Goal: Task Accomplishment & Management: Use online tool/utility

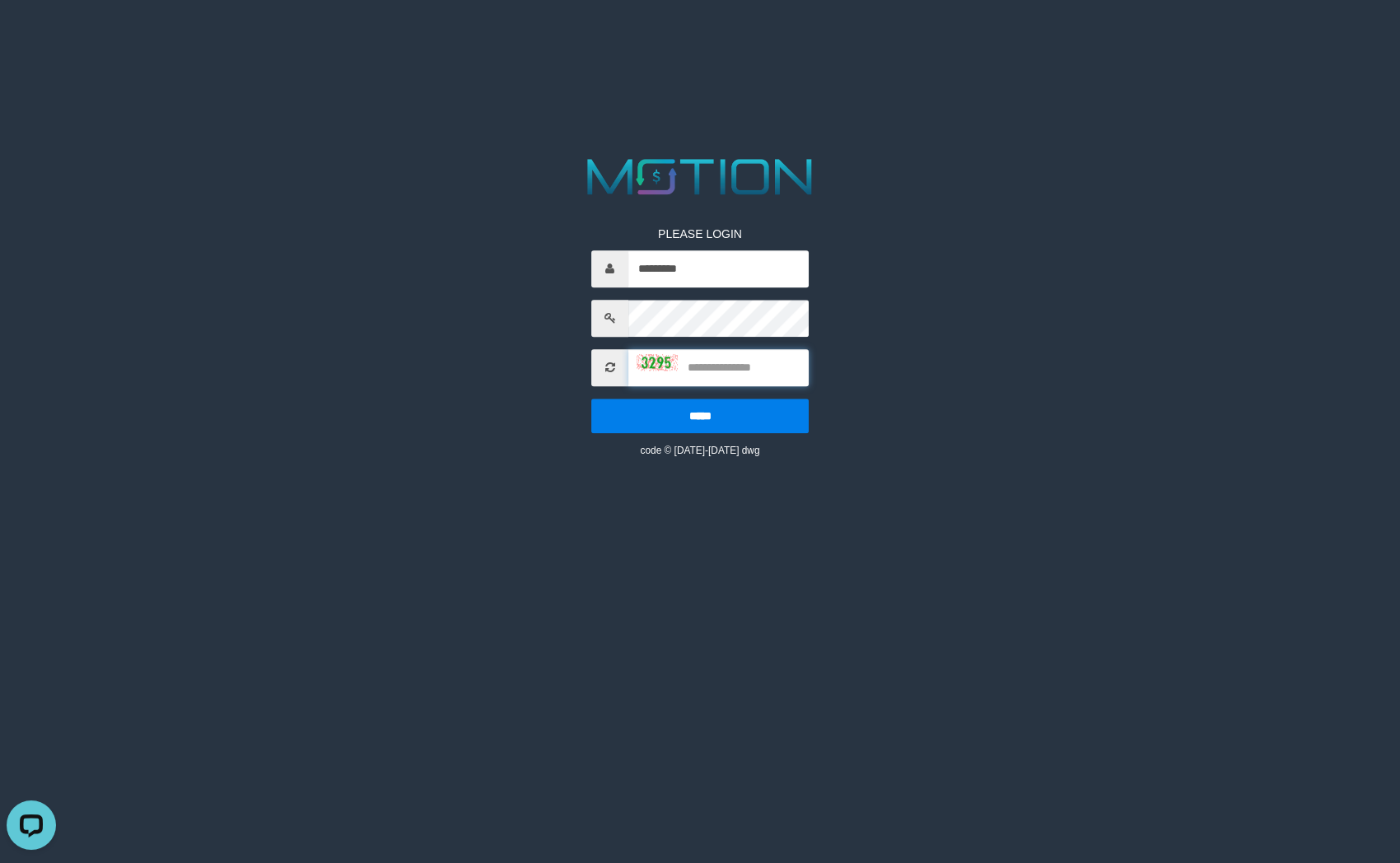
click at [766, 369] on input "text" at bounding box center [718, 368] width 179 height 37
type input "****"
click at [591, 398] on input "*****" at bounding box center [699, 415] width 216 height 35
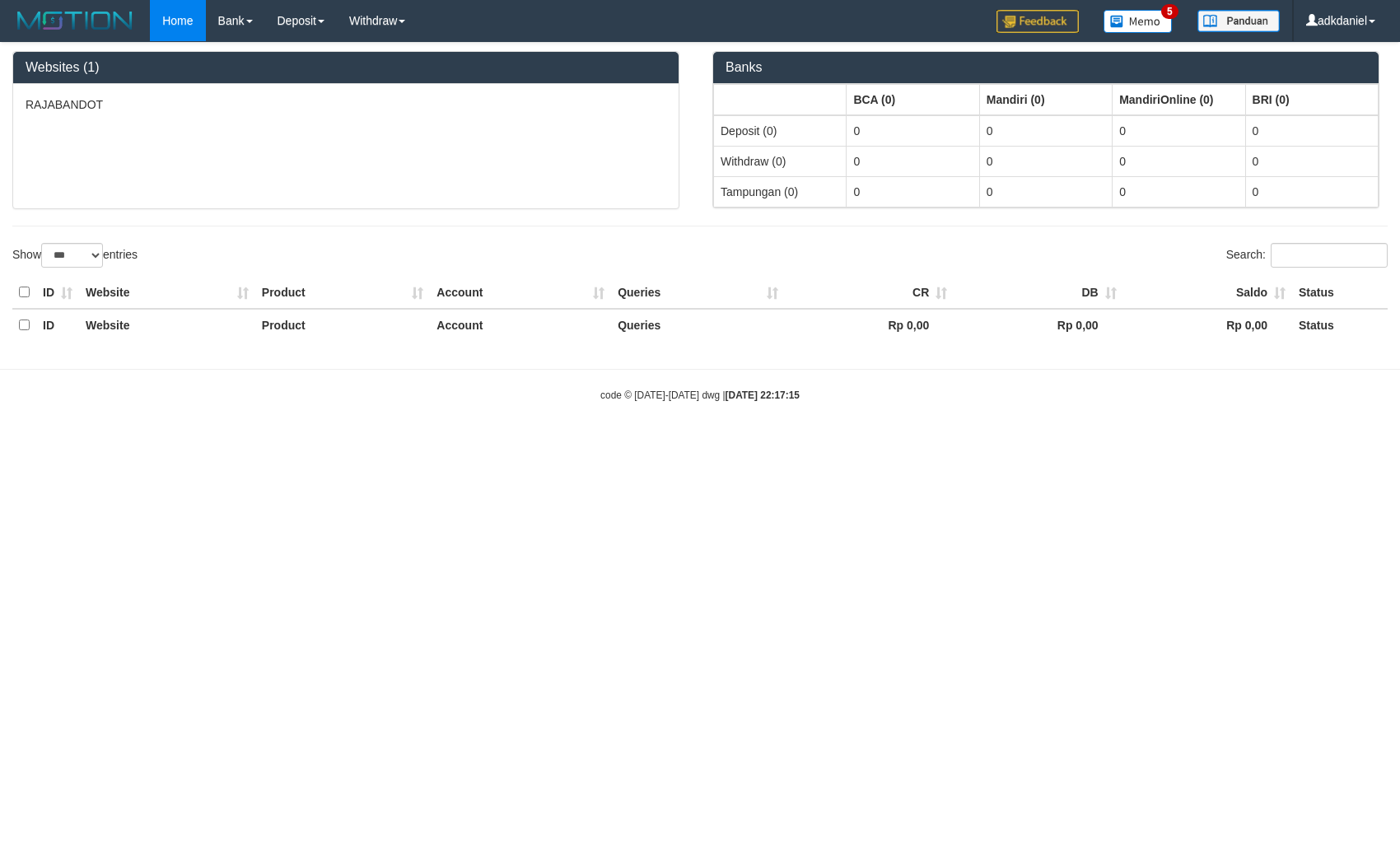
select select "***"
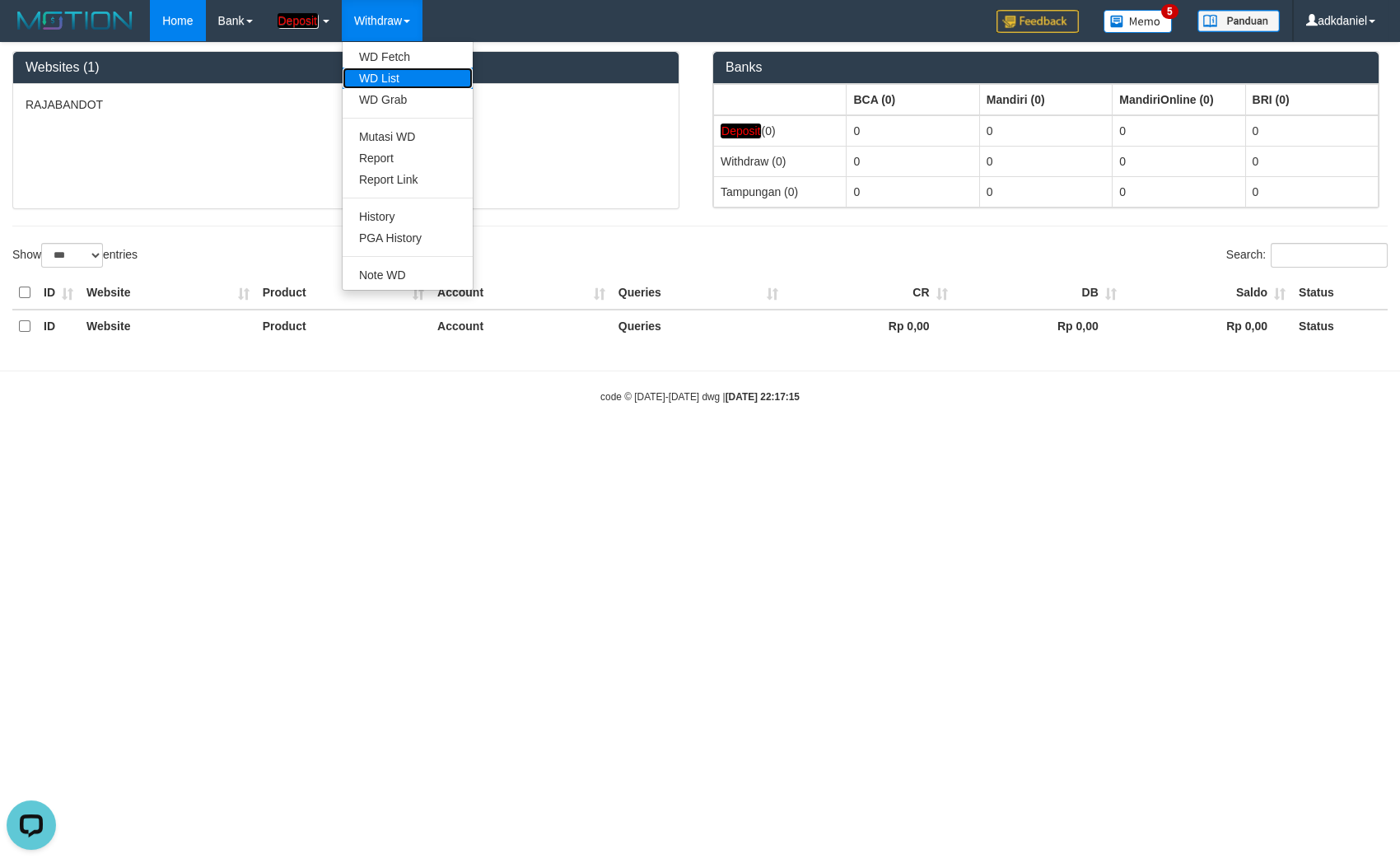
click at [385, 72] on link "WD List" at bounding box center [407, 78] width 130 height 21
click at [391, 72] on link "WD List" at bounding box center [407, 78] width 130 height 21
click at [386, 72] on link "WD List" at bounding box center [407, 78] width 130 height 21
click at [385, 74] on link "WD List" at bounding box center [407, 78] width 130 height 21
click at [385, 72] on link "WD List" at bounding box center [407, 78] width 130 height 21
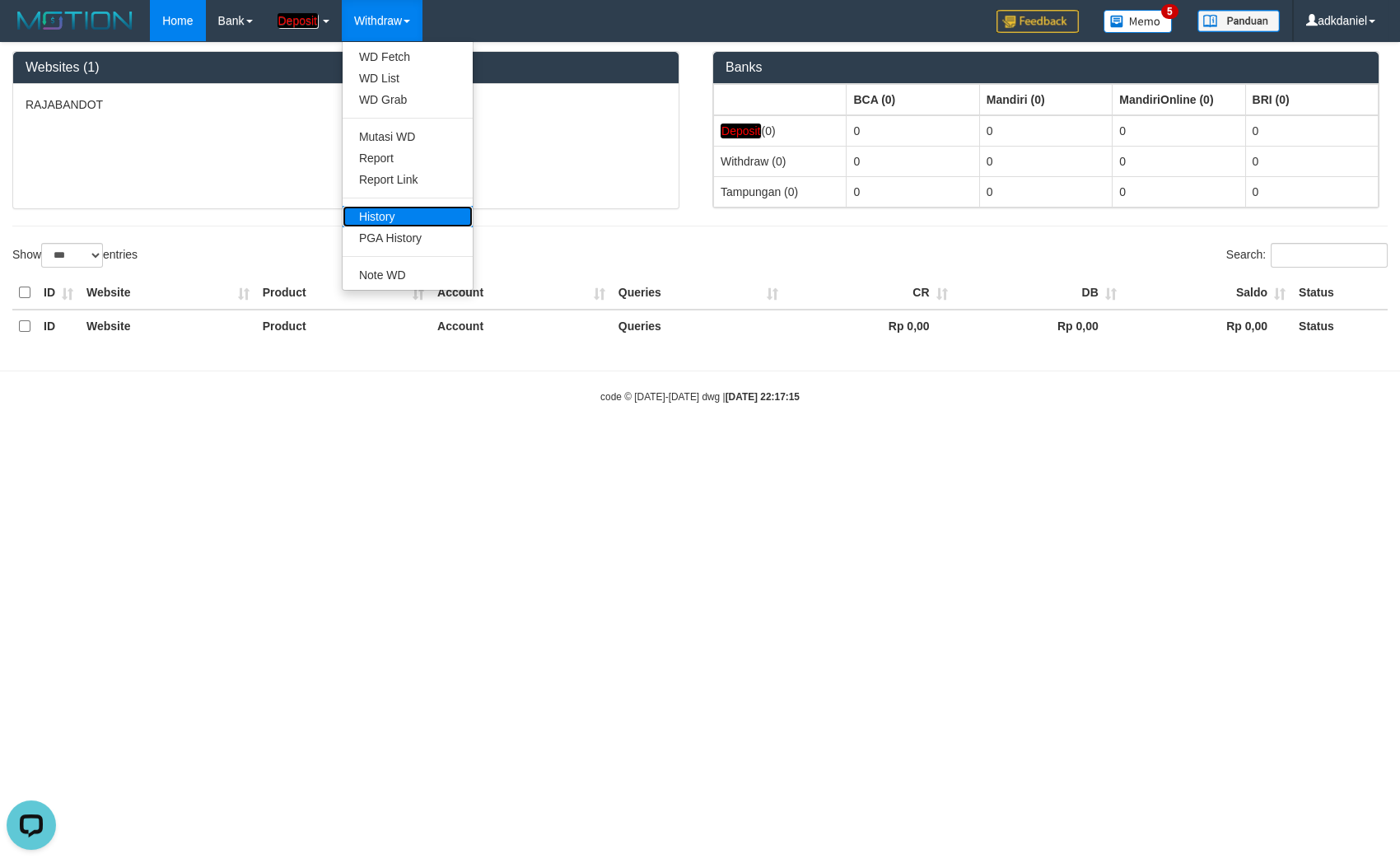
click at [418, 221] on link "History" at bounding box center [407, 216] width 130 height 21
click at [408, 84] on link "WD List" at bounding box center [407, 78] width 130 height 21
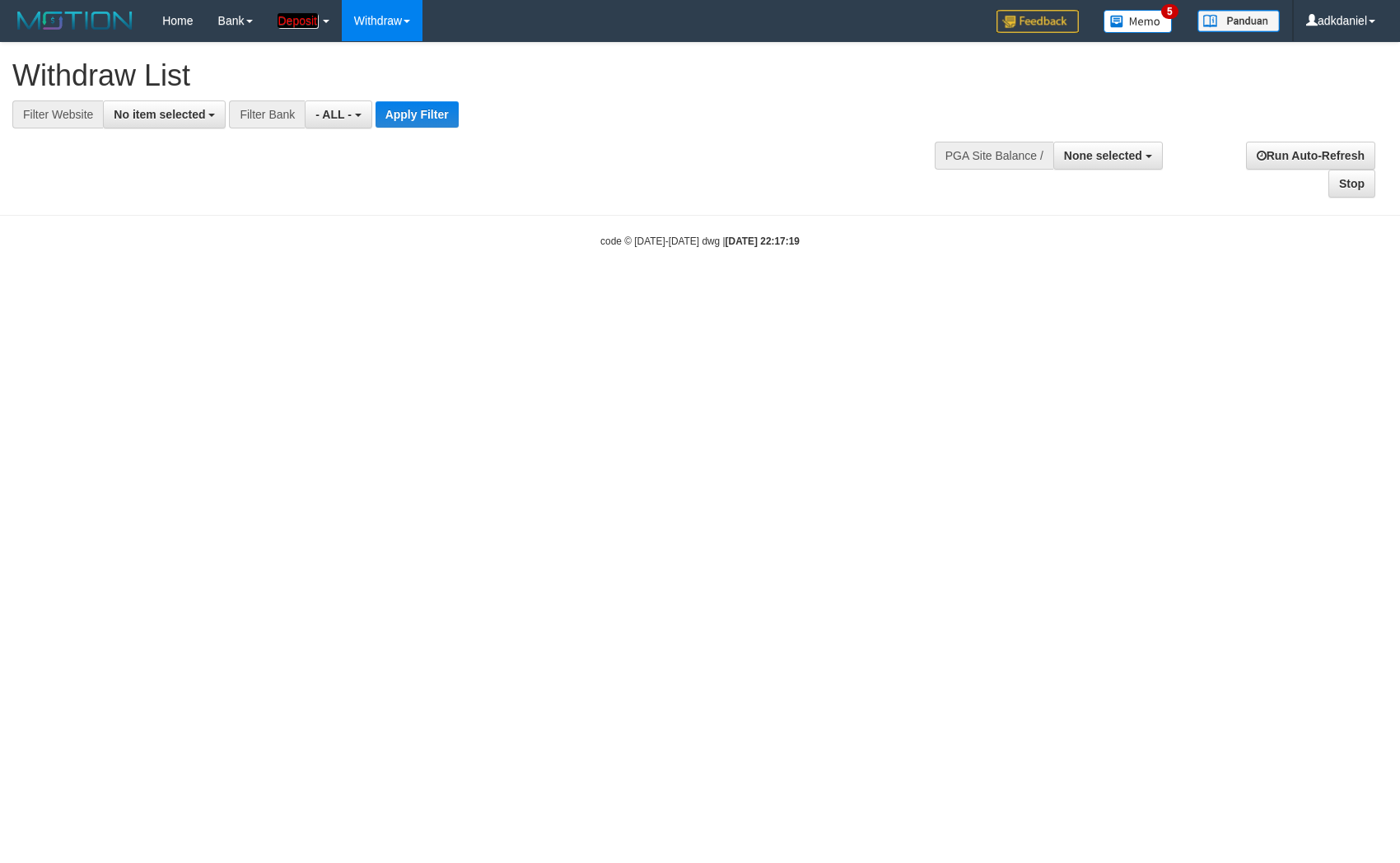
select select
click at [161, 128] on button "No item selected" at bounding box center [164, 114] width 123 height 28
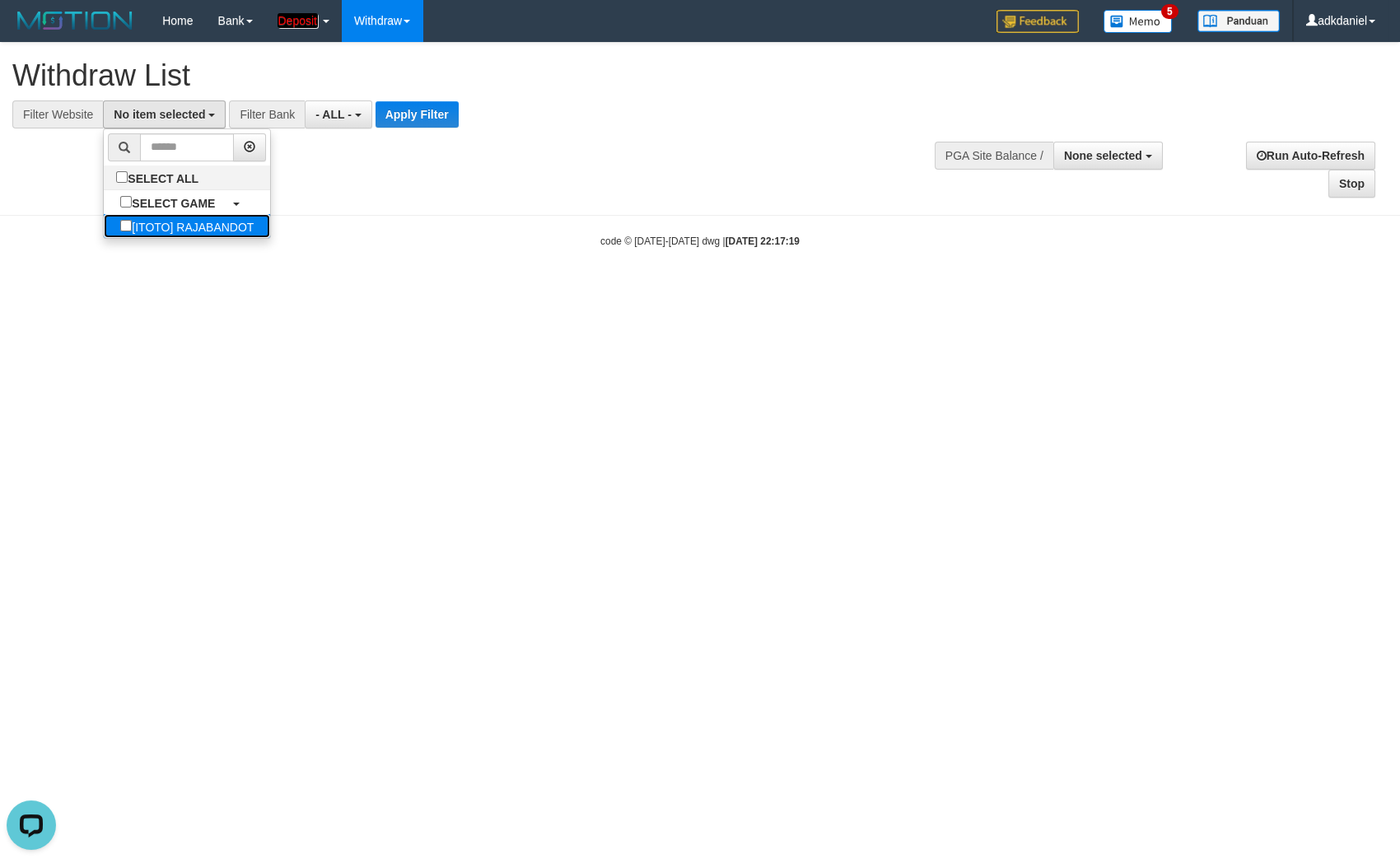
click at [161, 238] on label "[ITOTO] RAJABANDOT" at bounding box center [187, 226] width 167 height 24
select select "***"
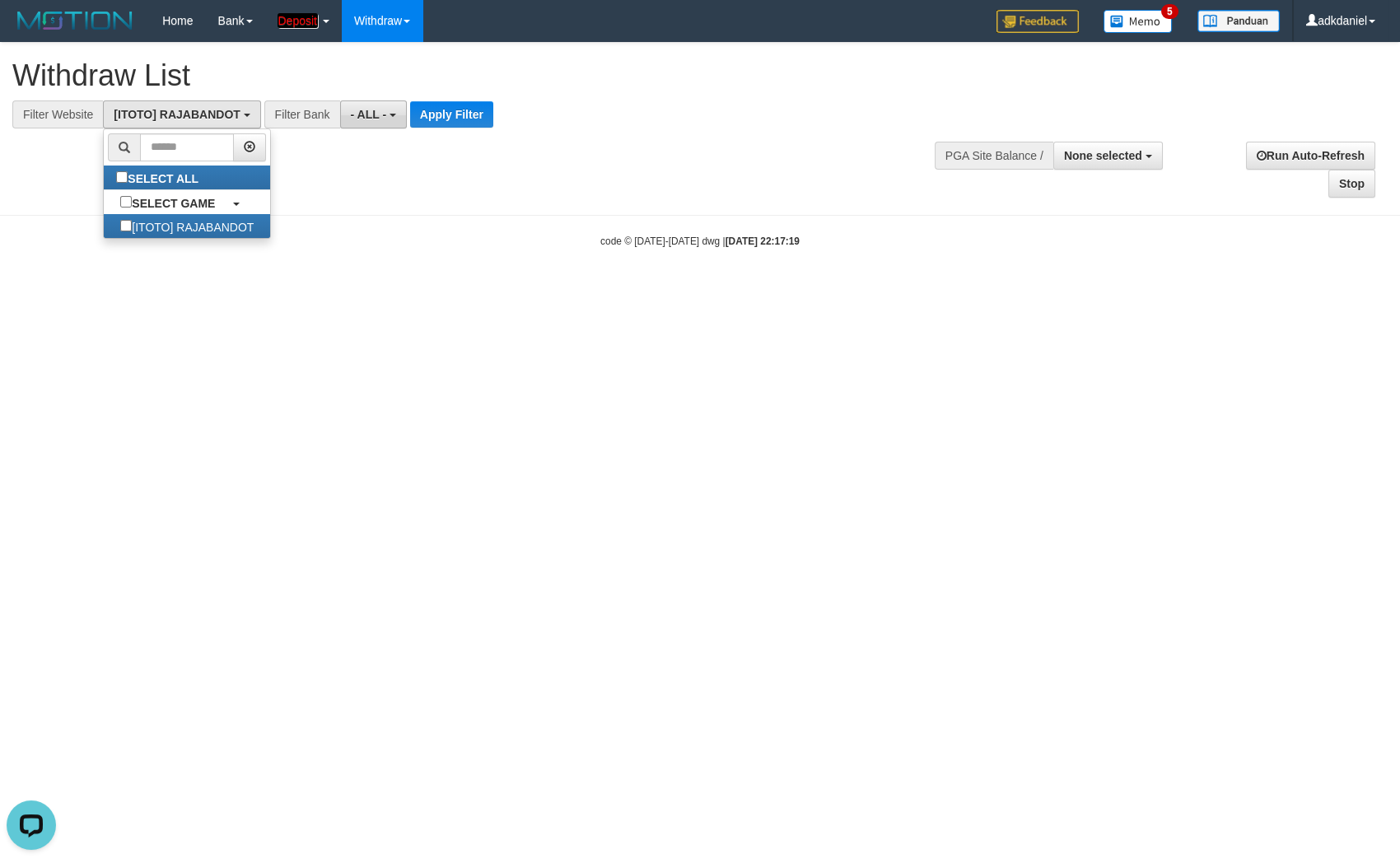
click at [370, 120] on span "- ALL -" at bounding box center [369, 115] width 36 height 14
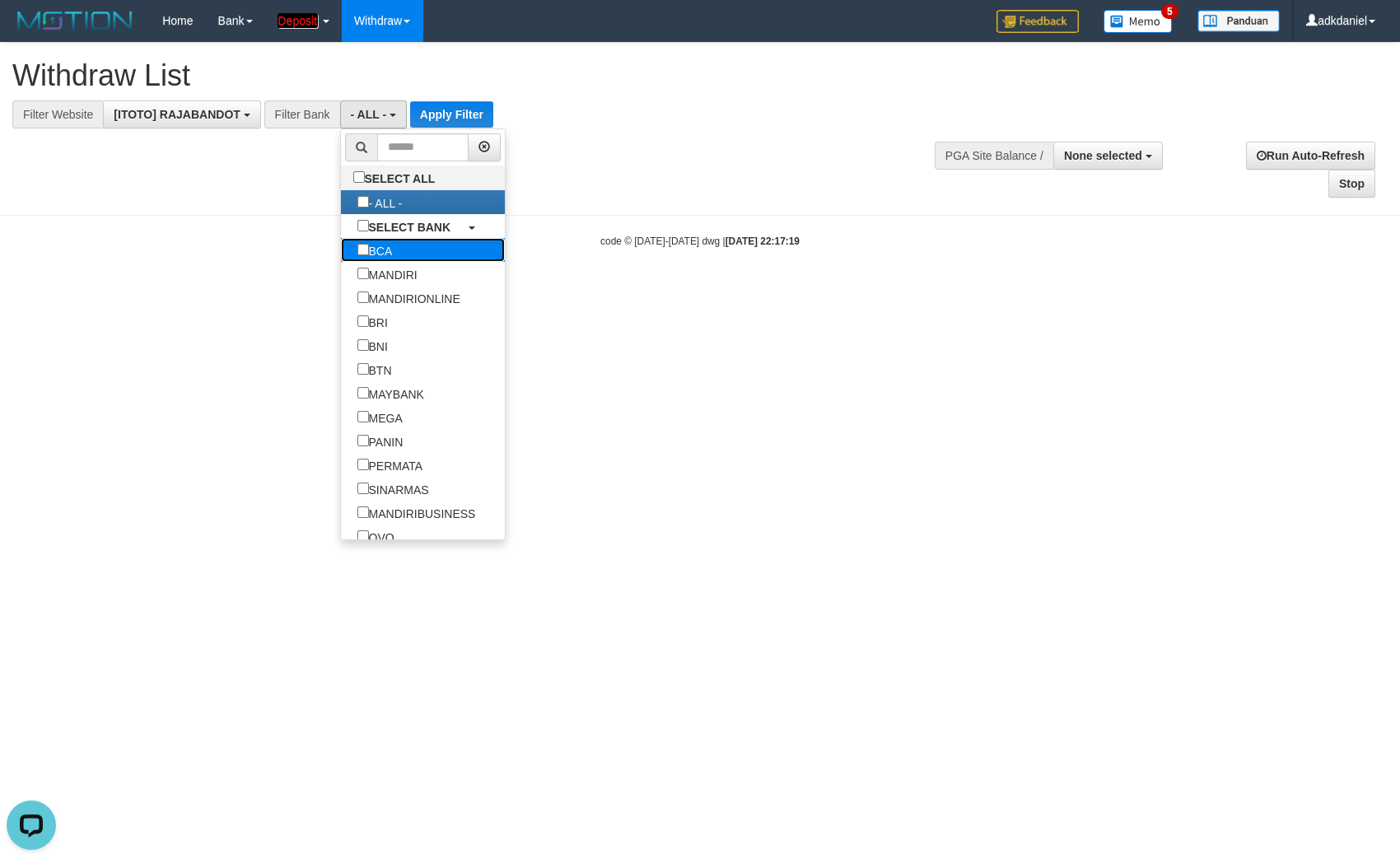
click at [341, 256] on label "BCA" at bounding box center [375, 250] width 68 height 24
select select "***"
click at [460, 106] on button "Apply Filter" at bounding box center [440, 114] width 83 height 26
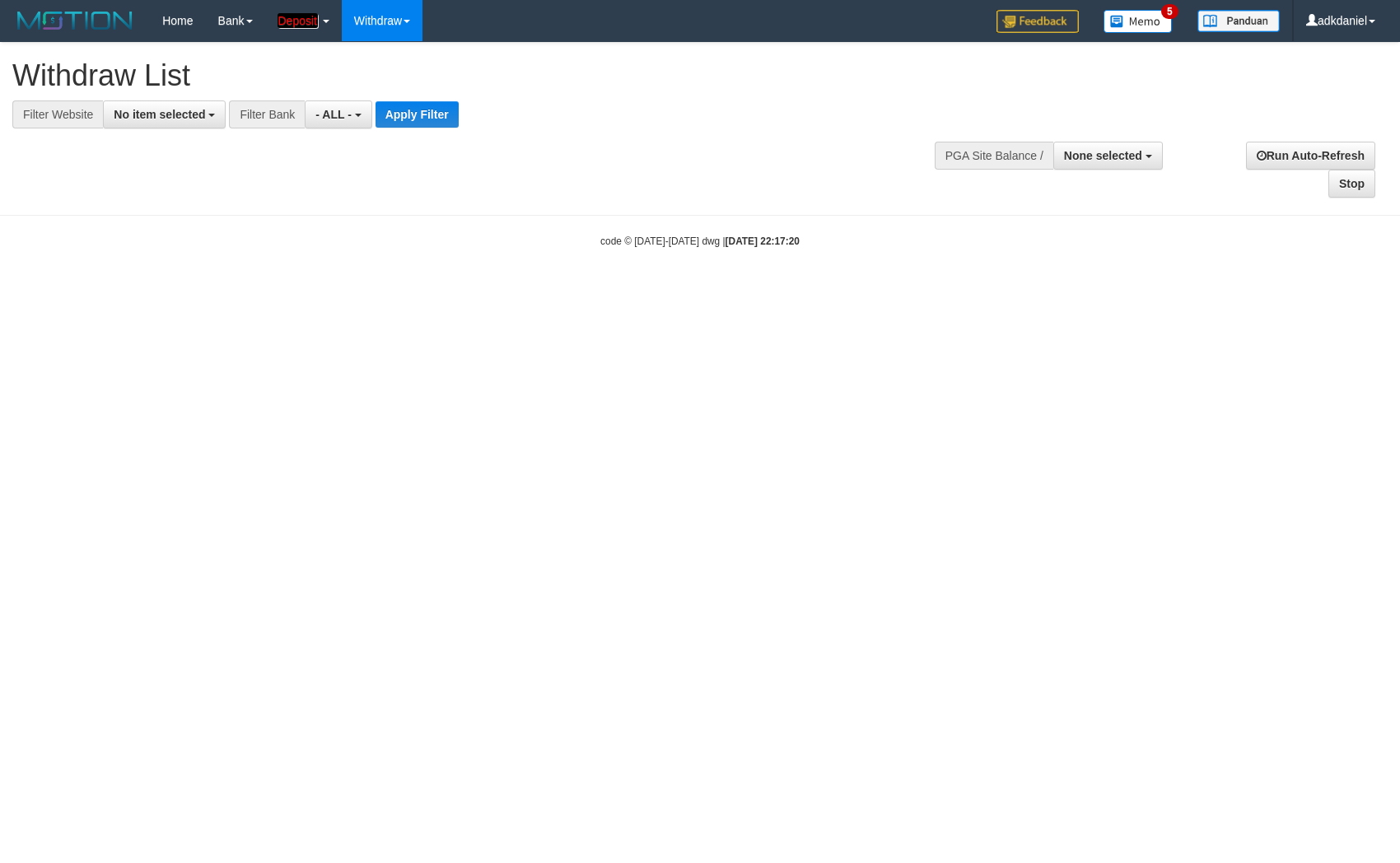
select select
click at [141, 128] on button "No item selected" at bounding box center [164, 114] width 123 height 28
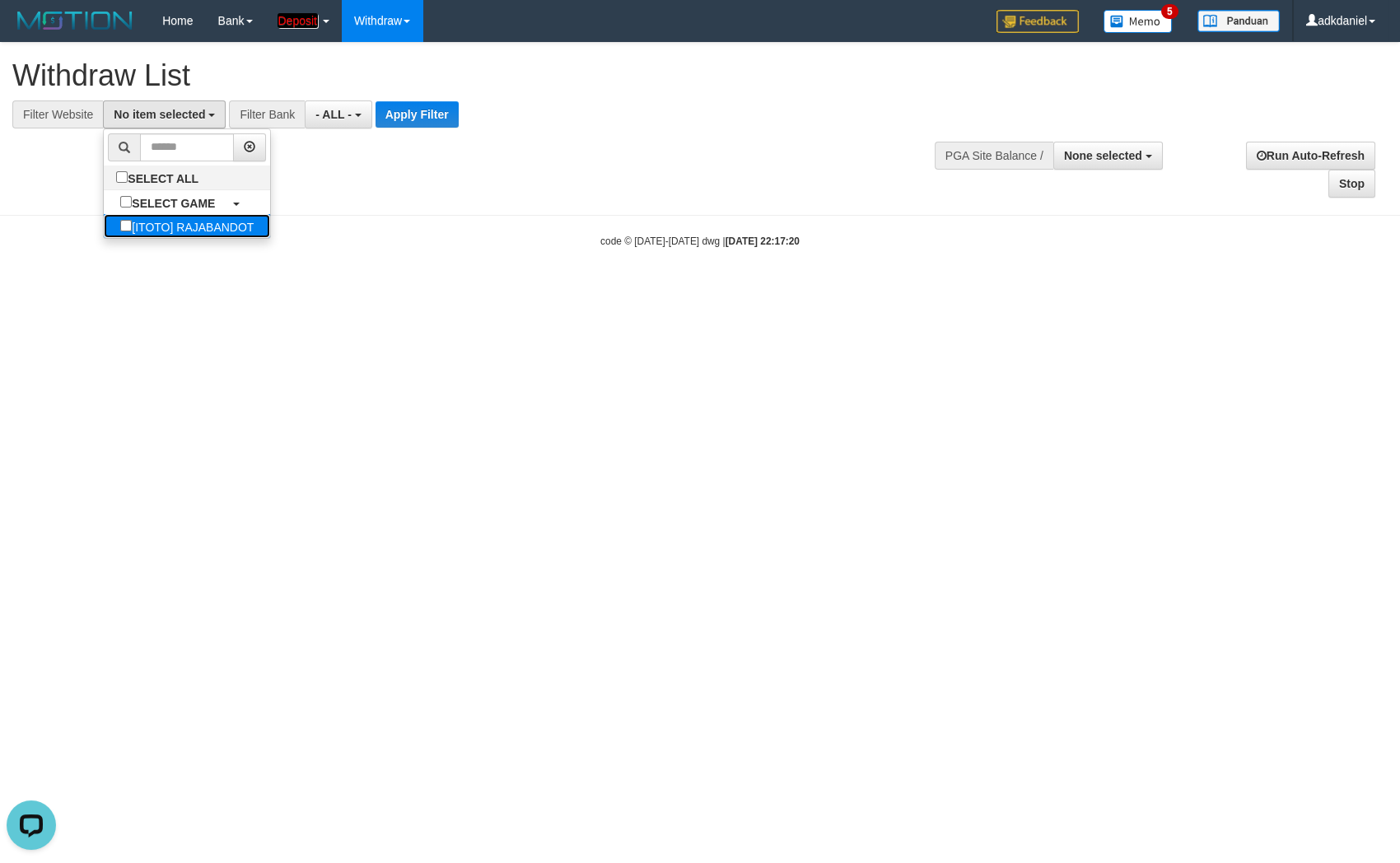
click at [139, 217] on label "[ITOTO] RAJABANDOT" at bounding box center [187, 226] width 167 height 24
select select "***"
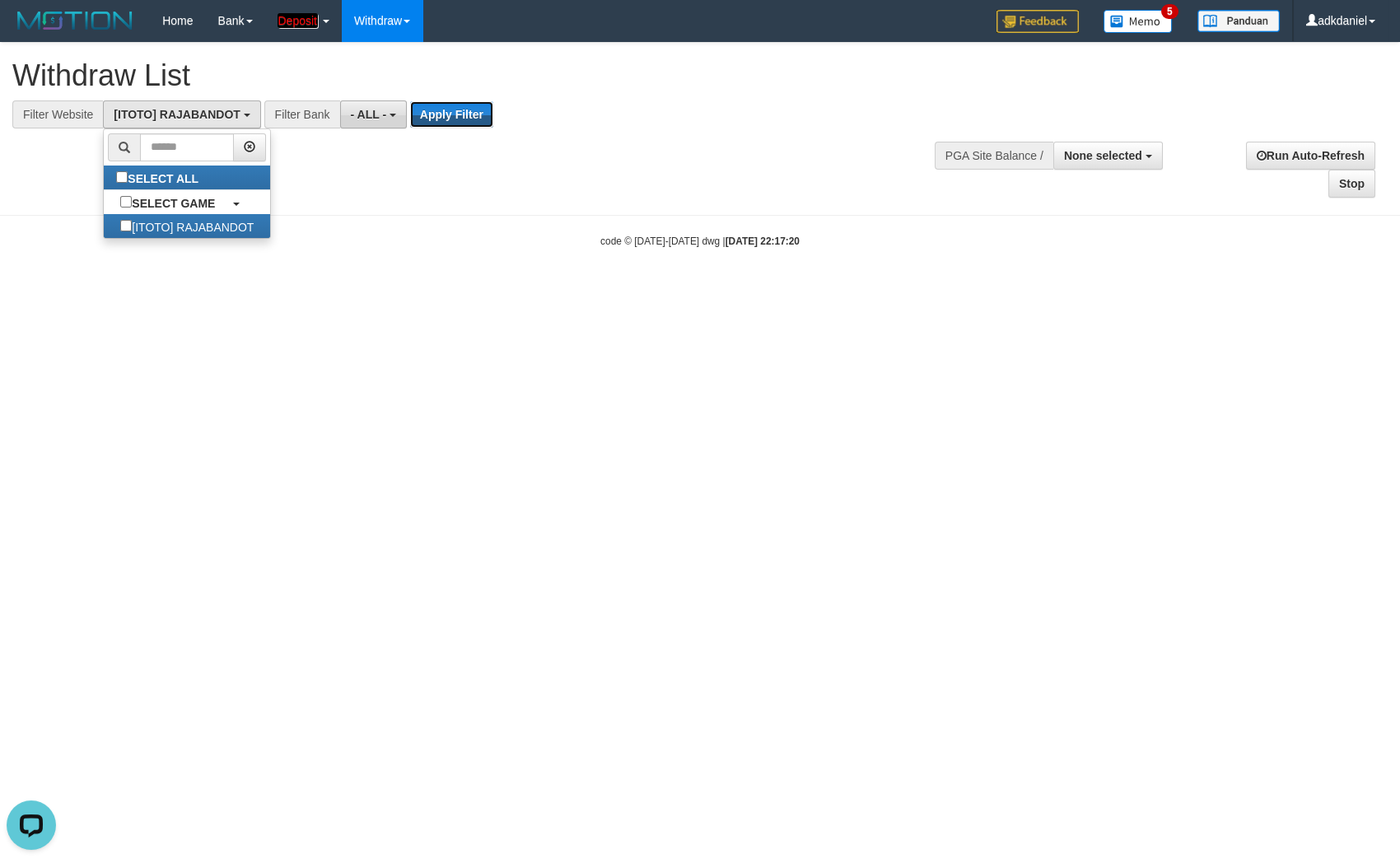
drag, startPoint x: 412, startPoint y: 103, endPoint x: 365, endPoint y: 112, distance: 47.9
click at [365, 112] on div "**********" at bounding box center [387, 114] width 774 height 28
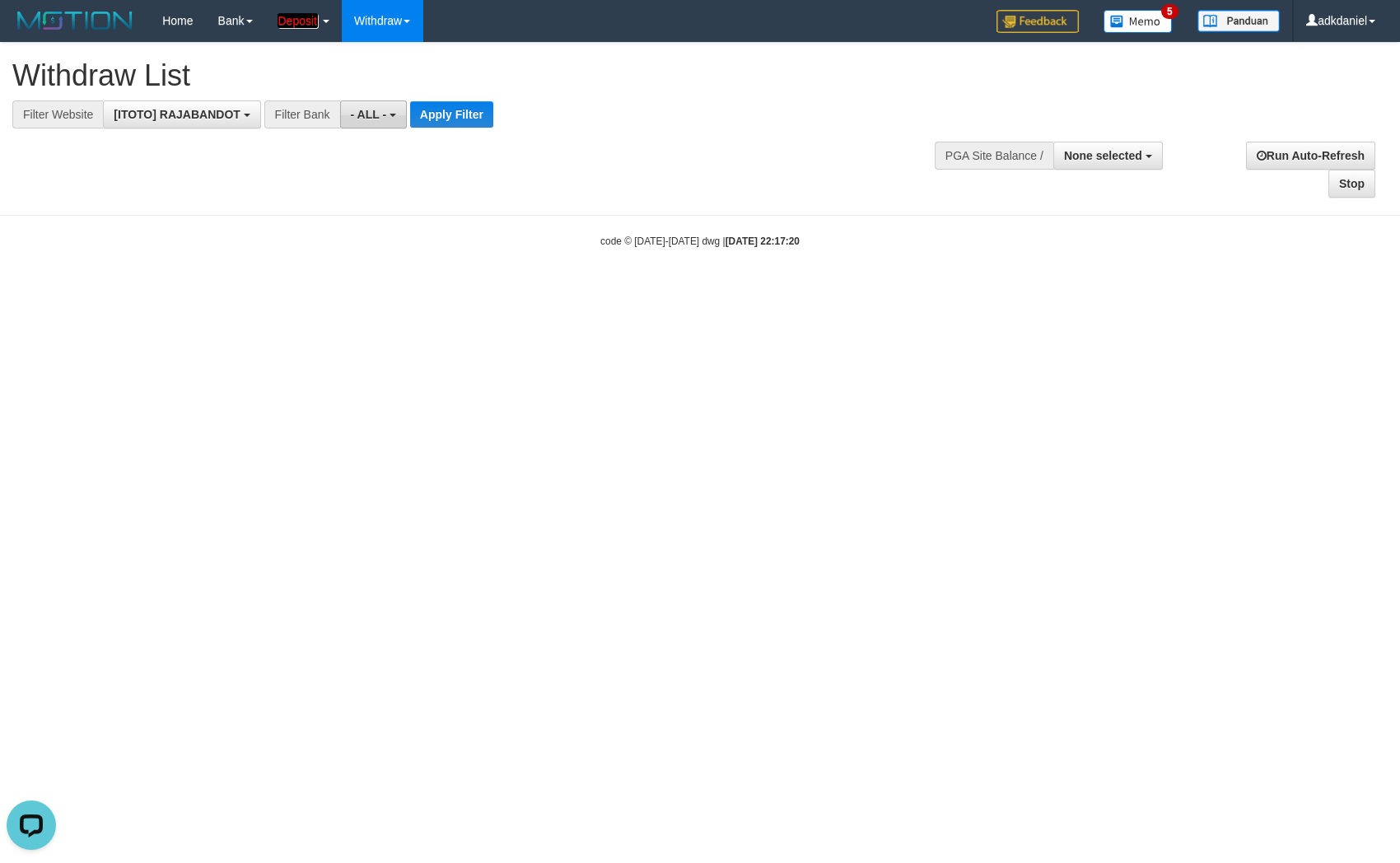
click at [365, 112] on span "- ALL -" at bounding box center [369, 115] width 36 height 14
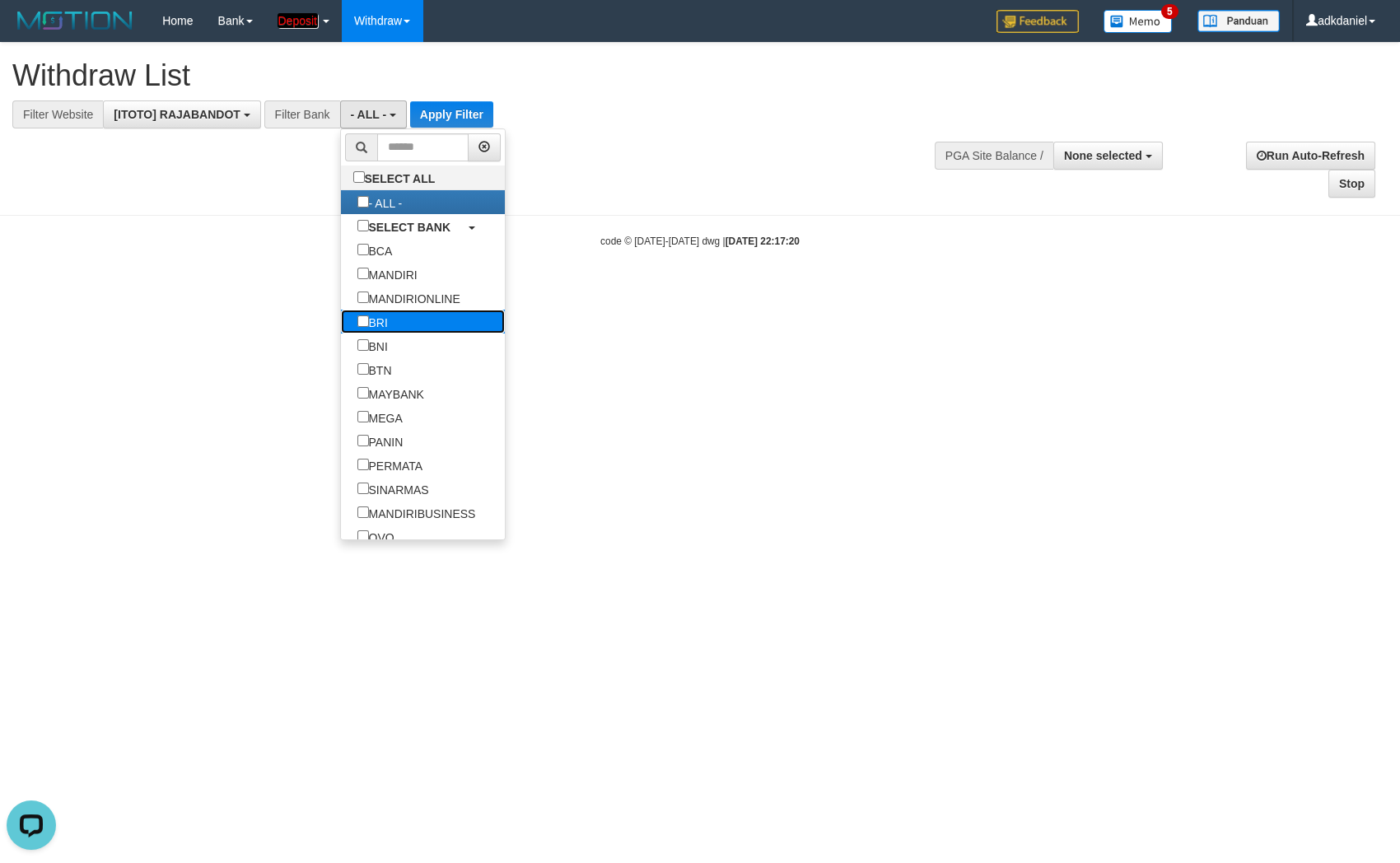
click at [341, 330] on label "BRI" at bounding box center [372, 321] width 63 height 24
select select "***"
click at [439, 106] on button "Apply Filter" at bounding box center [435, 114] width 83 height 26
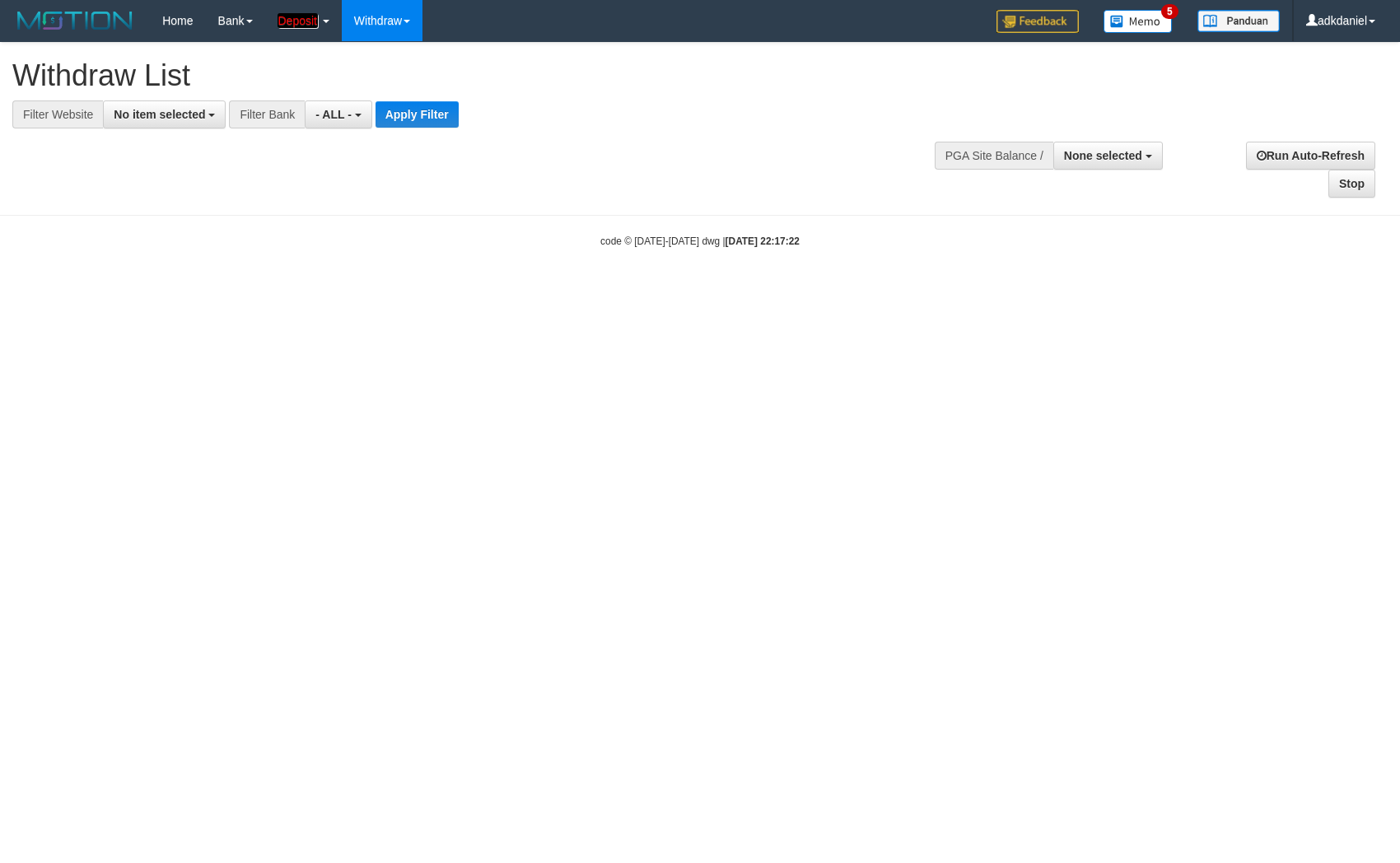
select select
click at [167, 103] on button "No item selected" at bounding box center [164, 114] width 123 height 28
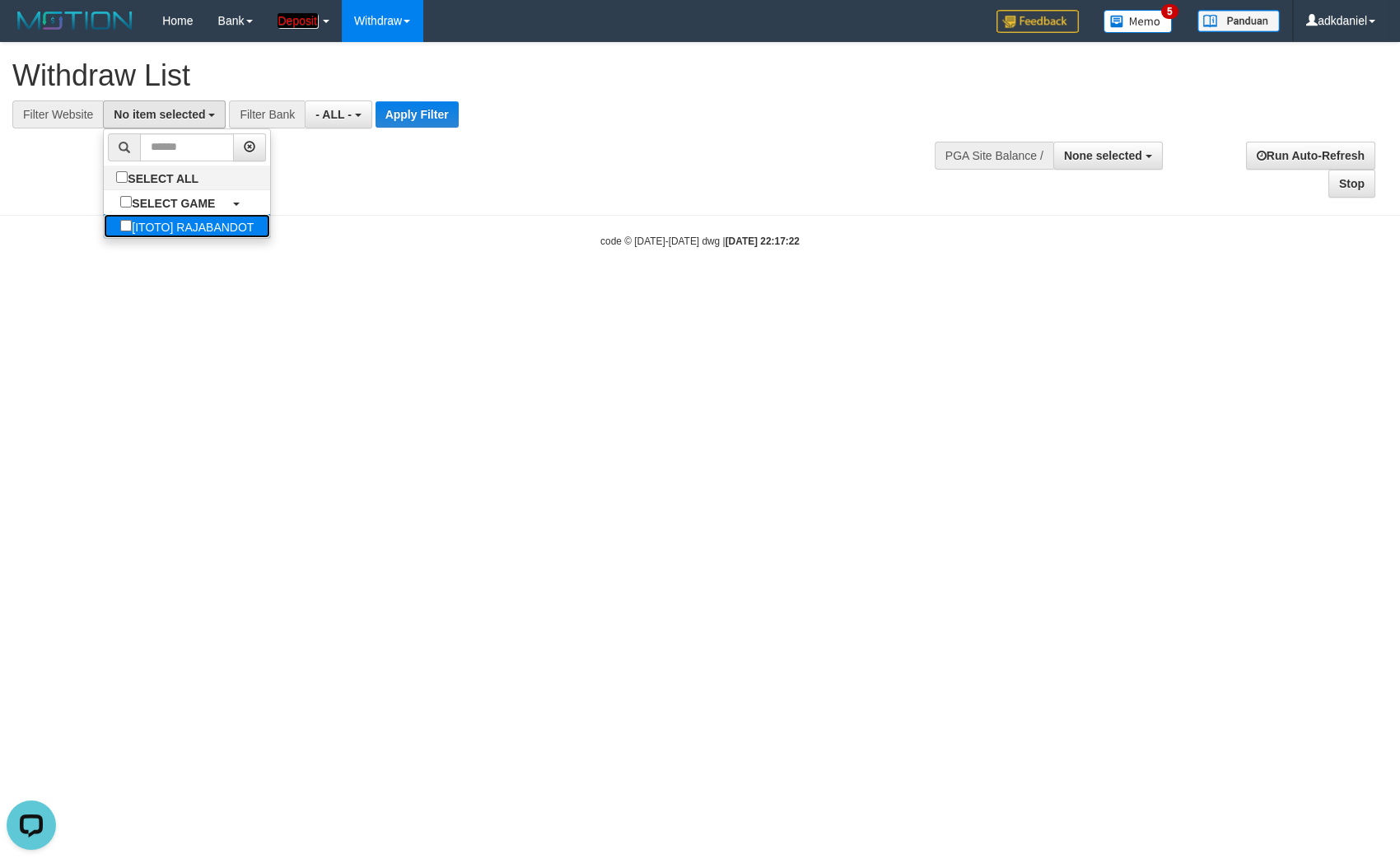
click at [156, 223] on label "[ITOTO] RAJABANDOT" at bounding box center [187, 226] width 167 height 24
select select "***"
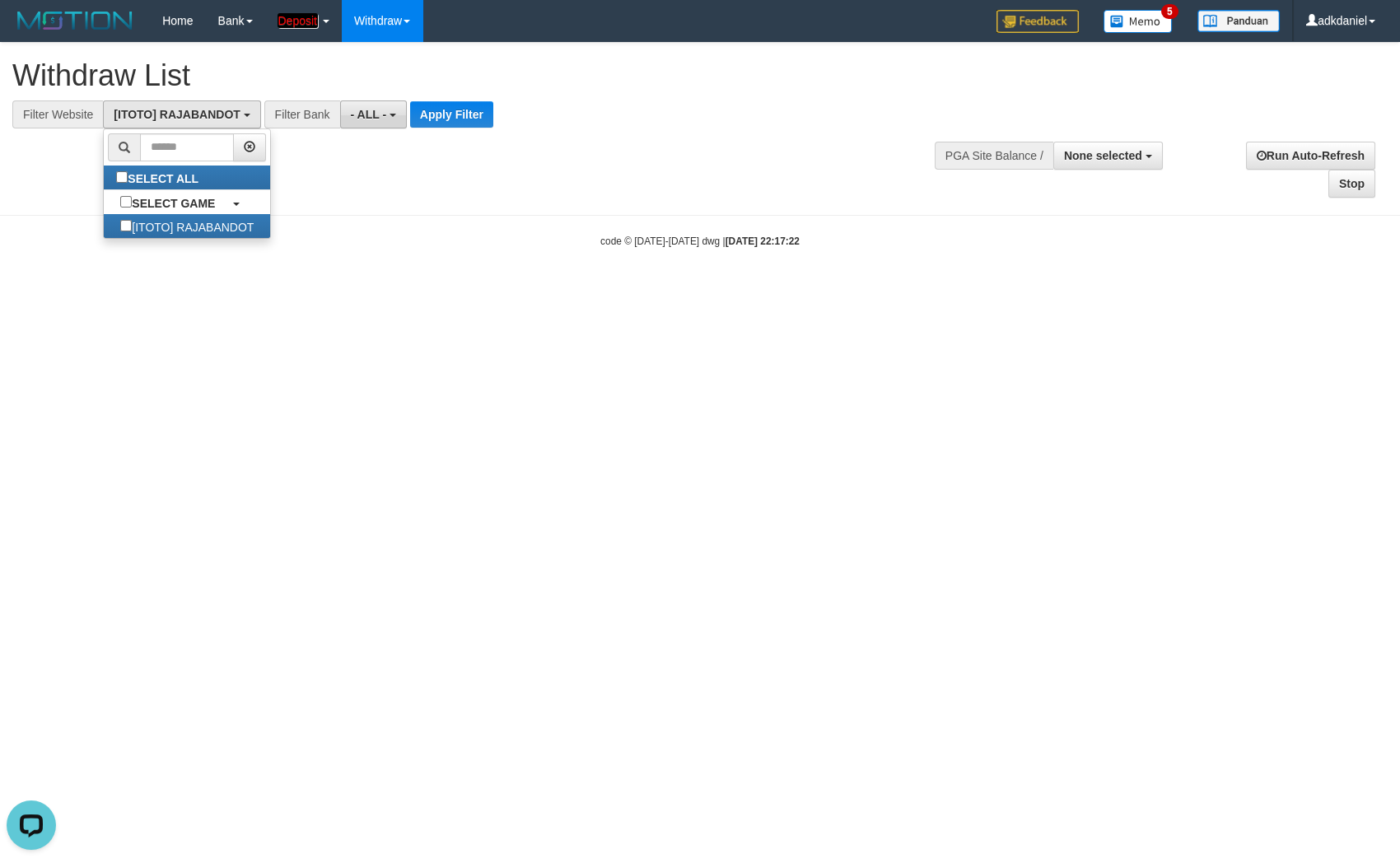
click at [374, 106] on button "- ALL -" at bounding box center [373, 114] width 67 height 28
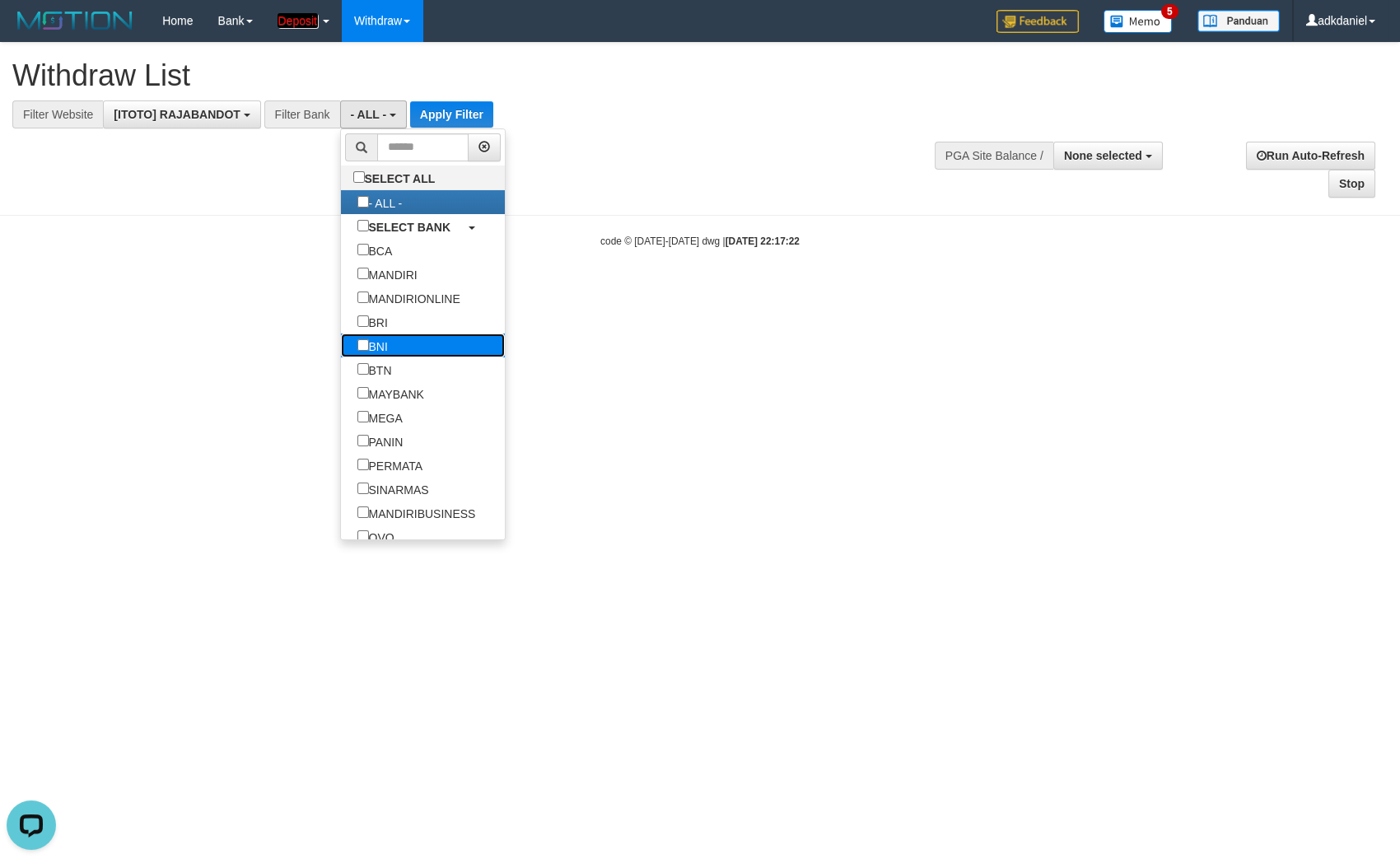
click at [341, 345] on label "BNI" at bounding box center [372, 346] width 63 height 24
select select "***"
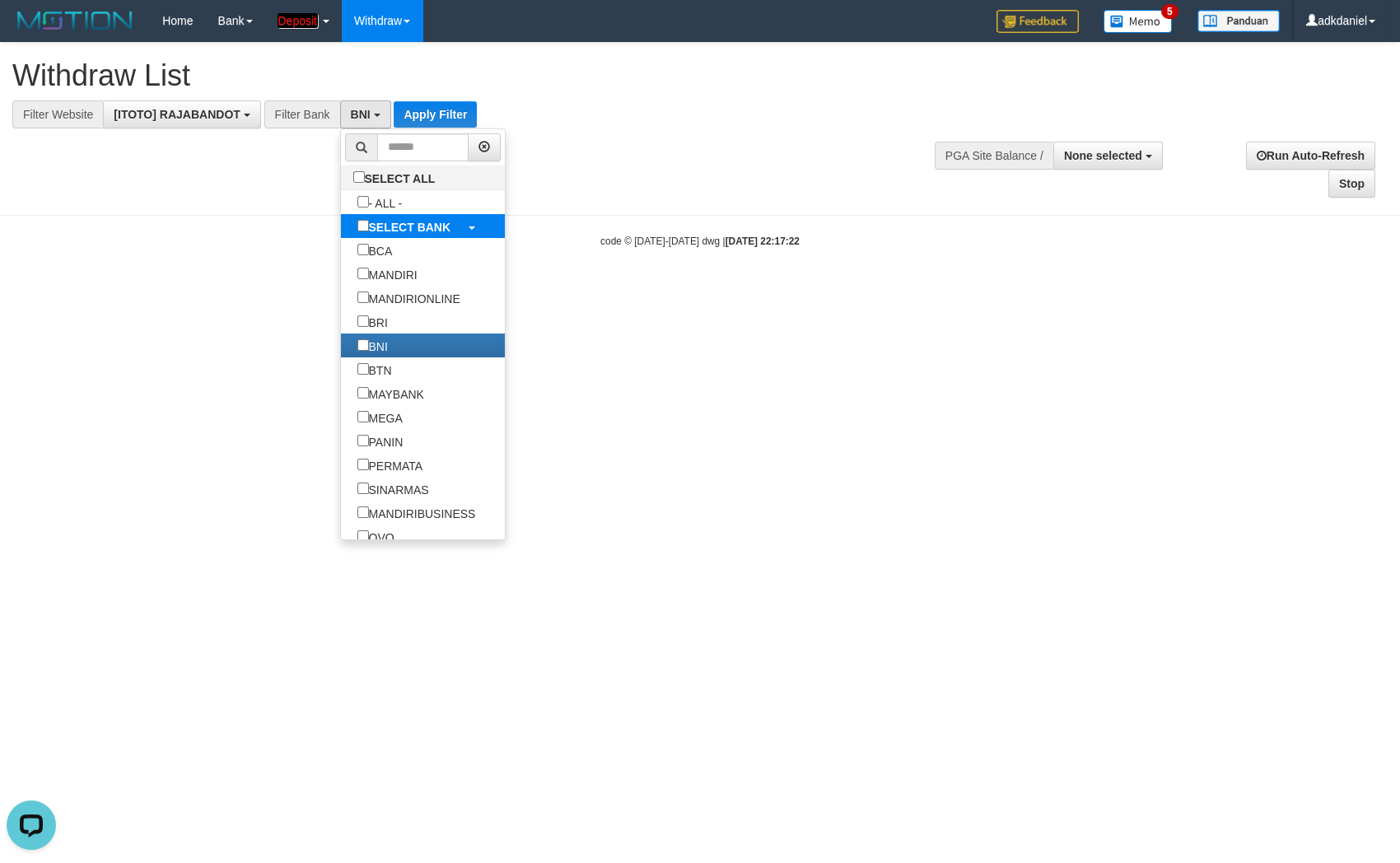
scroll to position [101, 0]
click at [438, 106] on button "Apply Filter" at bounding box center [435, 114] width 83 height 26
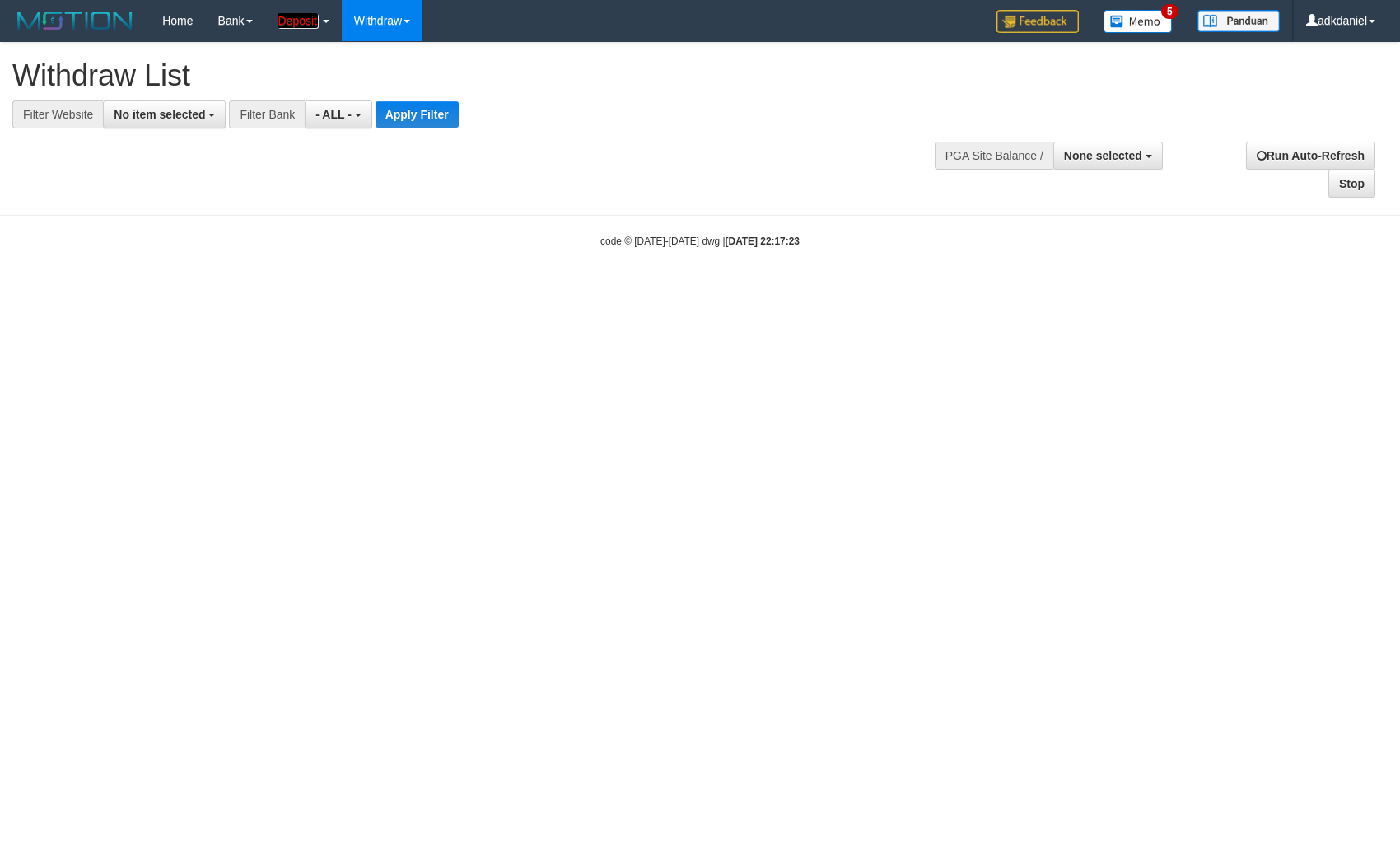
select select
click at [164, 87] on h1 "Withdraw List" at bounding box center [465, 75] width 905 height 33
click at [172, 107] on button "No item selected" at bounding box center [164, 114] width 123 height 28
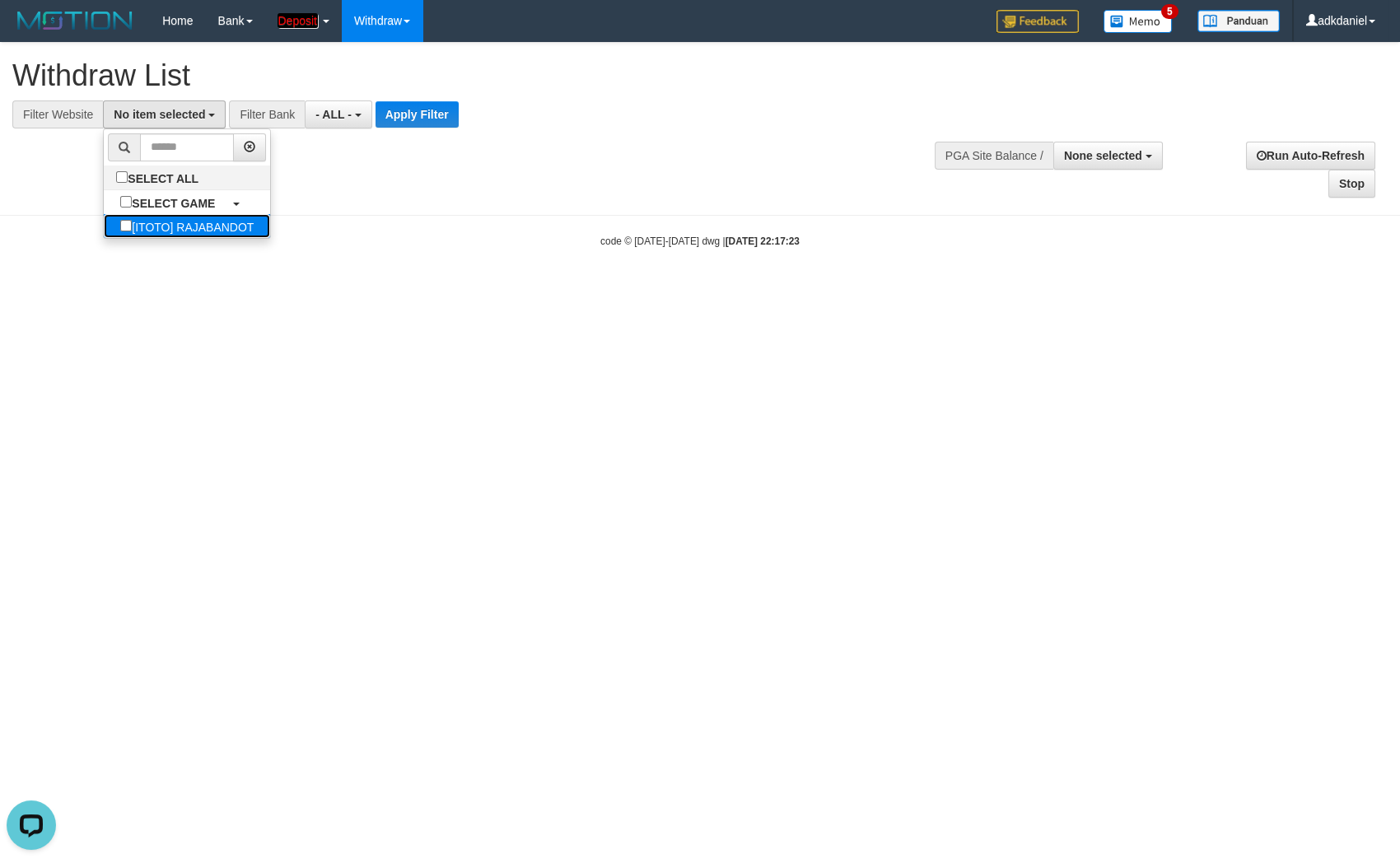
click at [156, 229] on label "[ITOTO] RAJABANDOT" at bounding box center [187, 226] width 167 height 24
select select "***"
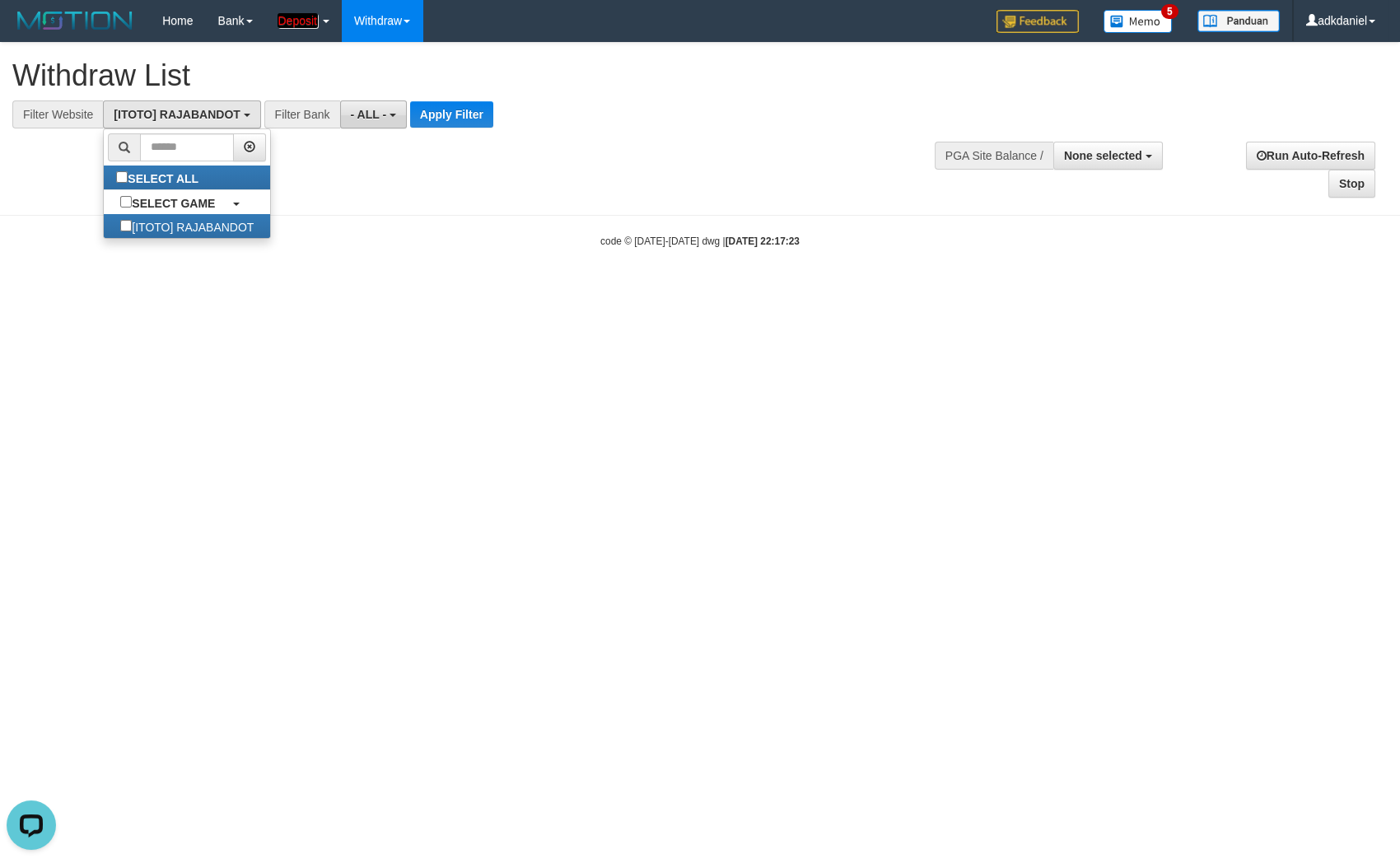
click at [370, 106] on button "- ALL -" at bounding box center [373, 114] width 67 height 28
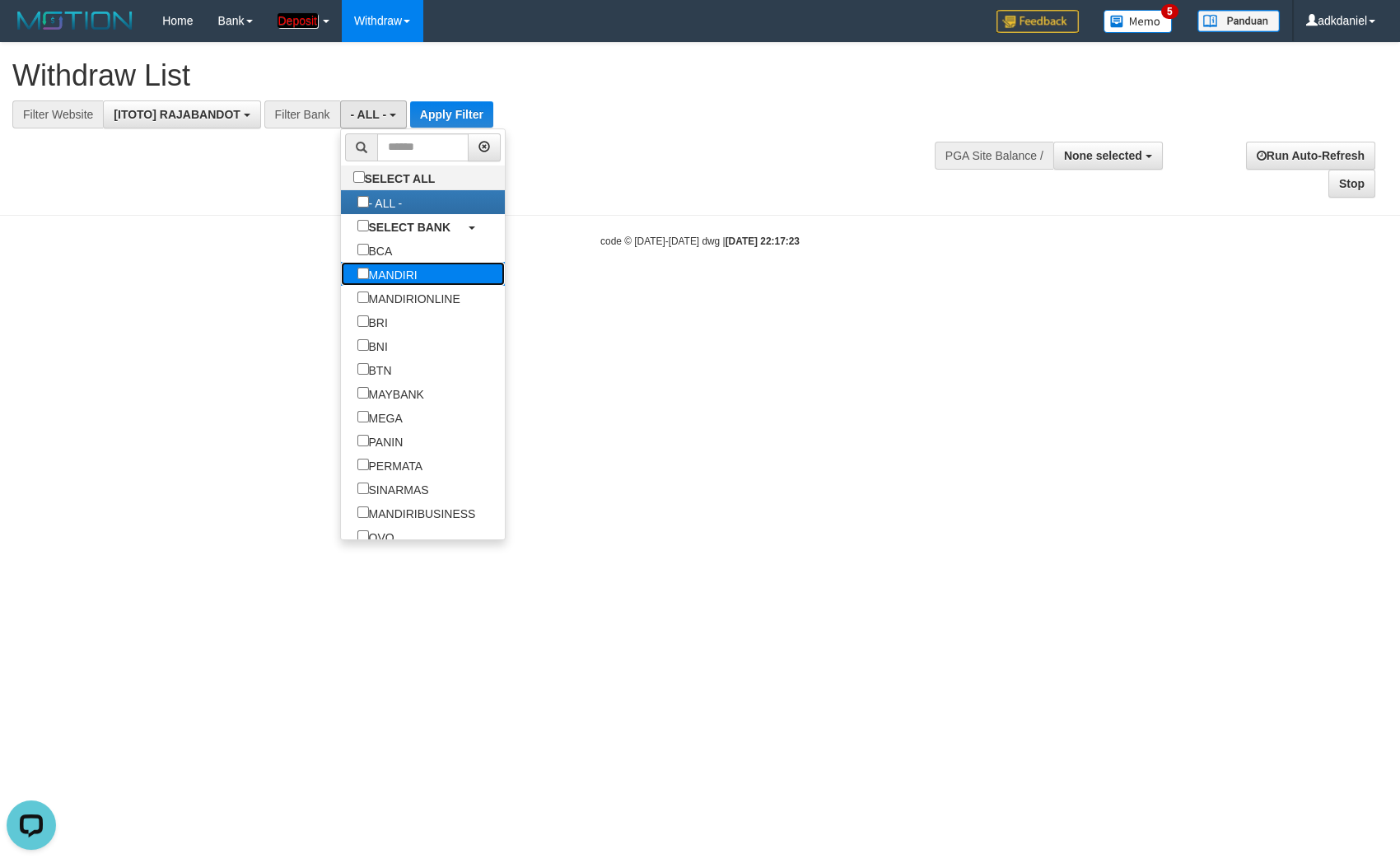
click at [345, 267] on label "MANDIRI" at bounding box center [387, 274] width 93 height 24
select select "*******"
click at [471, 128] on div "**********" at bounding box center [387, 114] width 774 height 28
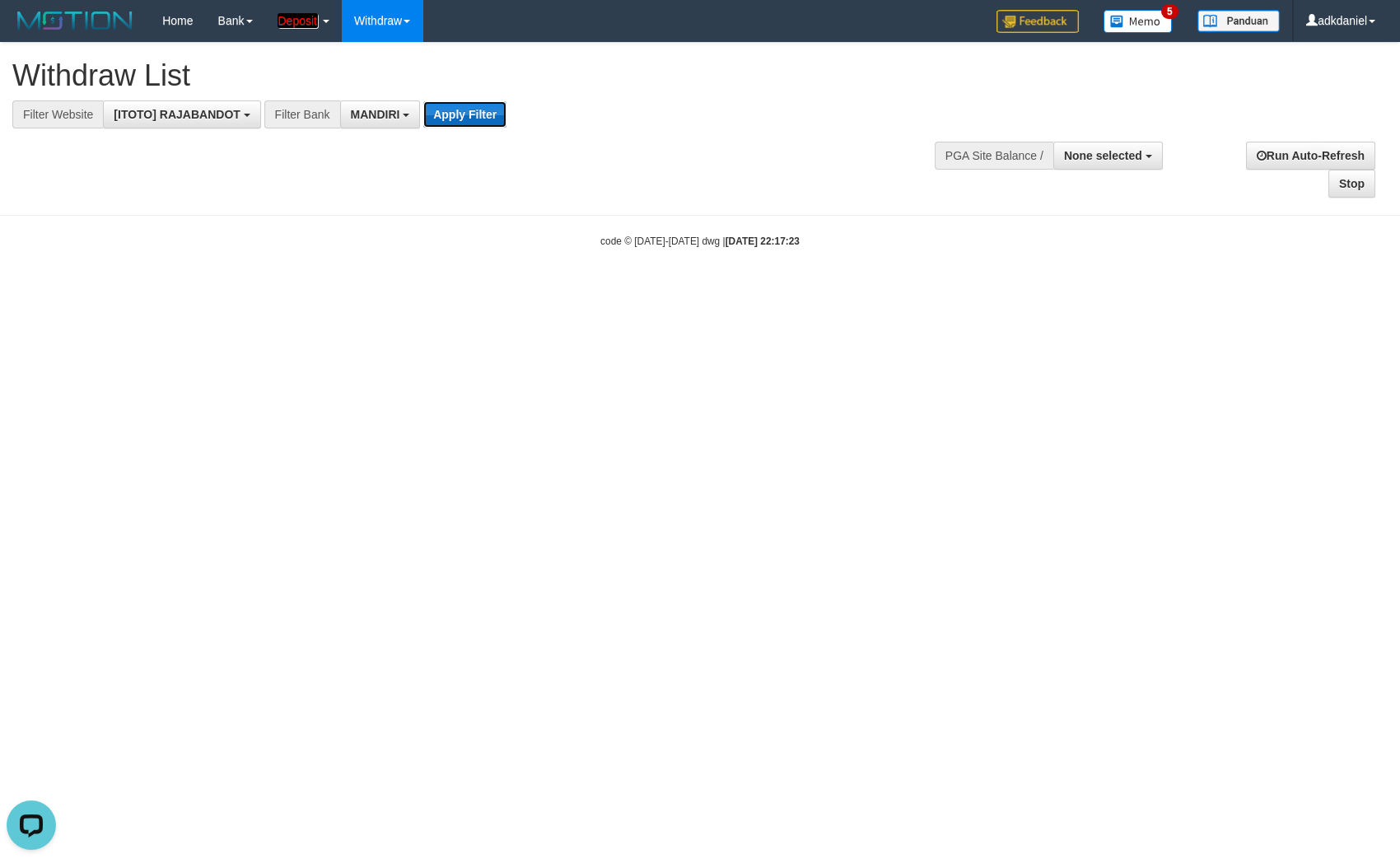
click at [471, 109] on button "Apply Filter" at bounding box center [465, 114] width 83 height 26
select select
click at [185, 112] on span "No item selected" at bounding box center [159, 115] width 91 height 14
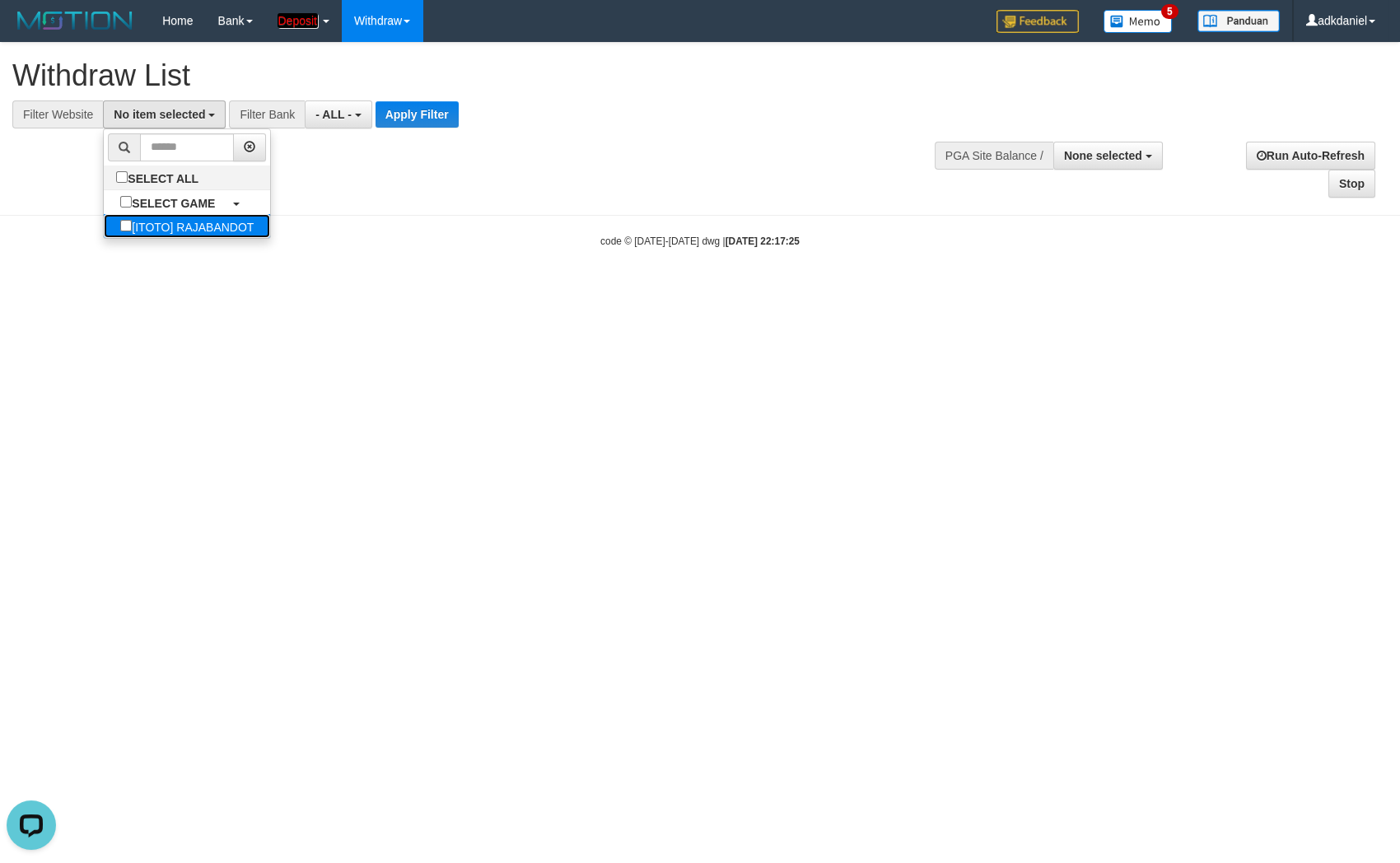
click at [146, 223] on label "[ITOTO] RAJABANDOT" at bounding box center [187, 226] width 167 height 24
select select "***"
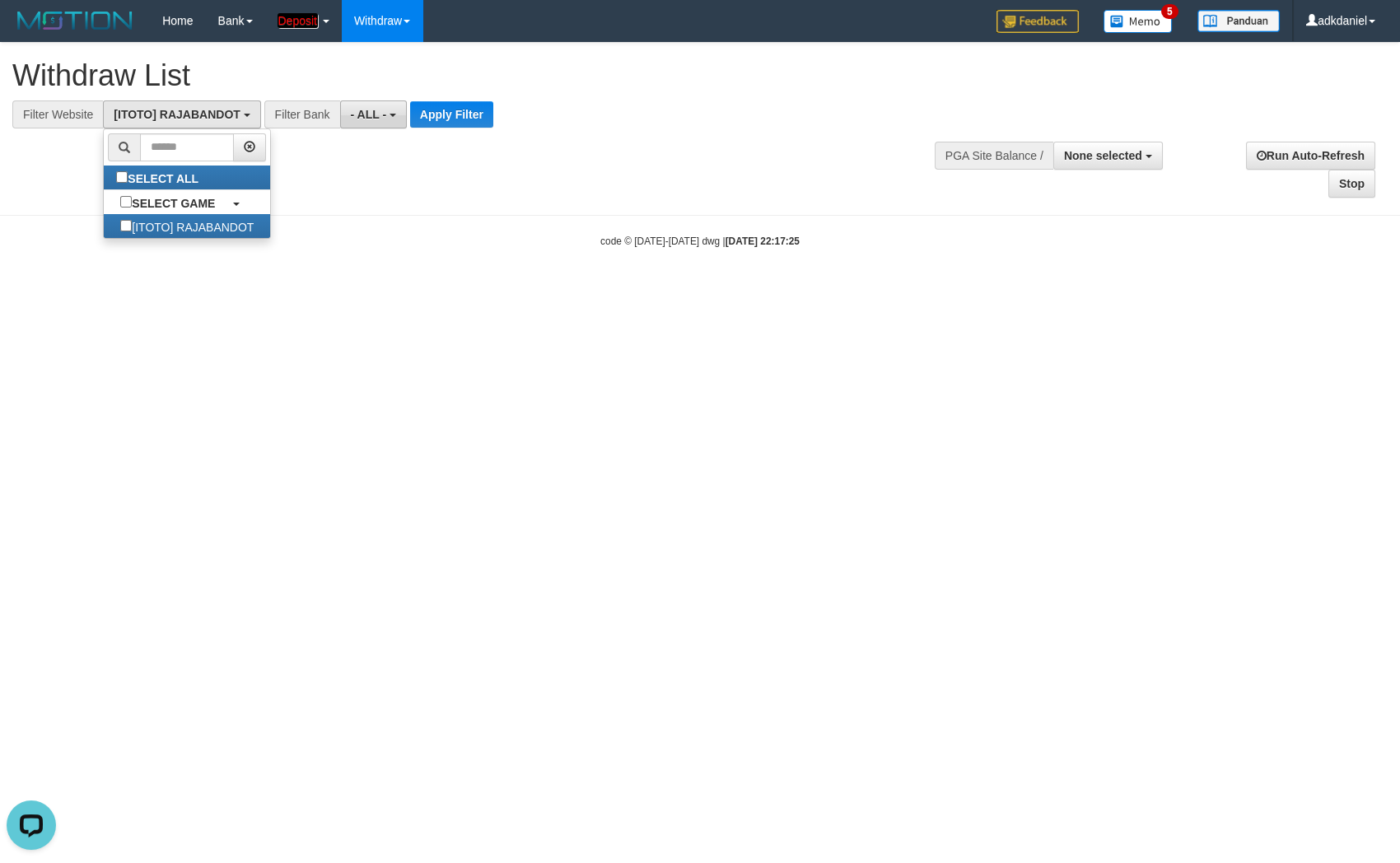
click at [370, 114] on span "- ALL -" at bounding box center [369, 115] width 36 height 14
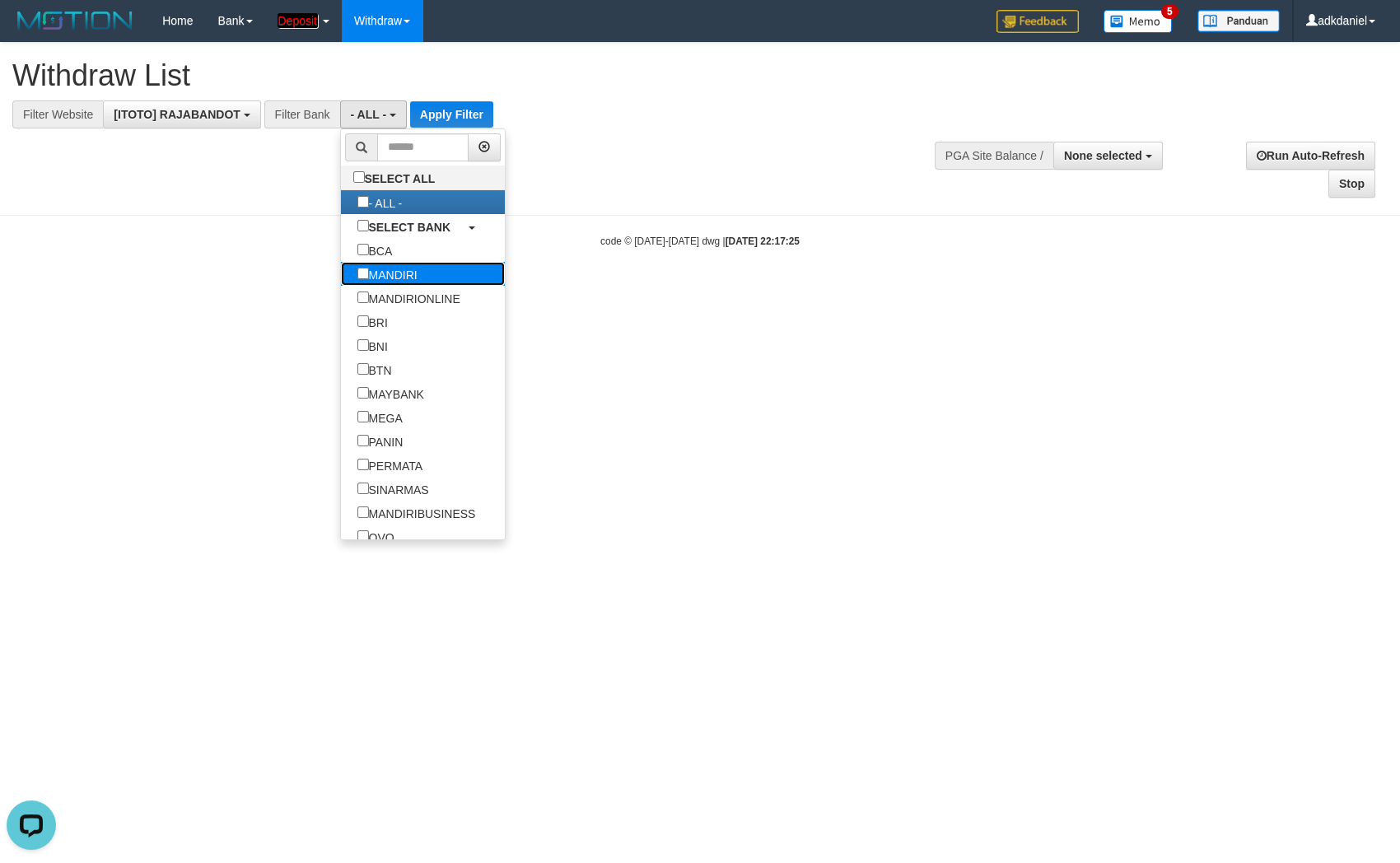
click at [341, 282] on label "MANDIRI" at bounding box center [387, 274] width 93 height 24
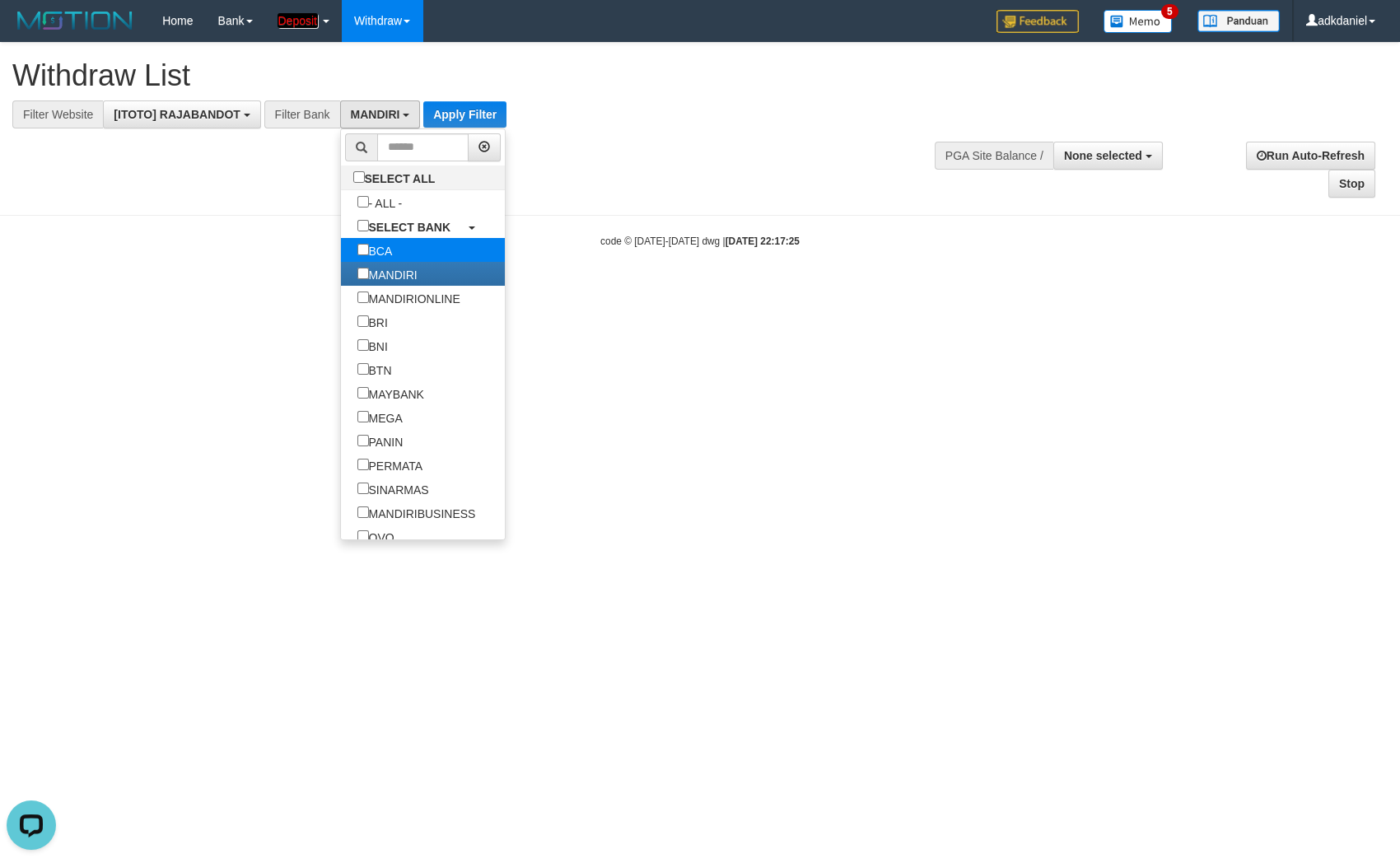
scroll to position [48, 0]
click at [341, 211] on label "- ALL -" at bounding box center [380, 202] width 79 height 24
select select "***"
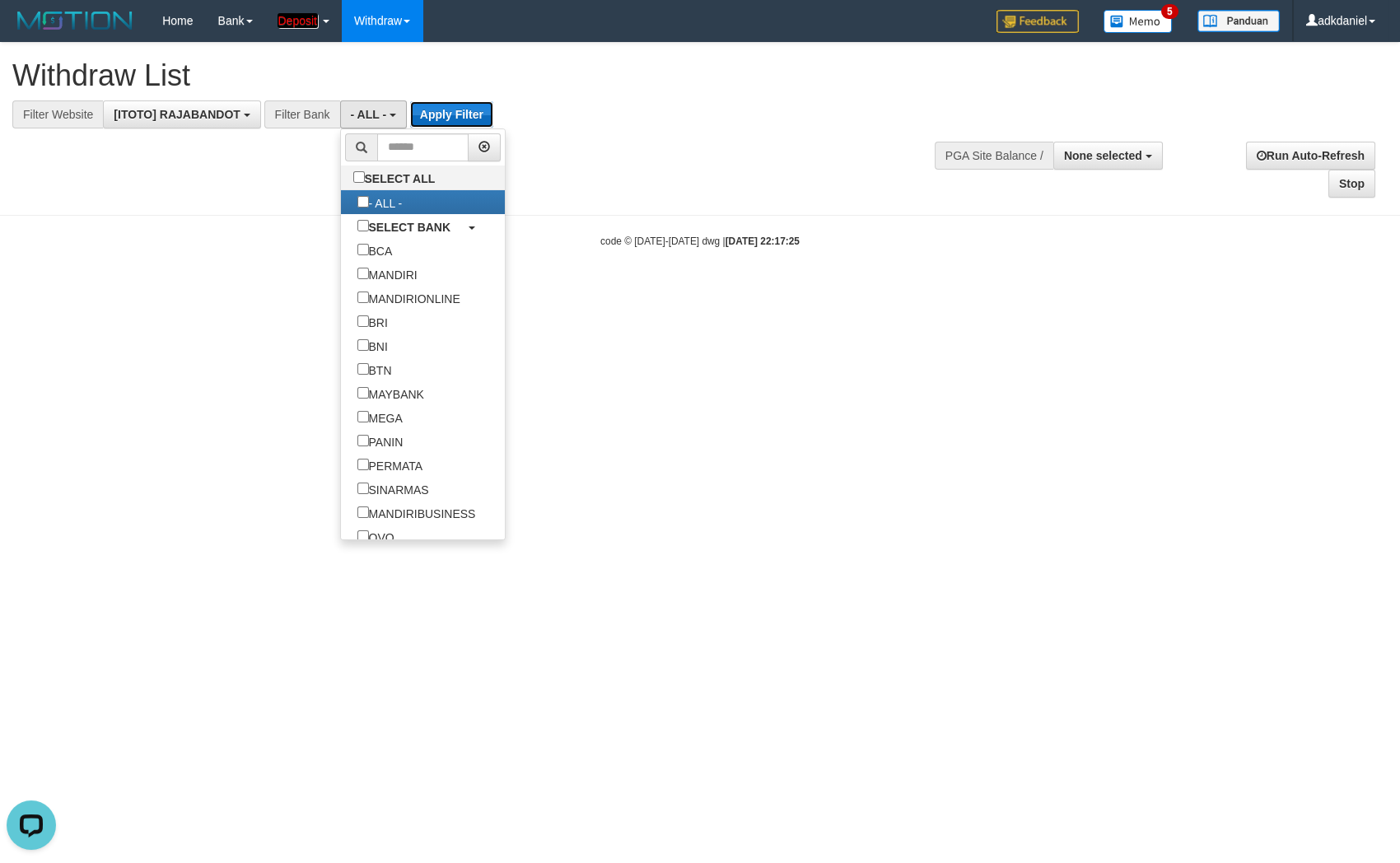
click at [460, 106] on button "Apply Filter" at bounding box center [451, 114] width 83 height 26
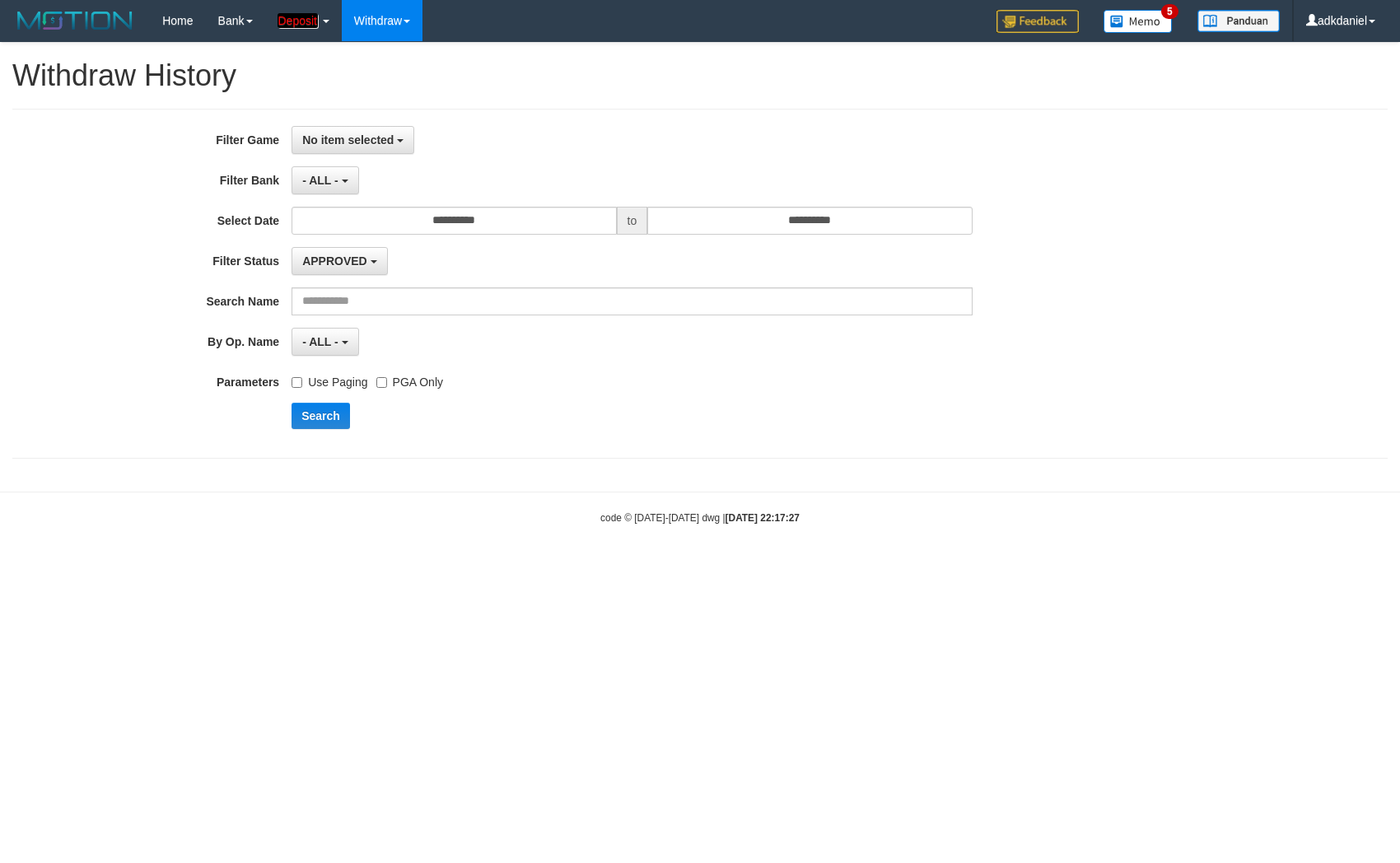
select select
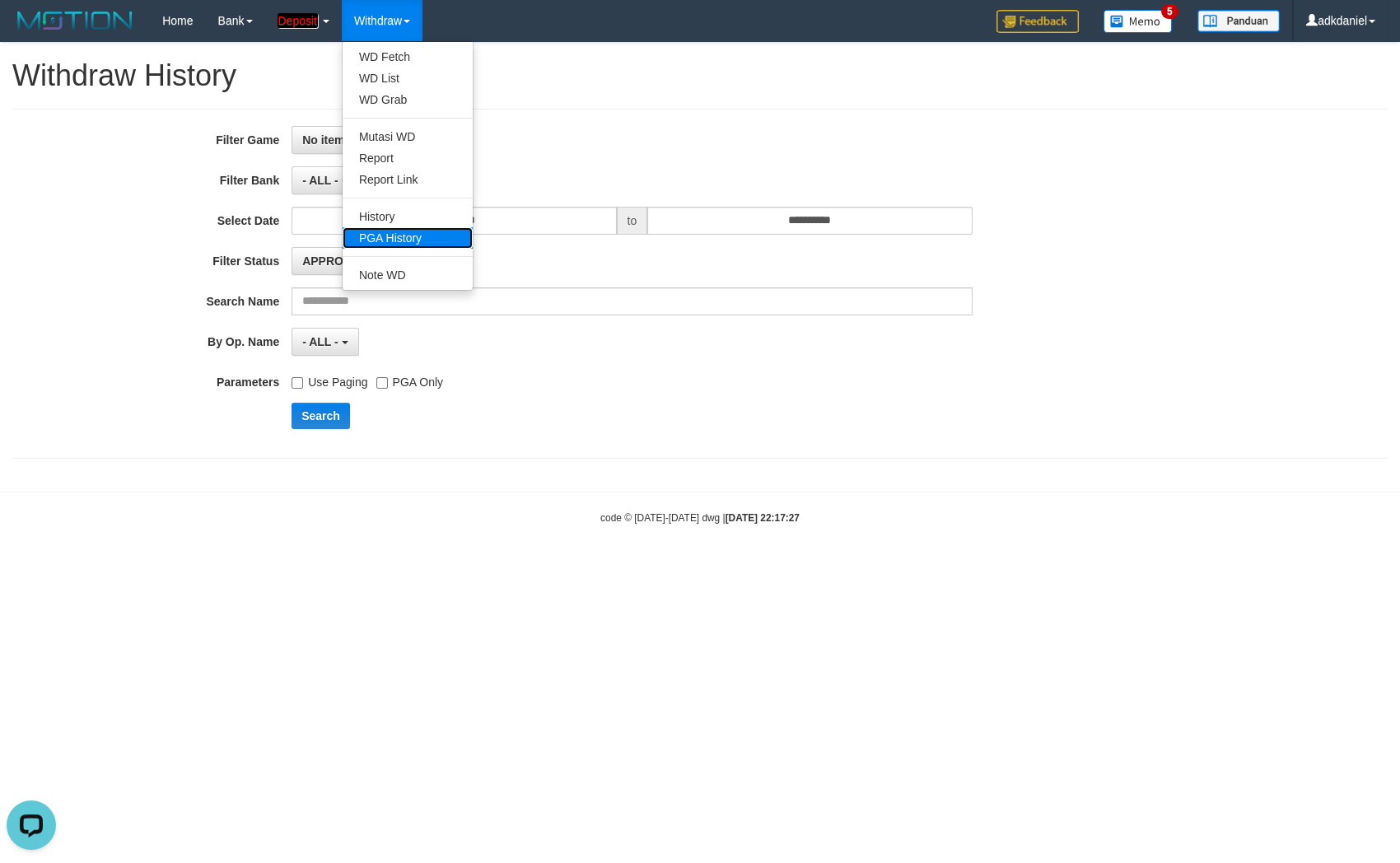
click at [385, 231] on link "PGA History" at bounding box center [407, 238] width 130 height 21
click at [774, 467] on div "**********" at bounding box center [700, 259] width 1400 height 432
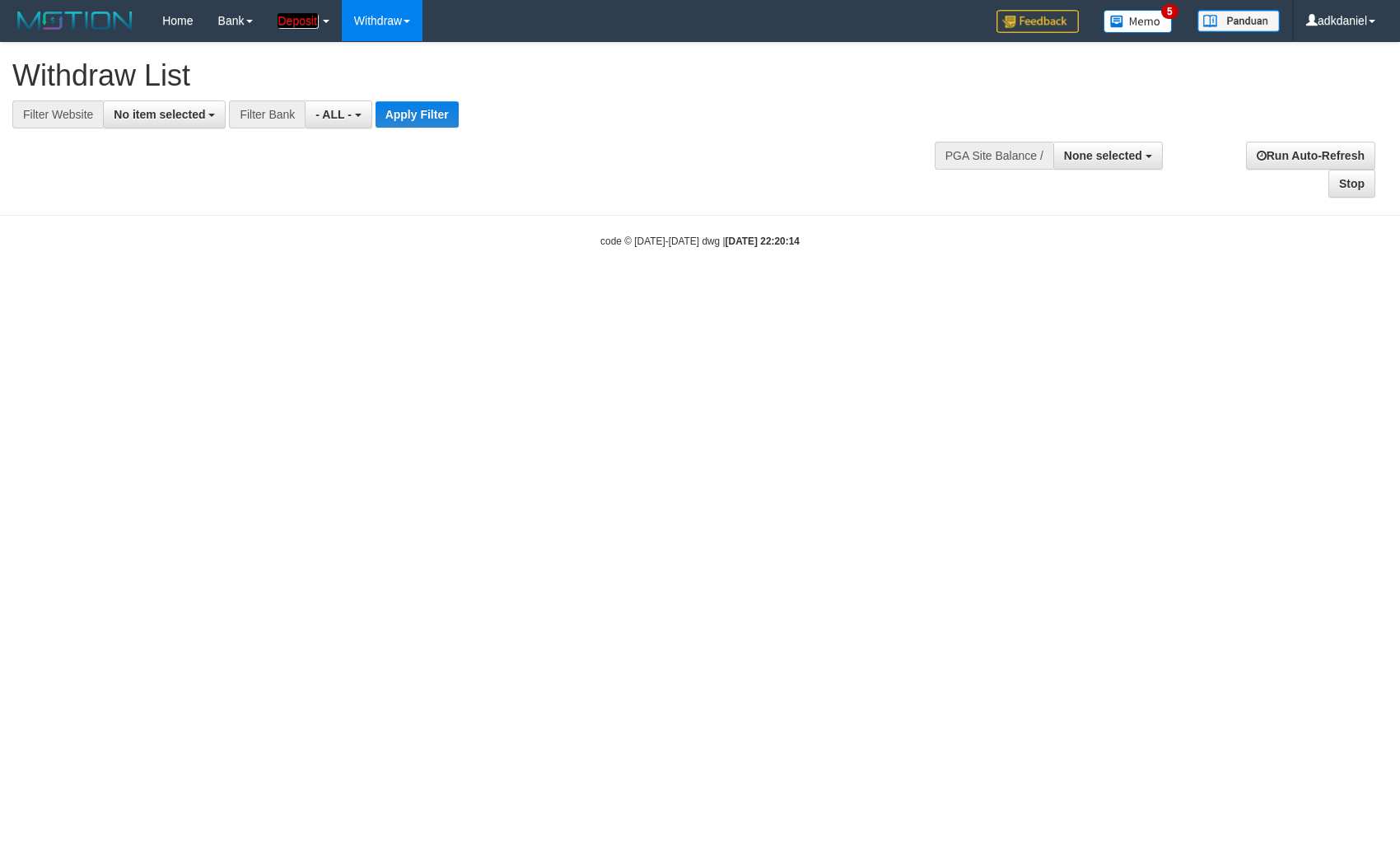
select select
click at [370, 26] on link "Withdraw" at bounding box center [381, 20] width 80 height 41
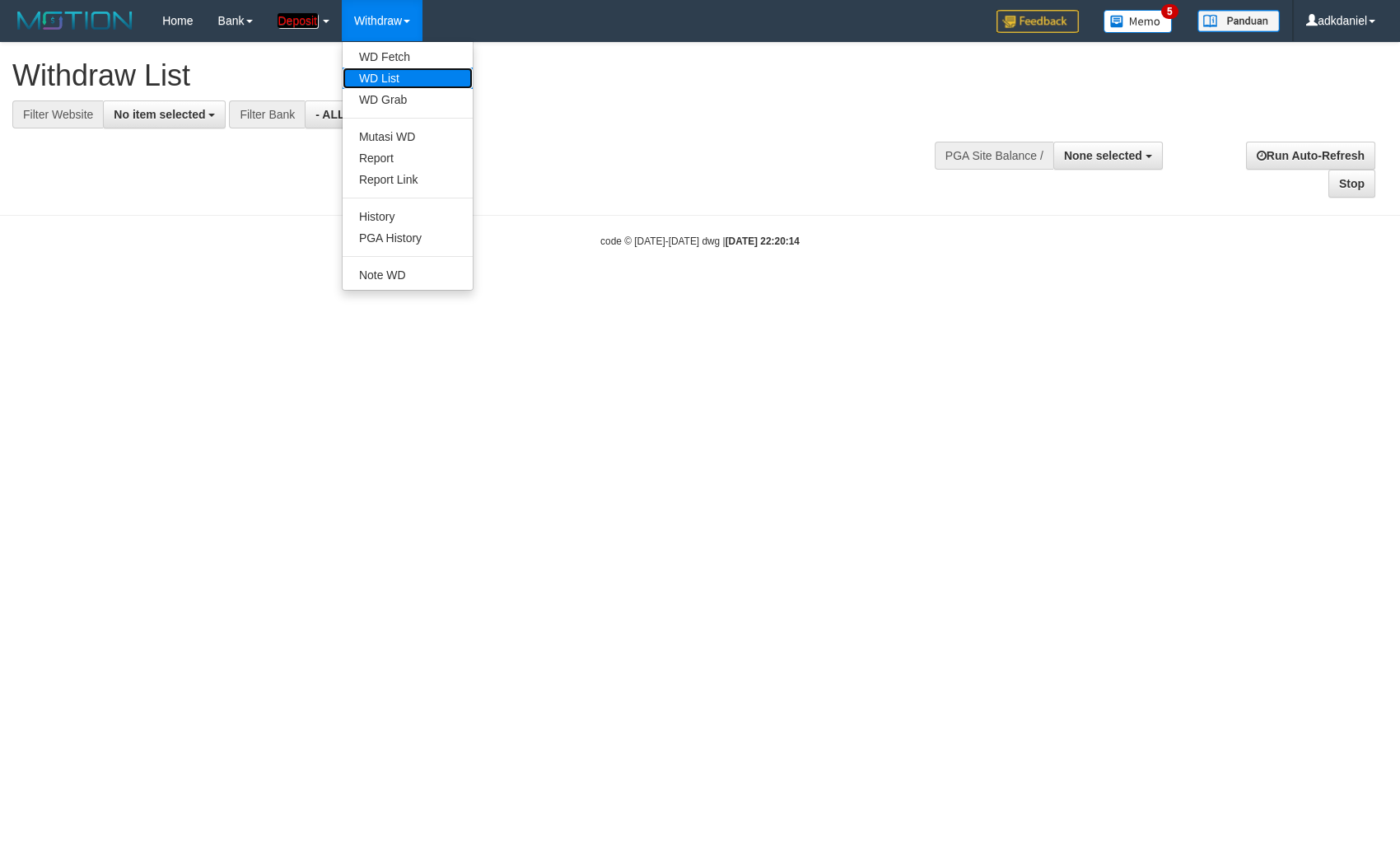
click at [379, 81] on link "WD List" at bounding box center [407, 78] width 130 height 21
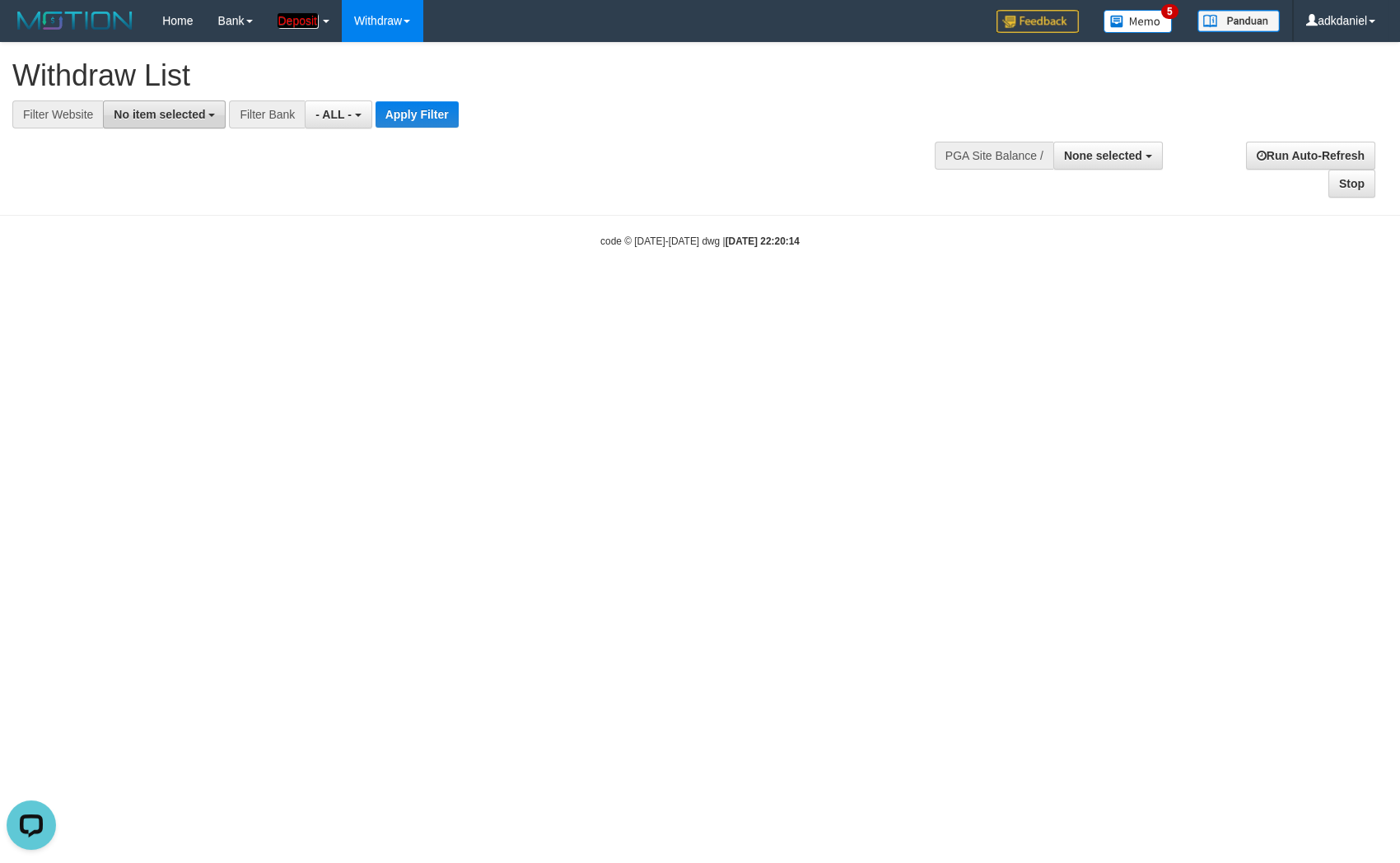
click at [161, 113] on span "No item selected" at bounding box center [159, 115] width 91 height 14
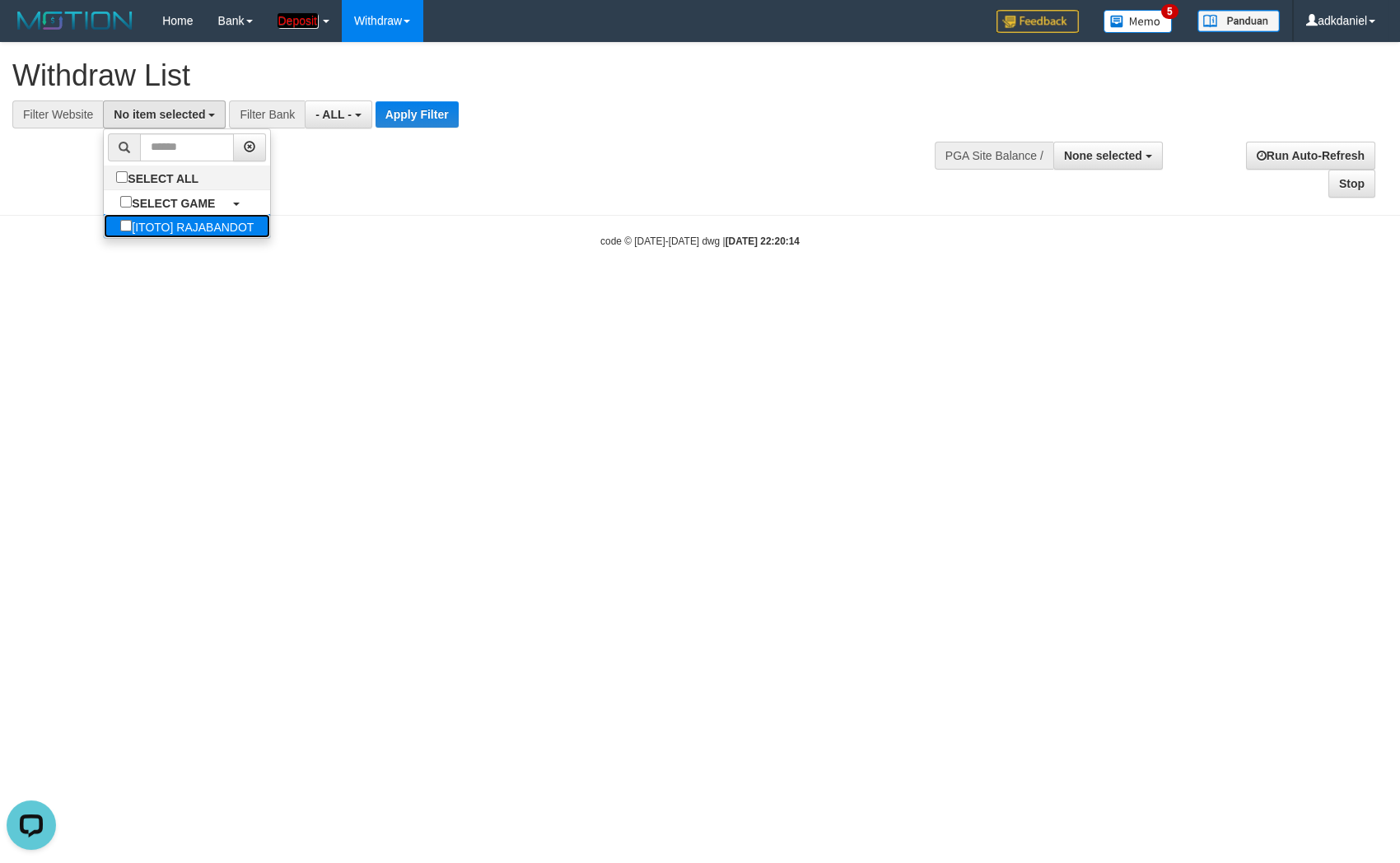
click at [156, 229] on label "[ITOTO] RAJABANDOT" at bounding box center [187, 226] width 167 height 24
select select "***"
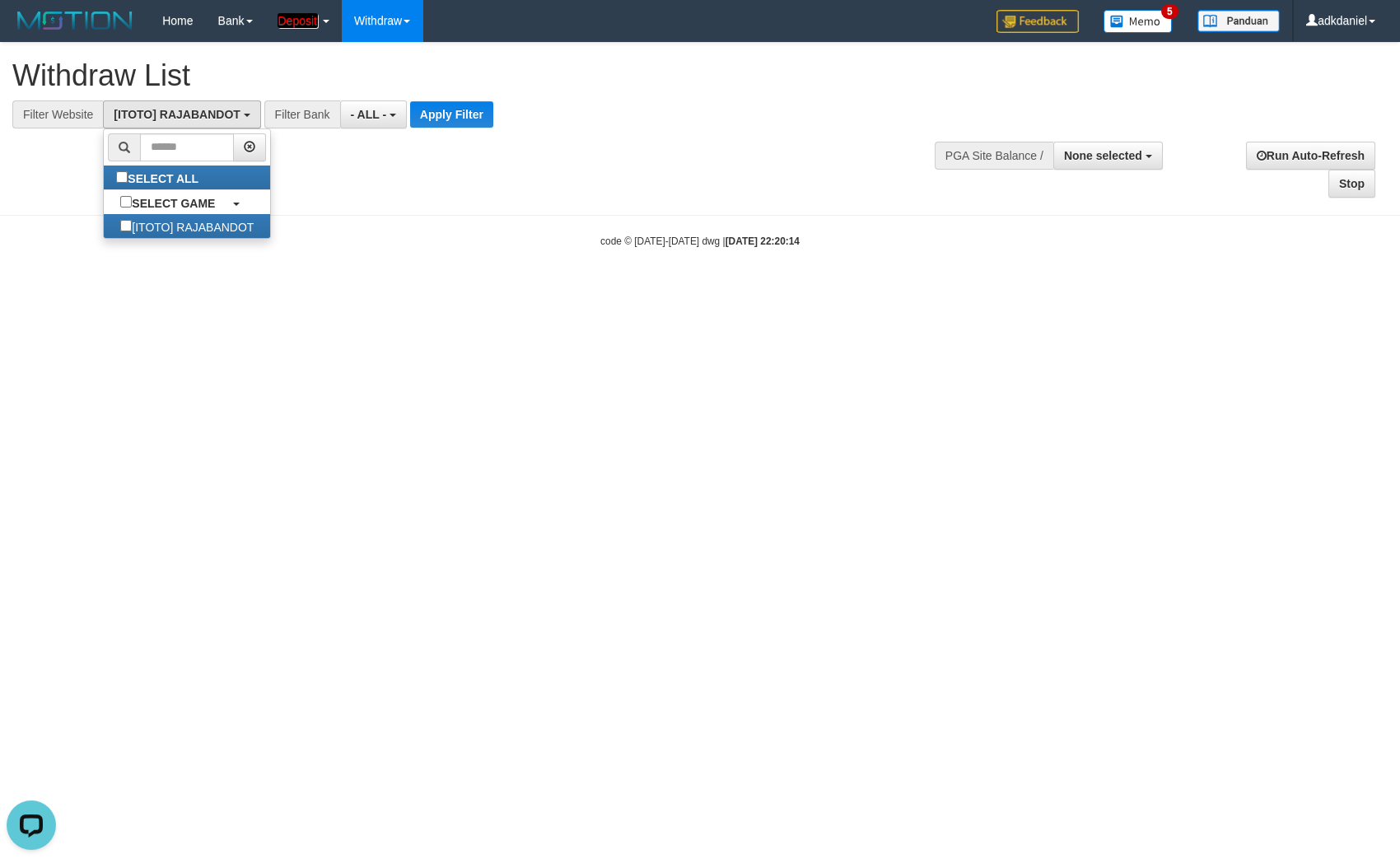
scroll to position [14, 0]
click at [353, 117] on span "- ALL -" at bounding box center [369, 115] width 36 height 14
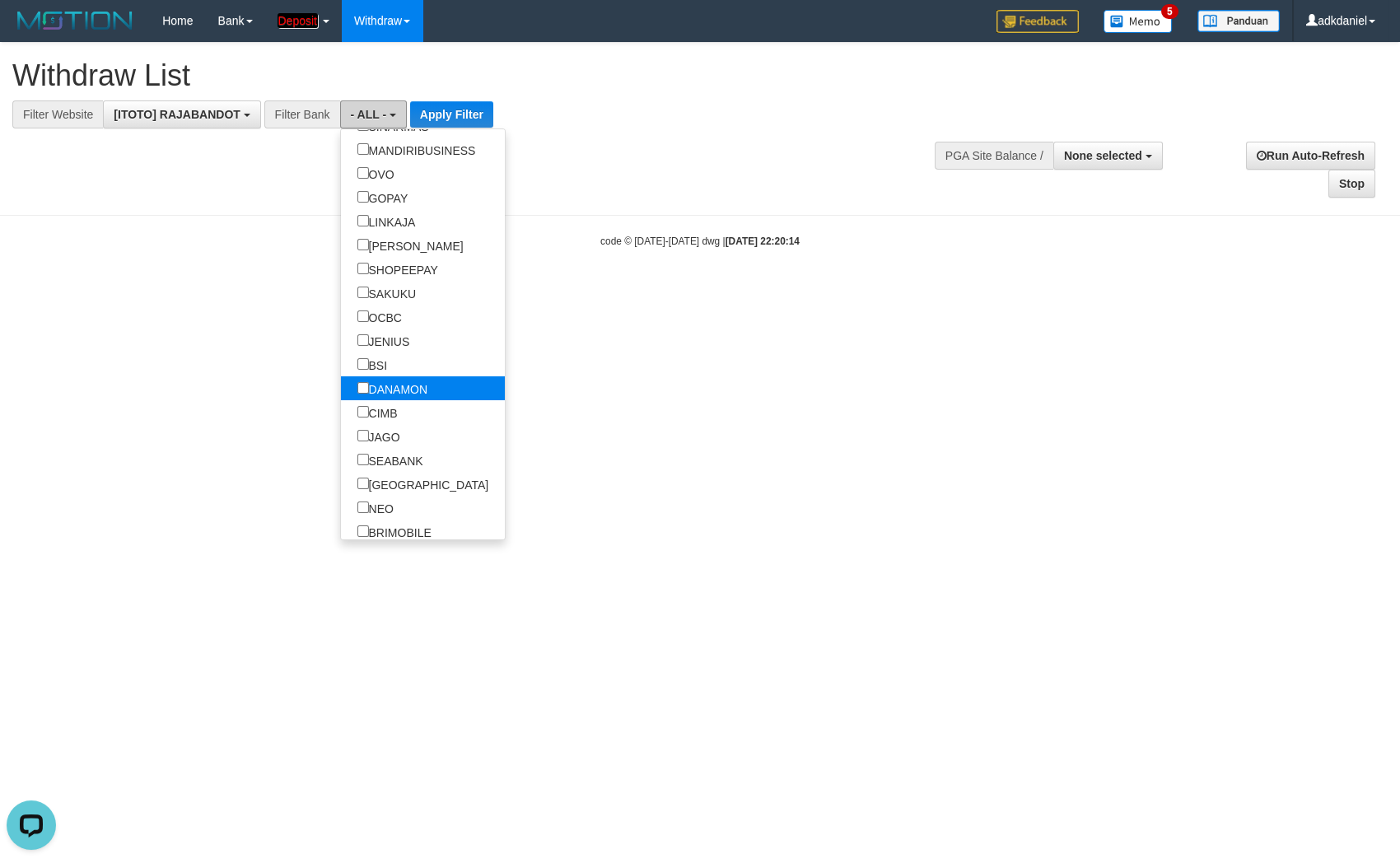
scroll to position [383, 0]
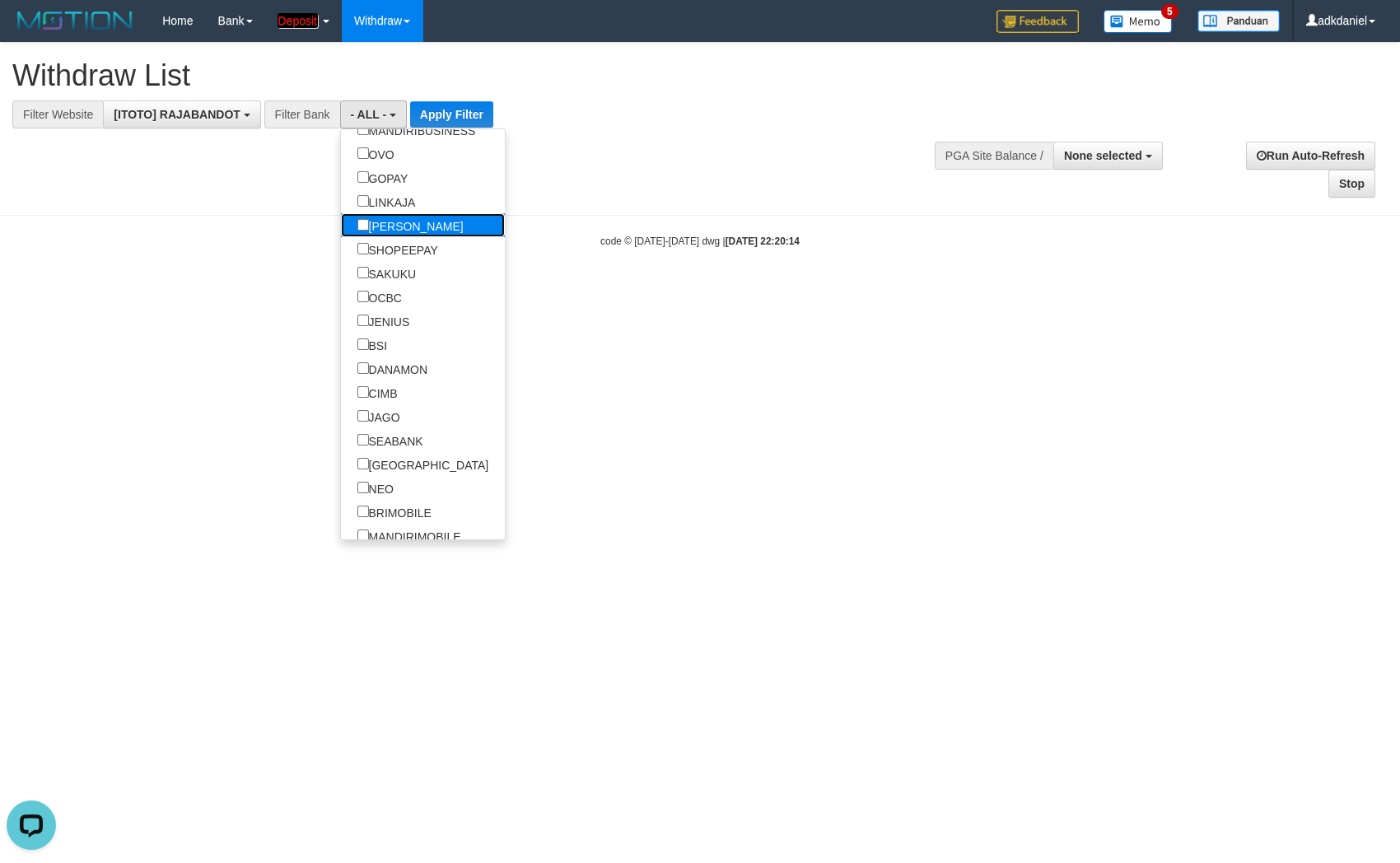
click at [341, 229] on label "[PERSON_NAME]" at bounding box center [410, 225] width 139 height 24
select select "****"
click at [471, 117] on button "Apply Filter" at bounding box center [512, 114] width 83 height 26
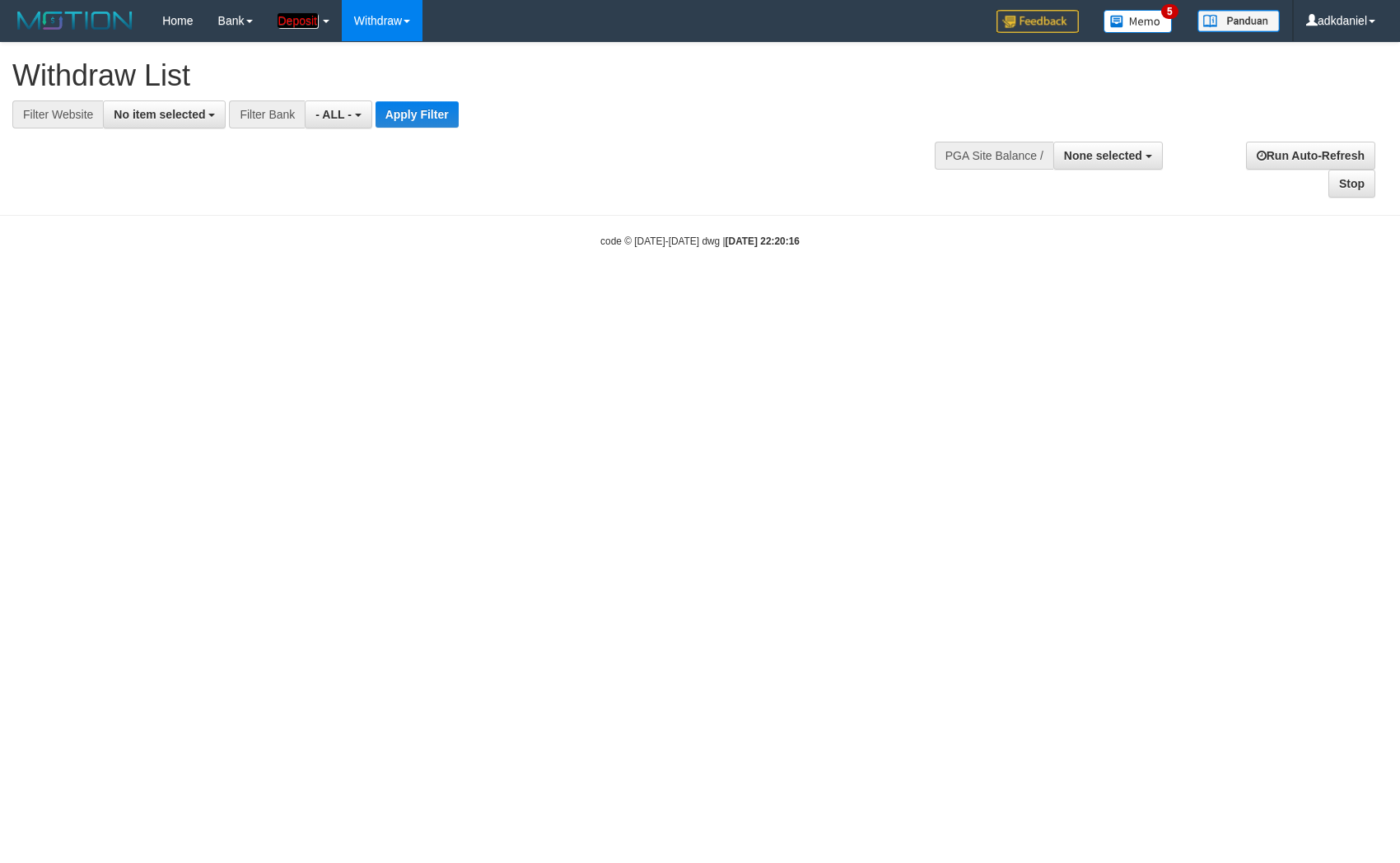
select select
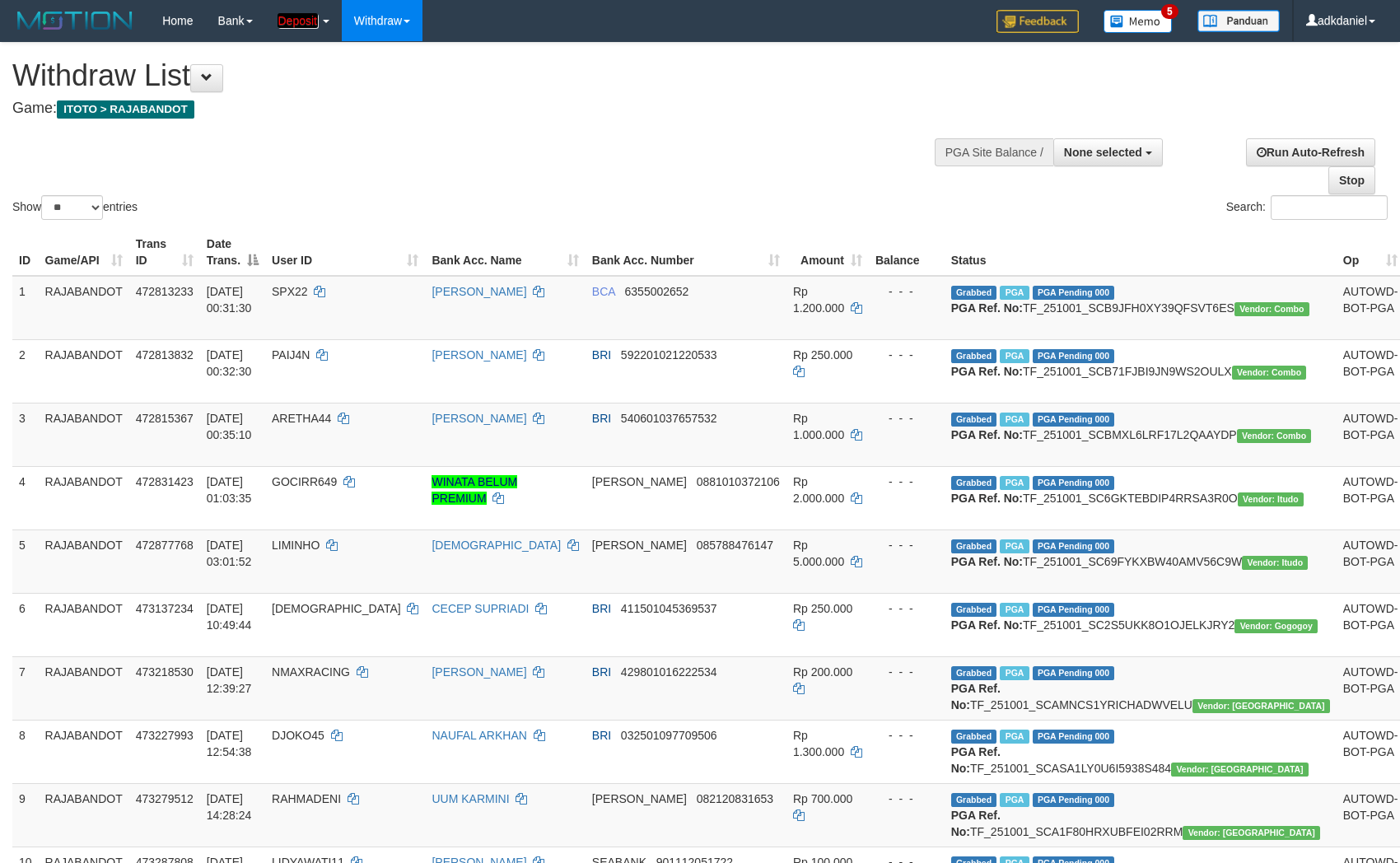
select select
select select "**"
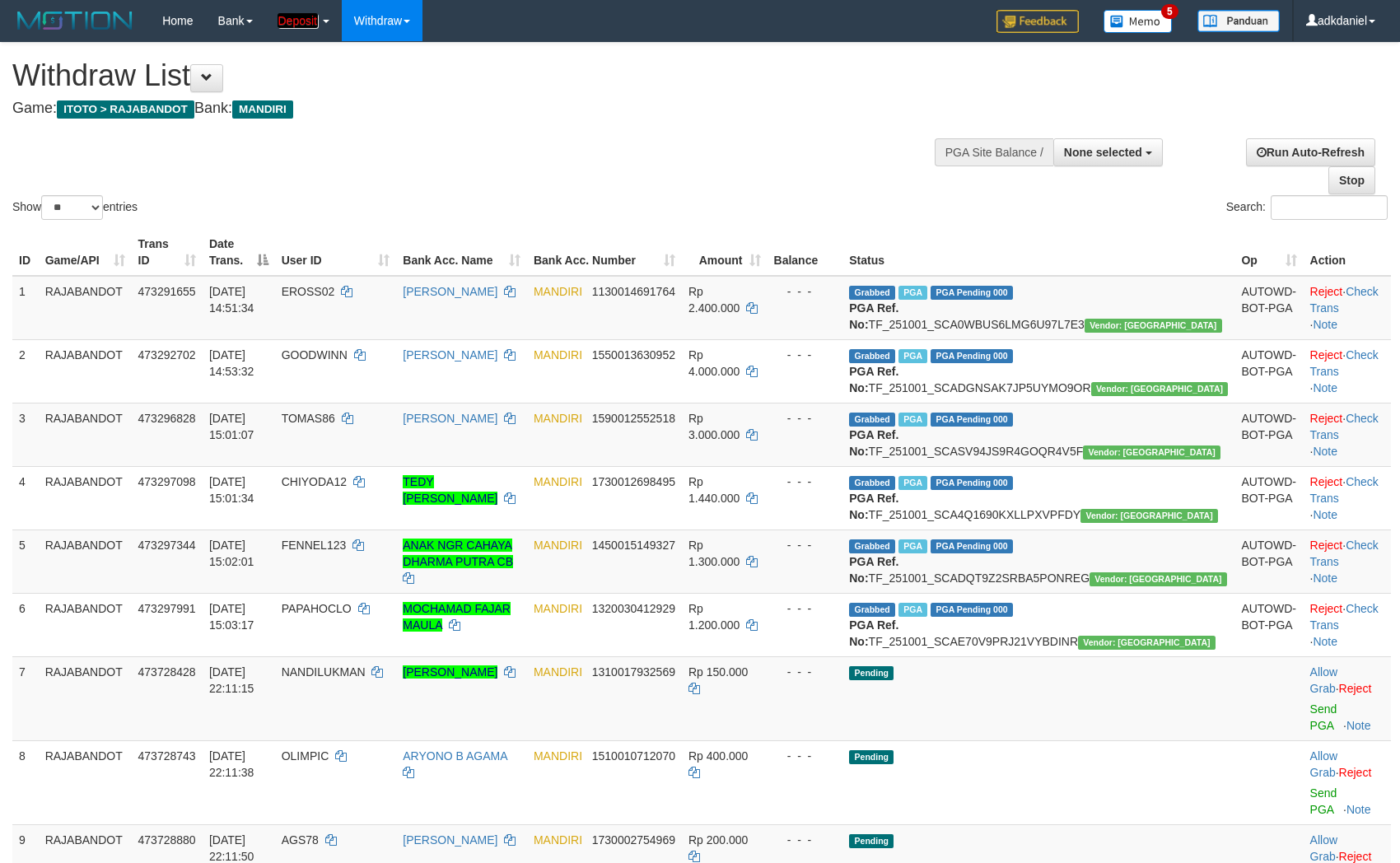
select select
select select "**"
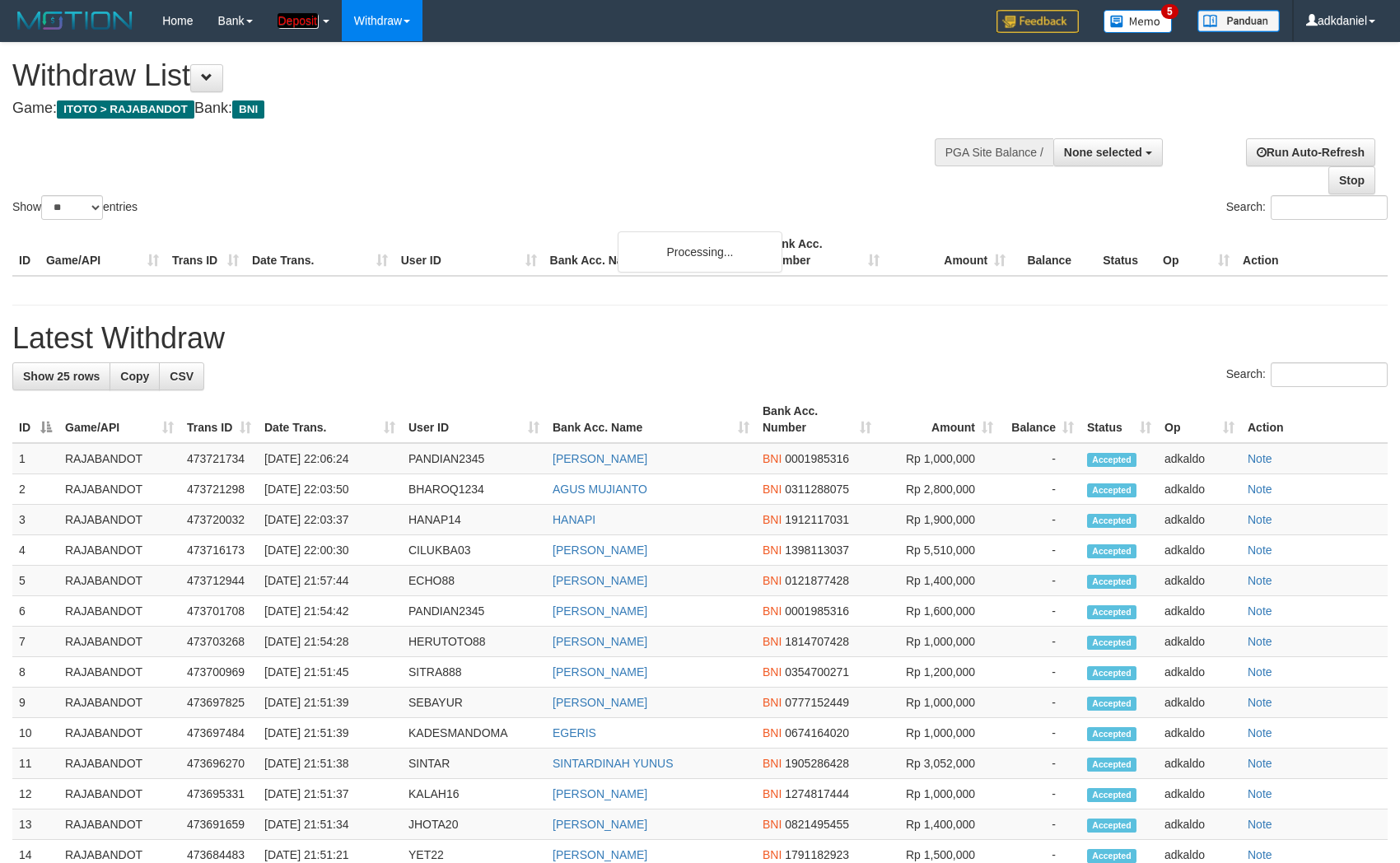
select select
select select "**"
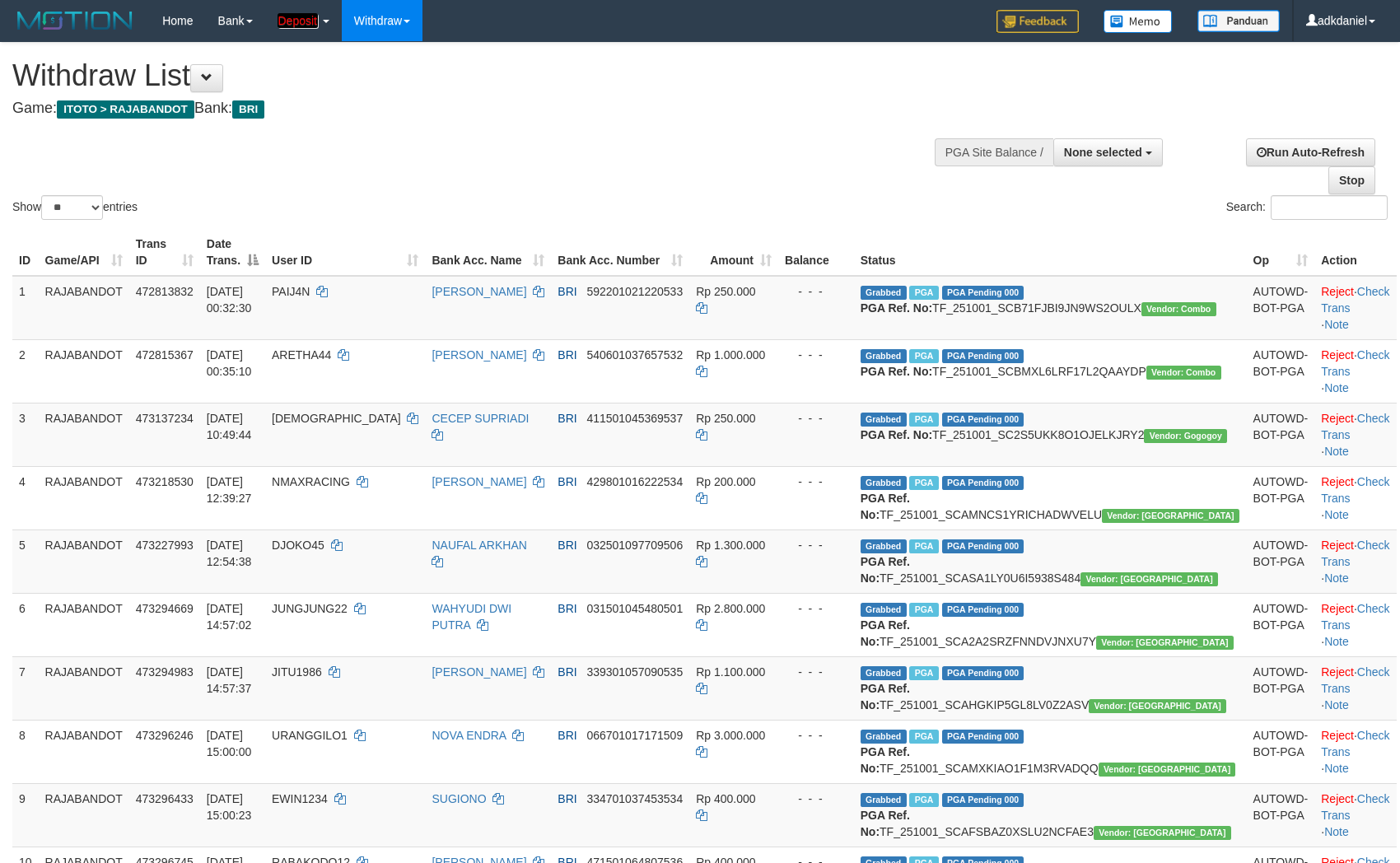
select select
select select "**"
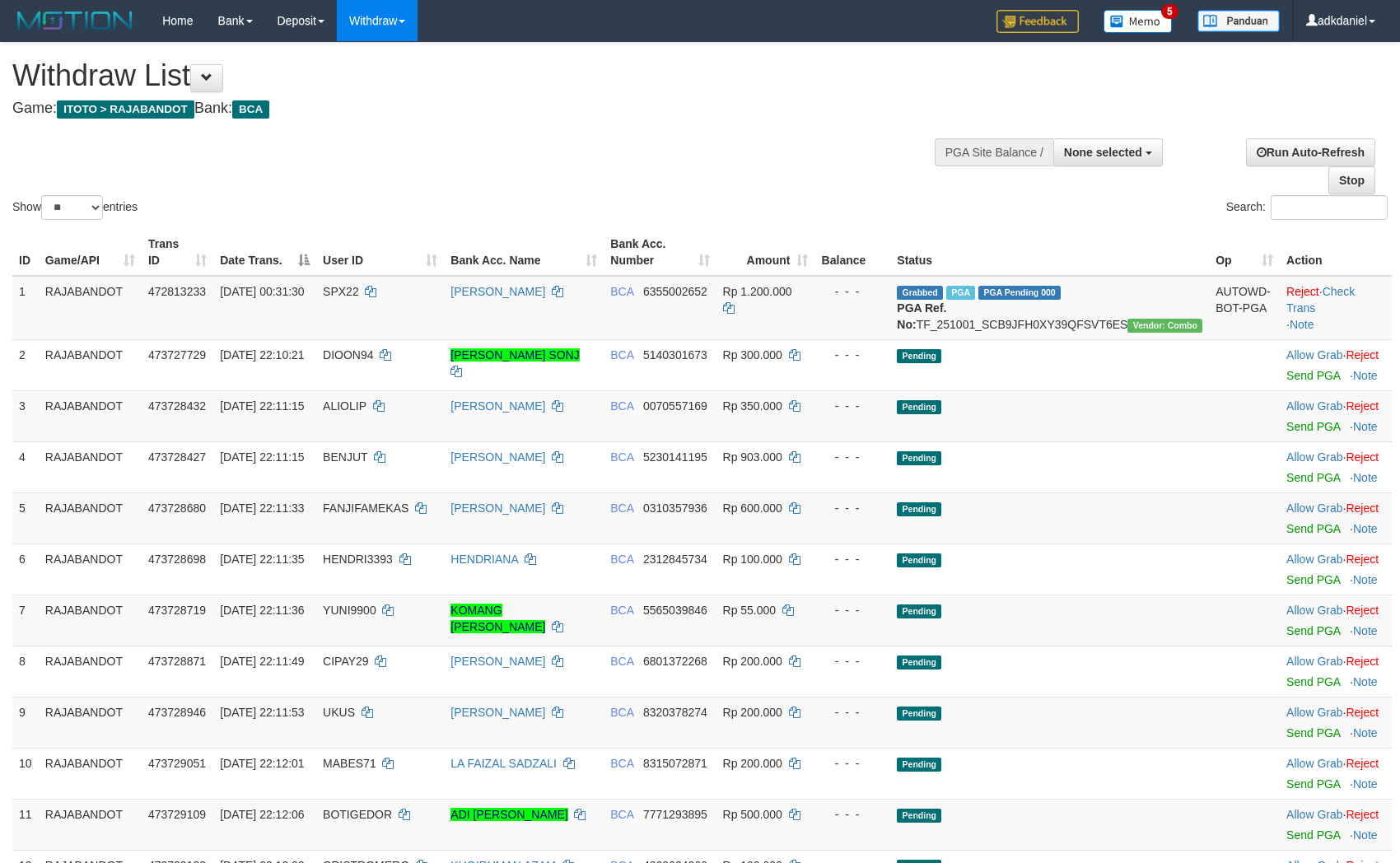
select select
select select "**"
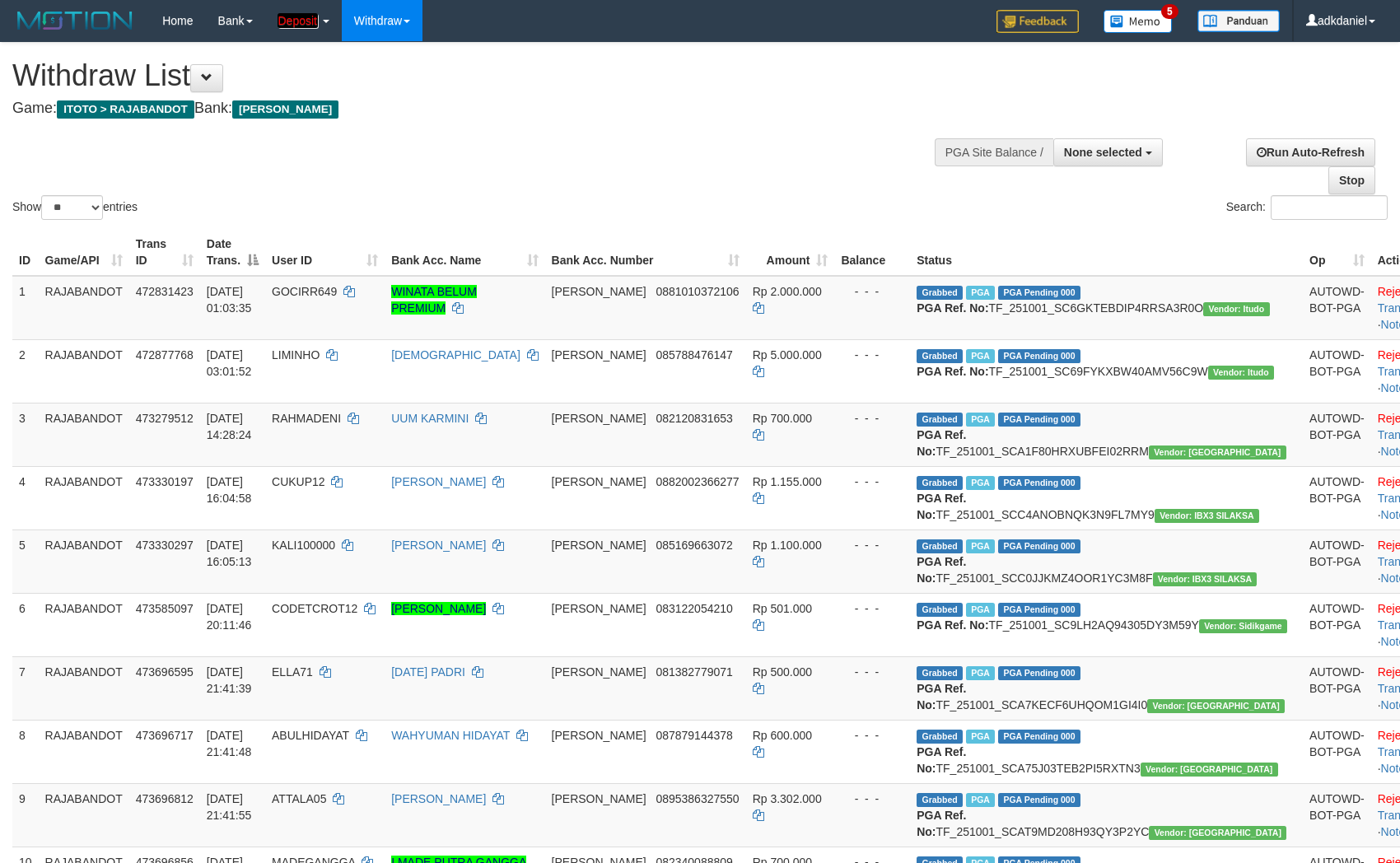
select select
select select "**"
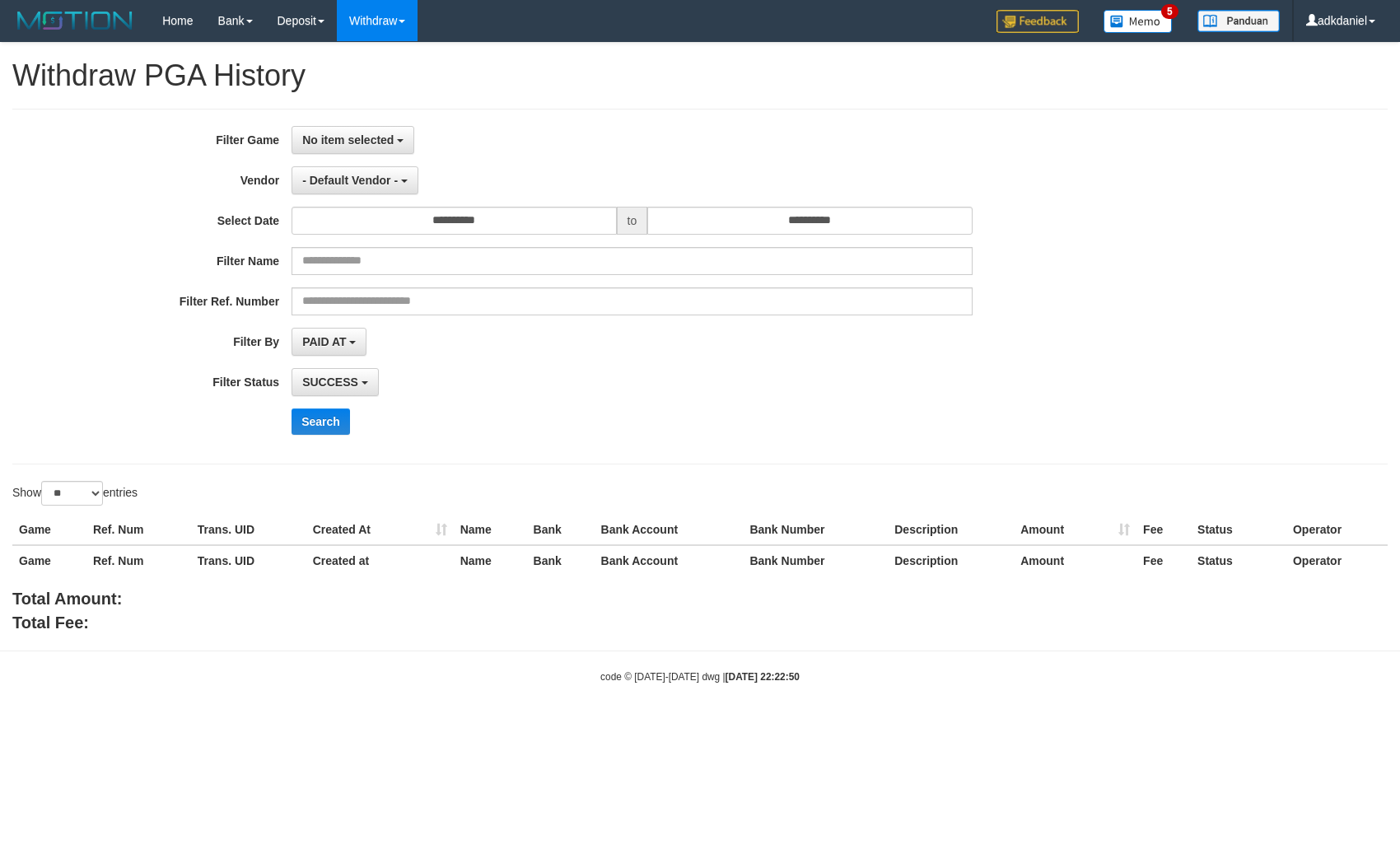
select select
select select "**"
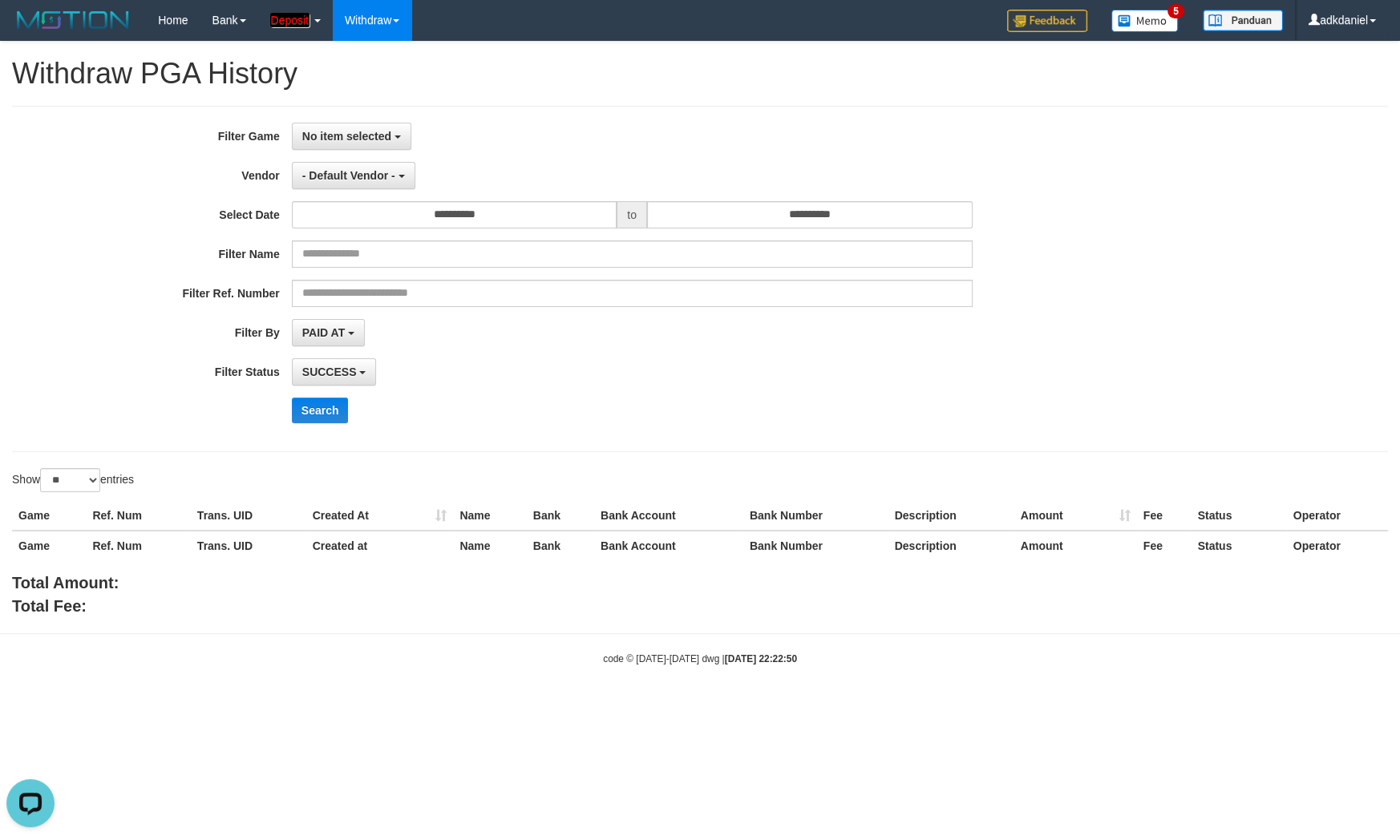
drag, startPoint x: 114, startPoint y: 268, endPoint x: 200, endPoint y: 50, distance: 234.4
click at [117, 263] on div "Filter Name" at bounding box center [583, 253] width 1166 height 27
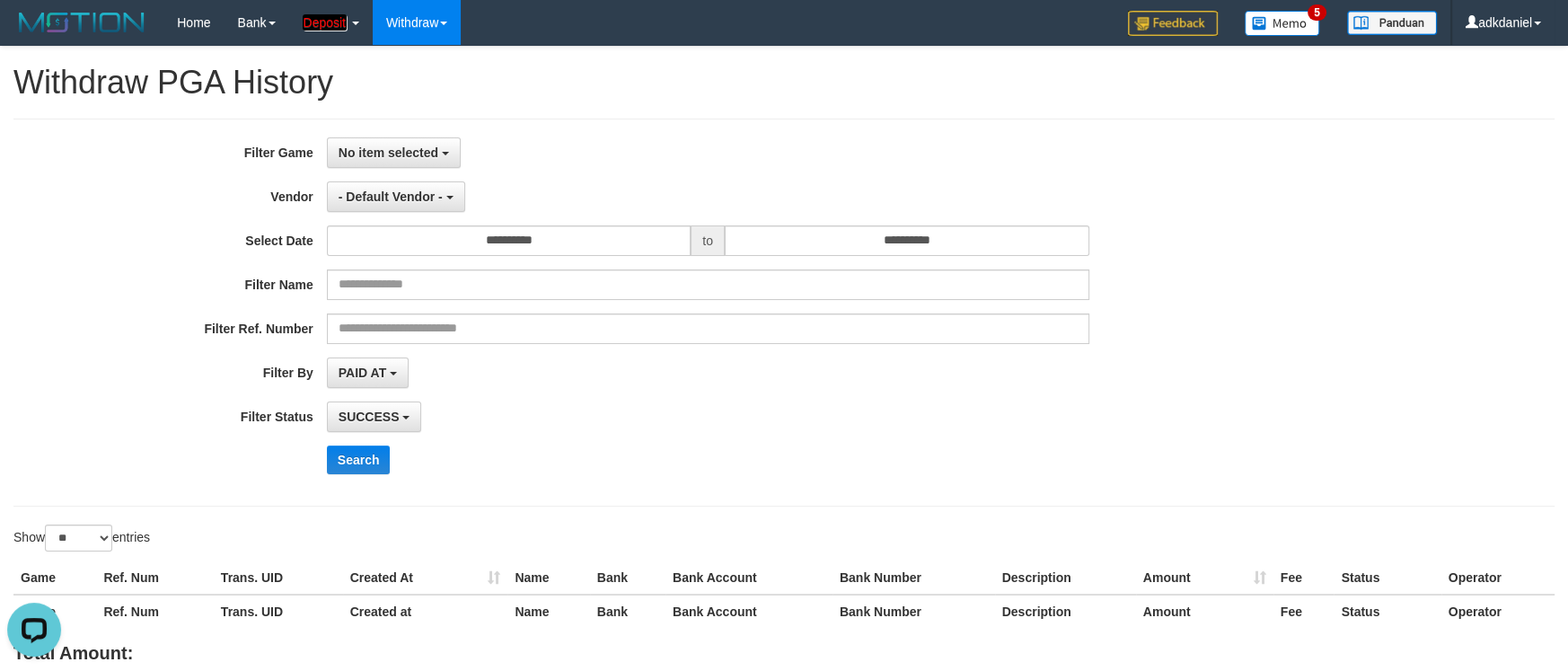
click at [21, 230] on label "Select Date" at bounding box center [163, 238] width 327 height 24
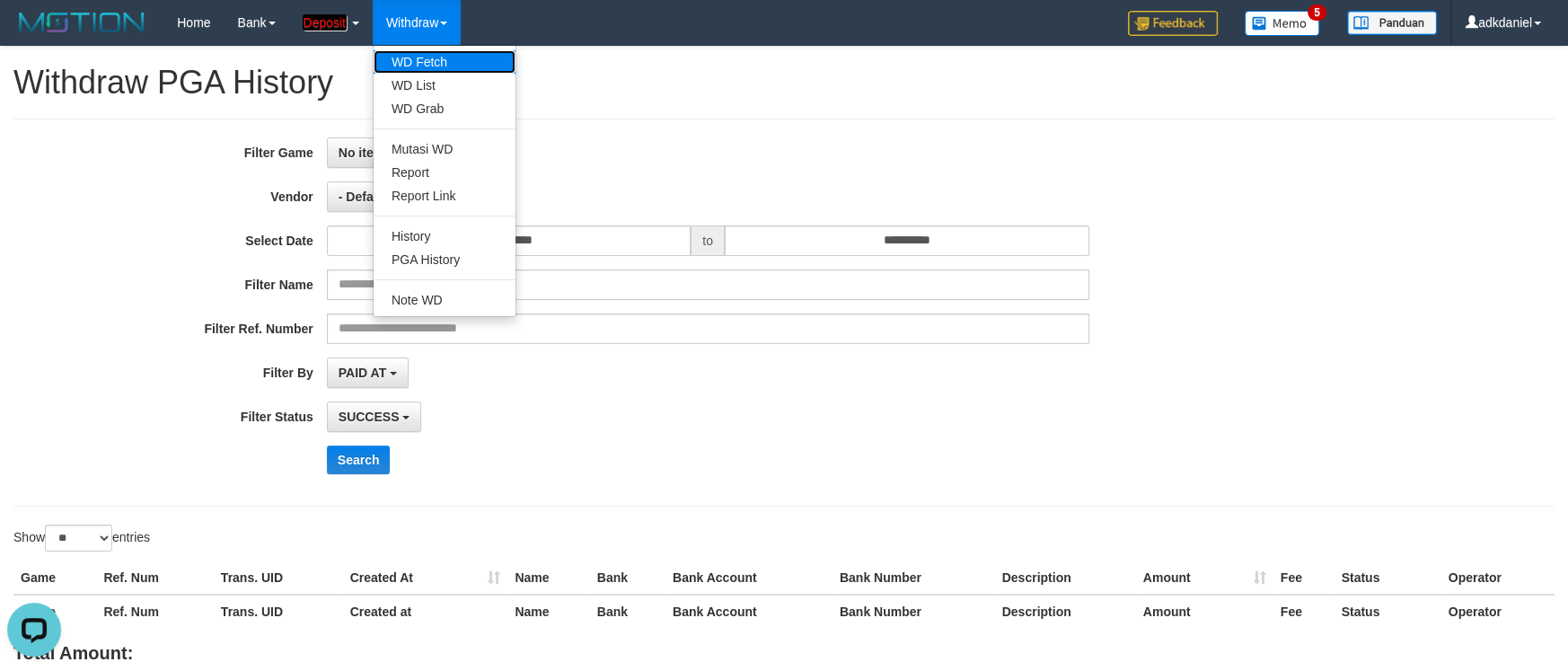
click at [430, 65] on link "WD Fetch" at bounding box center [444, 62] width 142 height 23
click at [488, 250] on link "PGA History" at bounding box center [444, 259] width 142 height 23
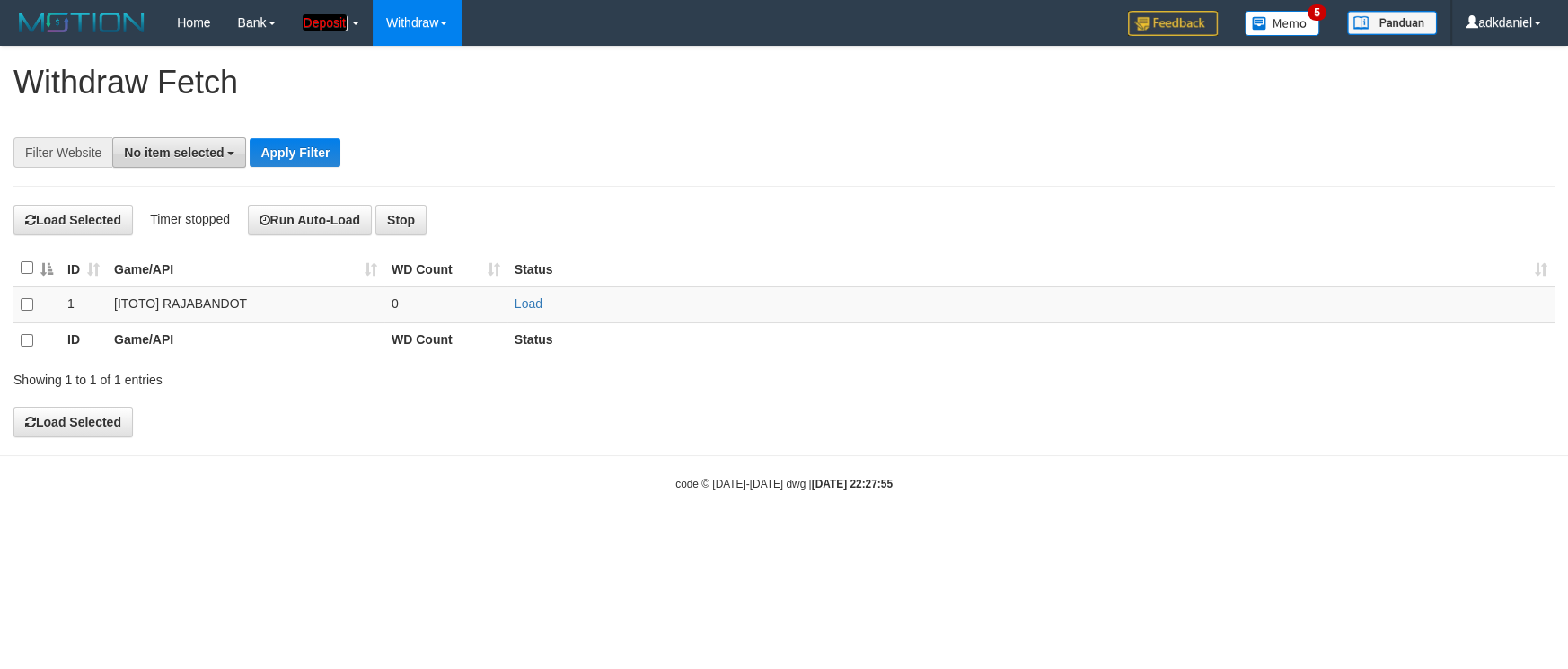
click at [178, 166] on button "No item selected" at bounding box center [179, 152] width 134 height 30
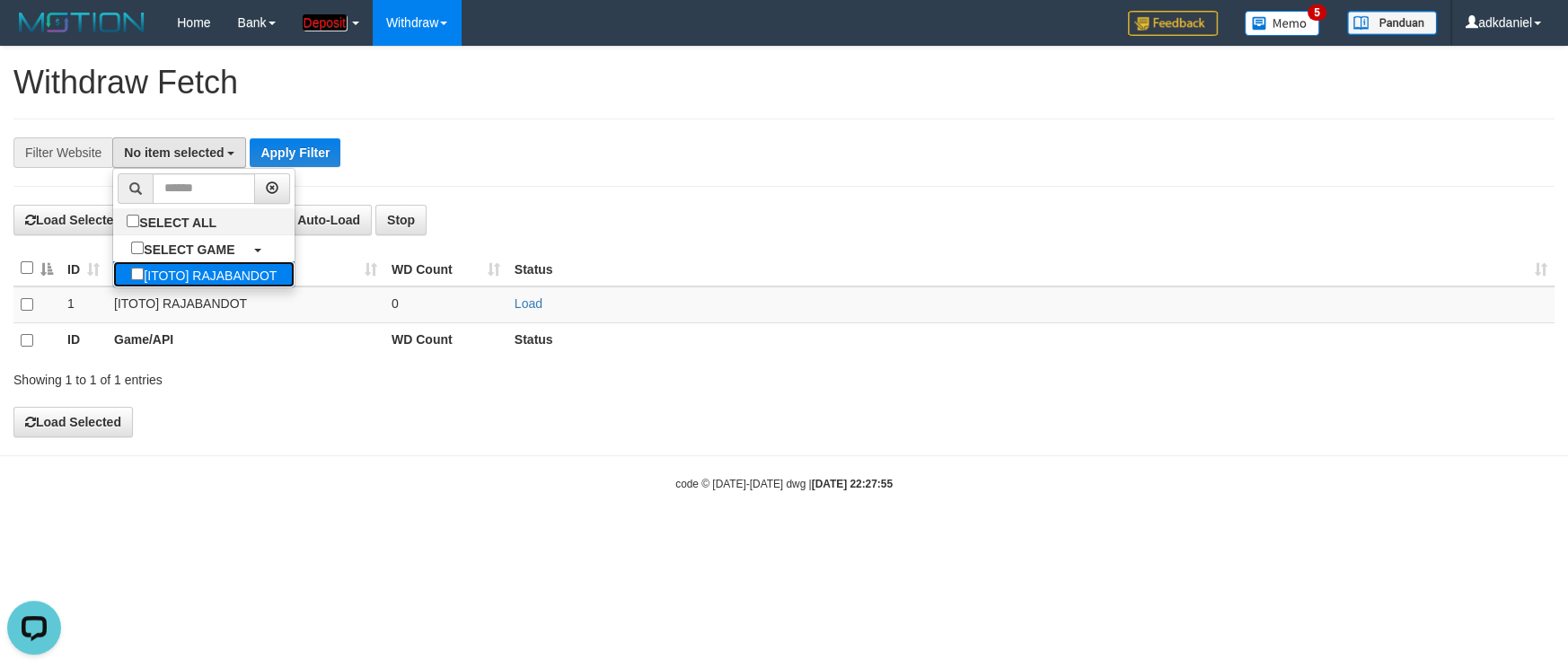
click at [182, 274] on label "[ITOTO] RAJABANDOT" at bounding box center [204, 274] width 182 height 26
select select "***"
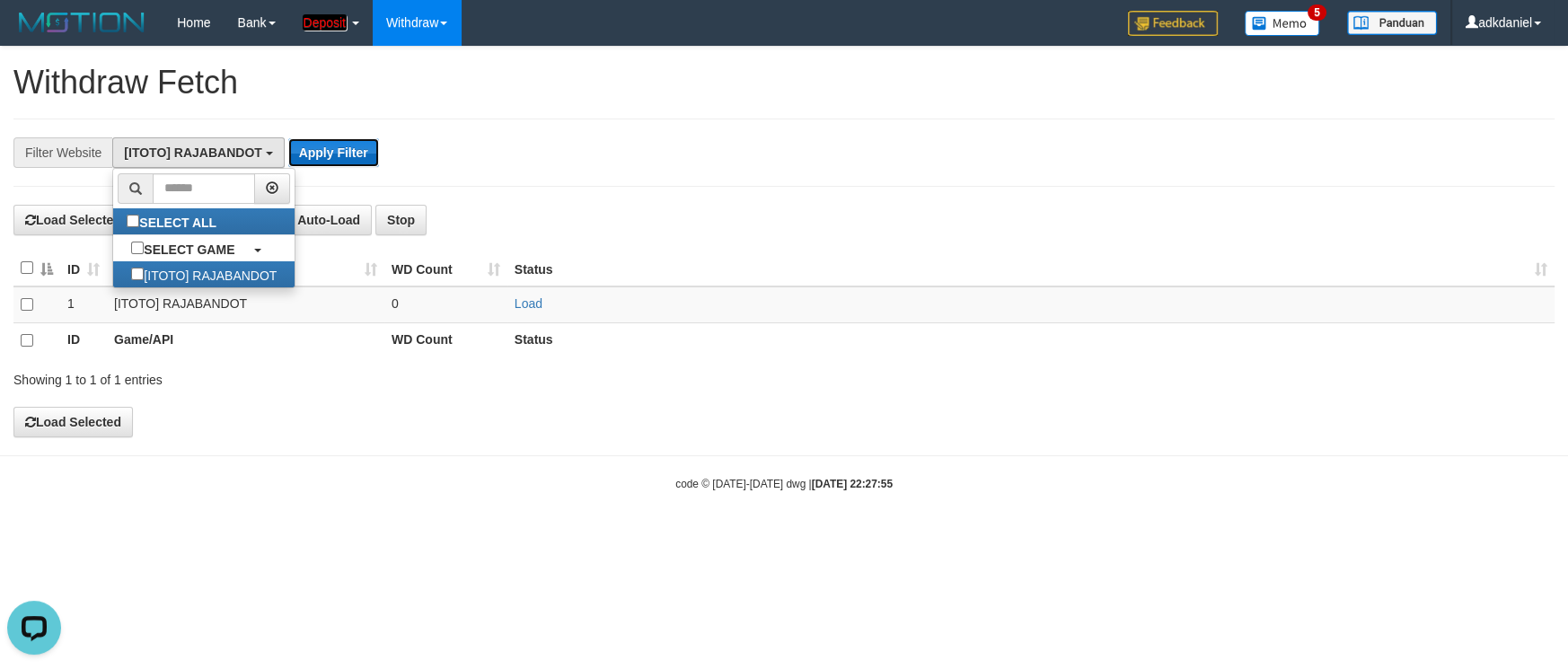
click at [326, 166] on button "Apply Filter" at bounding box center [334, 152] width 90 height 29
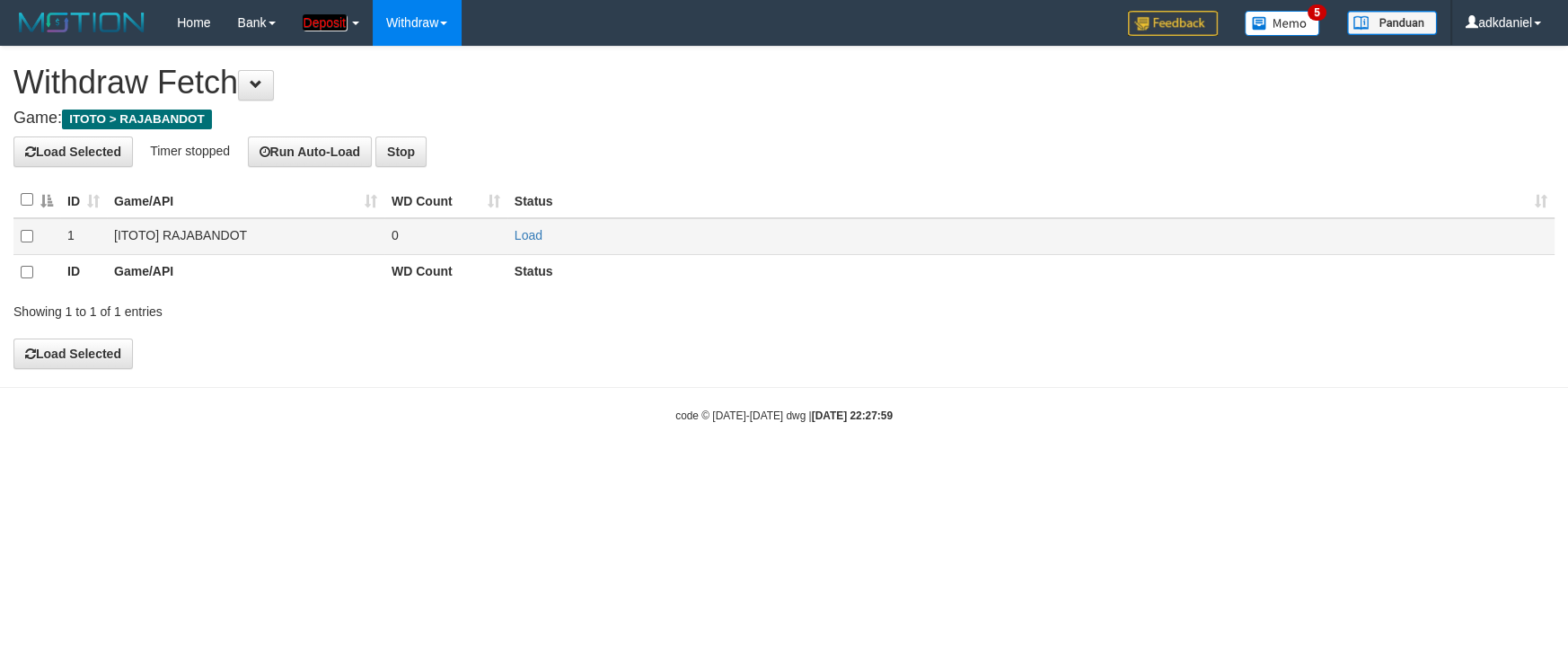
click at [18, 237] on td at bounding box center [37, 237] width 47 height 37
click at [36, 241] on td at bounding box center [37, 237] width 47 height 37
click at [33, 240] on td at bounding box center [37, 237] width 47 height 37
click at [29, 243] on td at bounding box center [37, 237] width 47 height 37
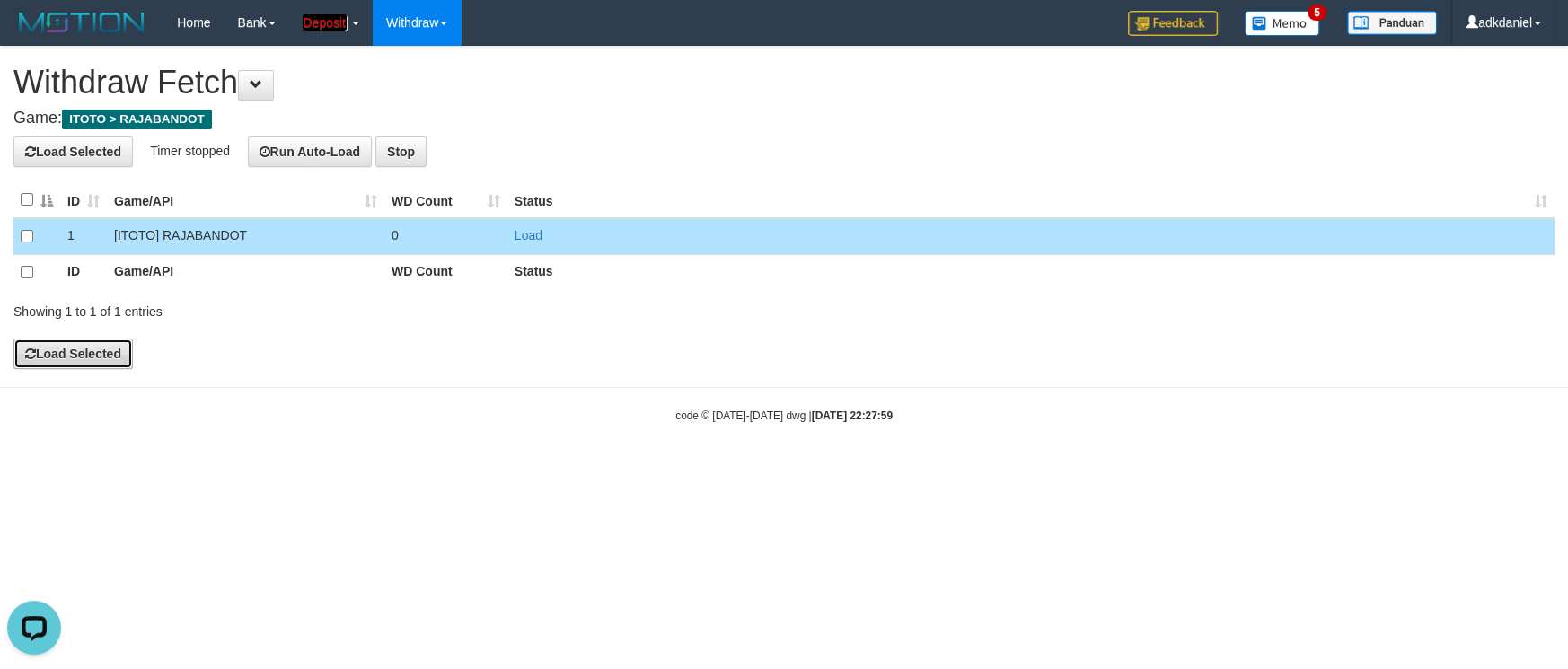
click at [103, 358] on button "Load Selected" at bounding box center [74, 353] width 120 height 30
drag, startPoint x: 303, startPoint y: 385, endPoint x: 317, endPoint y: 385, distance: 14.0
click at [317, 385] on body "Toggle navigation Home Bank Account List Load By Website Group [ITOTO] RAJABAND…" at bounding box center [784, 234] width 1568 height 468
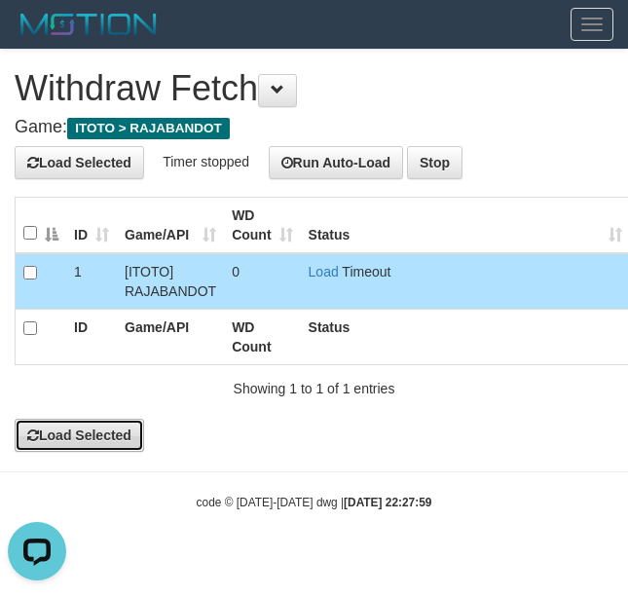
click at [123, 433] on button "Load Selected" at bounding box center [80, 435] width 130 height 33
click at [46, 460] on body "Toggle navigation Home Bank Account List Load By Website Group [ITOTO] RAJABAND…" at bounding box center [314, 280] width 628 height 560
click at [88, 445] on button "Load Selected" at bounding box center [80, 435] width 130 height 33
click at [88, 465] on body "Toggle navigation Home Bank Account List Load By Website Group [ITOTO] RAJABAND…" at bounding box center [314, 280] width 628 height 560
click at [109, 441] on button "Load Selected" at bounding box center [80, 435] width 130 height 33
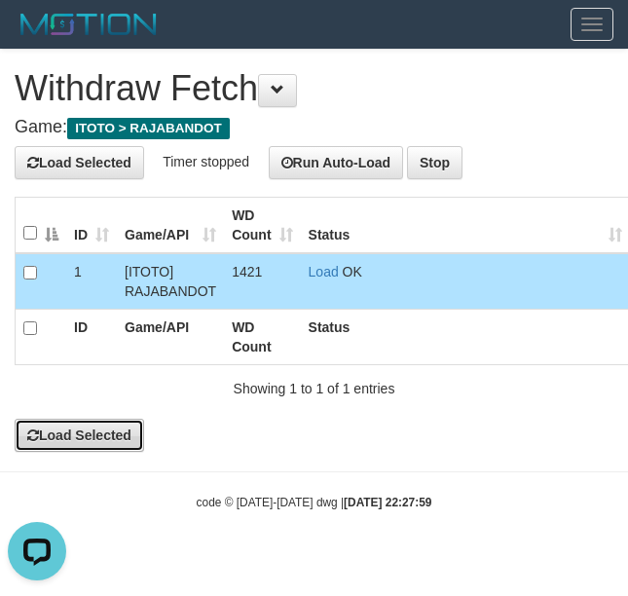
click at [78, 426] on button "Load Selected" at bounding box center [80, 435] width 130 height 33
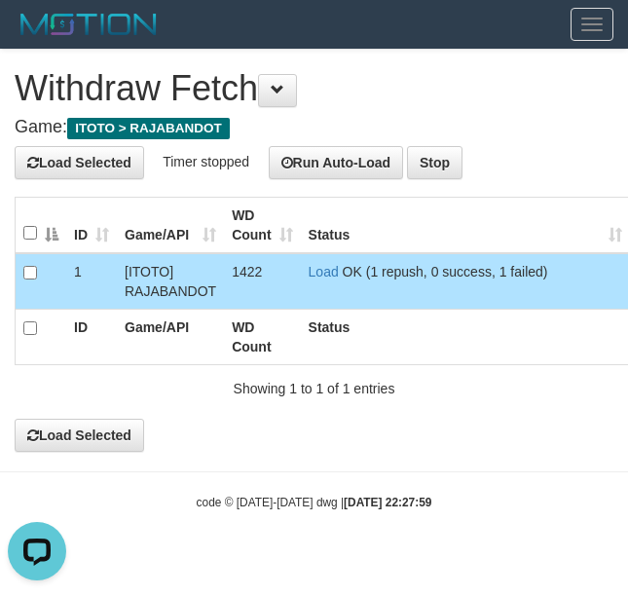
click at [63, 416] on div "**********" at bounding box center [314, 251] width 628 height 402
click at [81, 430] on button "Load Selected" at bounding box center [80, 435] width 130 height 33
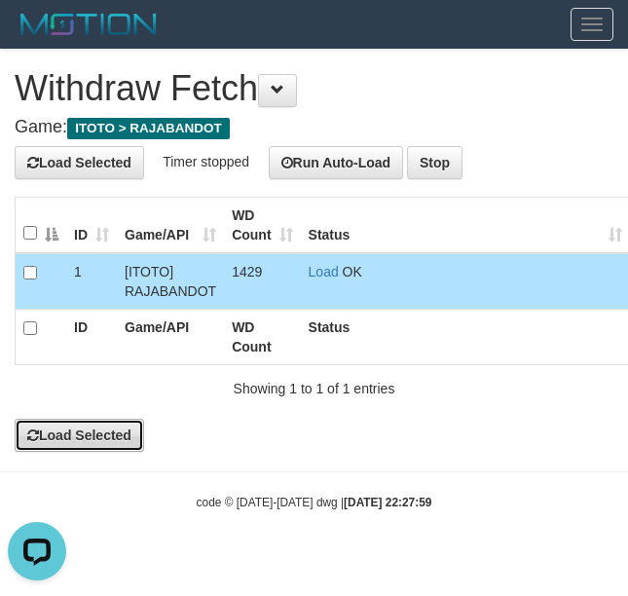
click at [88, 441] on button "Load Selected" at bounding box center [80, 435] width 130 height 33
click at [94, 444] on button "Load Selected" at bounding box center [80, 435] width 130 height 33
click at [77, 433] on button "Load Selected" at bounding box center [80, 435] width 130 height 33
click at [60, 440] on button "Load Selected" at bounding box center [80, 435] width 130 height 33
click at [102, 437] on button "Load Selected" at bounding box center [80, 435] width 130 height 33
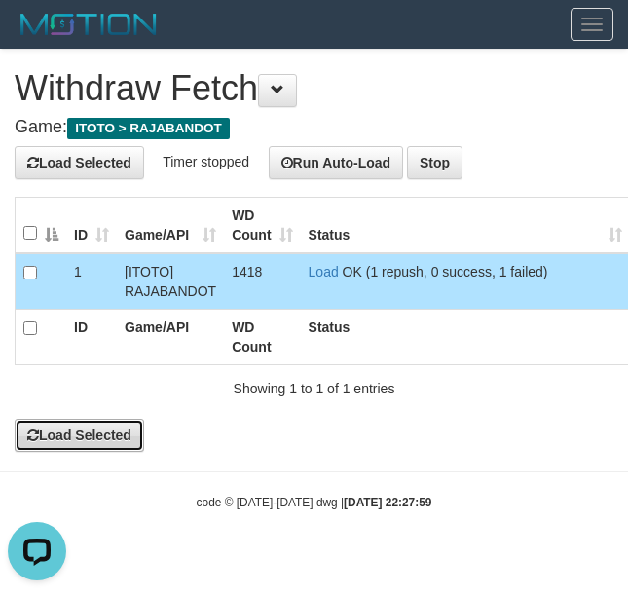
click at [113, 433] on button "Load Selected" at bounding box center [80, 435] width 130 height 33
click at [94, 433] on button "Load Selected" at bounding box center [80, 435] width 130 height 33
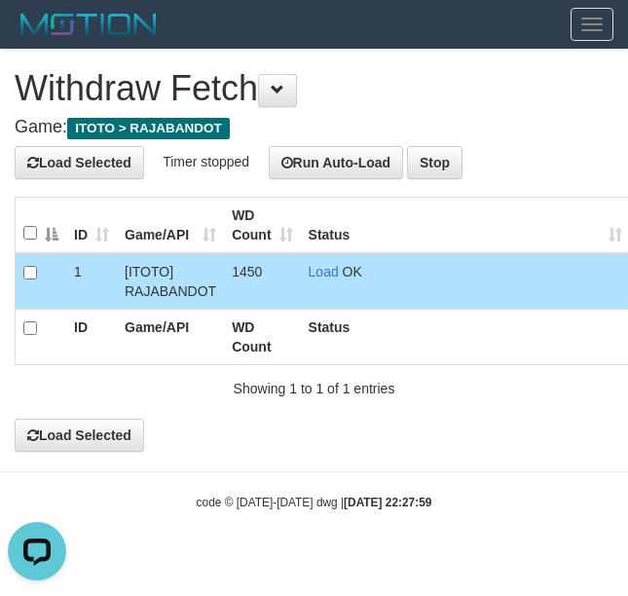
click at [113, 398] on div "Showing 1 to 1 of 1 entries" at bounding box center [314, 384] width 599 height 27
click at [116, 448] on button "Load Selected" at bounding box center [80, 435] width 130 height 33
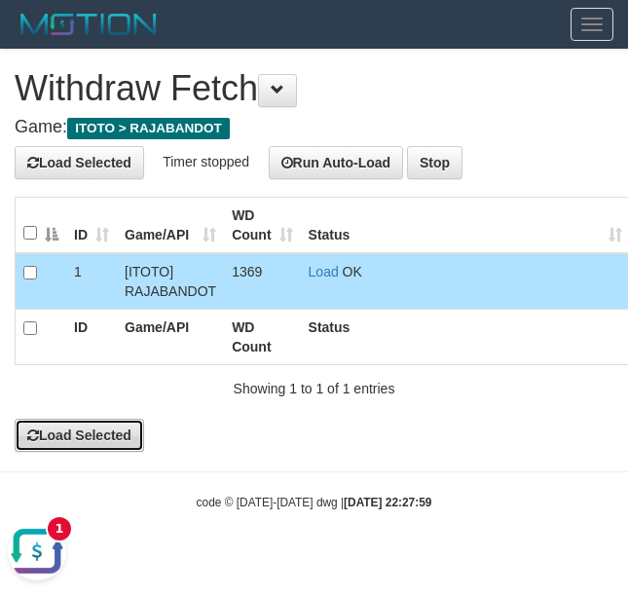
click at [57, 441] on button "Load Selected" at bounding box center [80, 435] width 130 height 33
click at [103, 432] on button "Load Selected" at bounding box center [80, 435] width 130 height 33
click at [74, 423] on div "**********" at bounding box center [314, 251] width 628 height 402
click at [109, 444] on button "Load Selected" at bounding box center [80, 435] width 130 height 33
click at [78, 428] on button "Load Selected" at bounding box center [80, 435] width 130 height 33
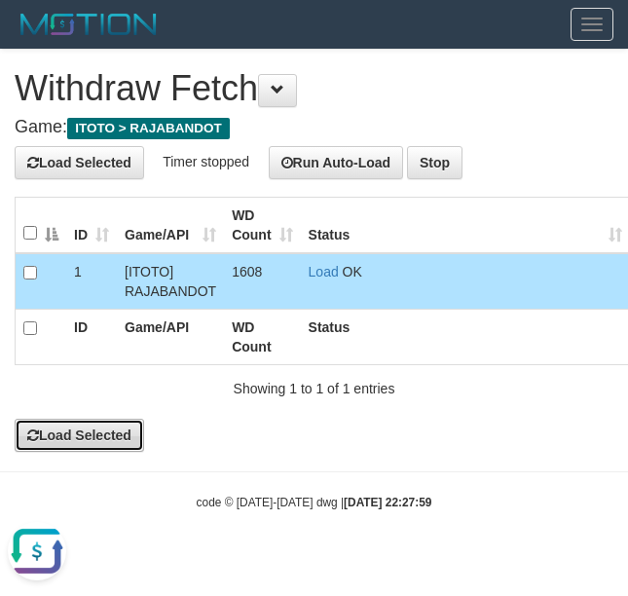
click at [94, 426] on button "Load Selected" at bounding box center [80, 435] width 130 height 33
drag, startPoint x: 78, startPoint y: 423, endPoint x: 91, endPoint y: 433, distance: 16.0
click at [91, 433] on div "**********" at bounding box center [314, 251] width 628 height 402
click at [97, 440] on button "Load Selected" at bounding box center [80, 435] width 130 height 33
click at [78, 432] on button "Load Selected" at bounding box center [80, 435] width 130 height 33
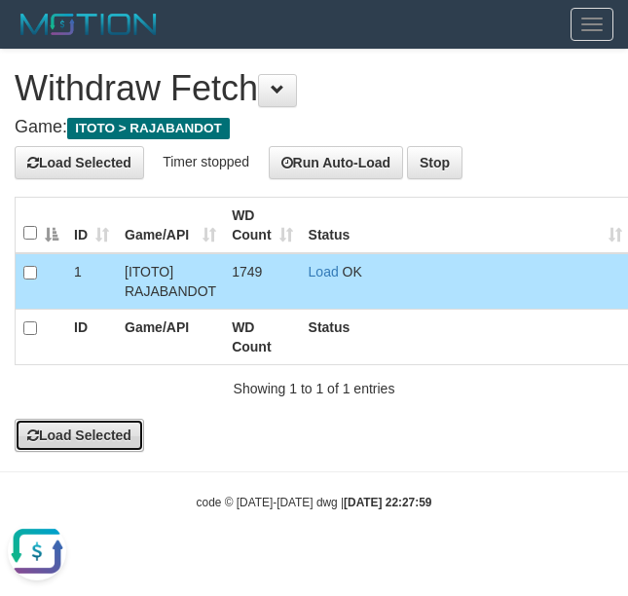
click at [109, 452] on button "Load Selected" at bounding box center [80, 435] width 130 height 33
click at [109, 444] on button "Load Selected" at bounding box center [80, 435] width 130 height 33
click at [120, 445] on button "Load Selected" at bounding box center [80, 435] width 130 height 33
click at [84, 428] on button "Load Selected" at bounding box center [80, 435] width 130 height 33
click at [77, 437] on button "Load Selected" at bounding box center [80, 435] width 130 height 33
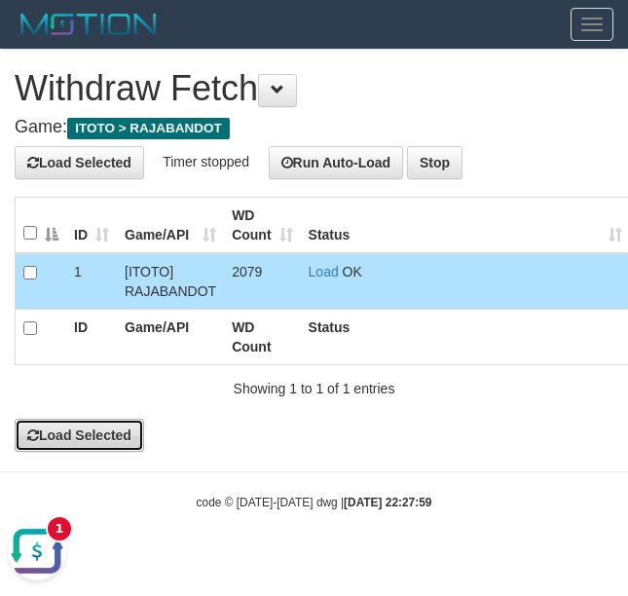
click at [94, 452] on button "Load Selected" at bounding box center [80, 435] width 130 height 33
click at [119, 441] on button "Load Selected" at bounding box center [80, 435] width 130 height 33
click at [112, 448] on button "Load Selected" at bounding box center [80, 435] width 130 height 33
click at [112, 433] on button "Load Selected" at bounding box center [80, 435] width 130 height 33
click at [119, 452] on button "Load Selected" at bounding box center [80, 435] width 130 height 33
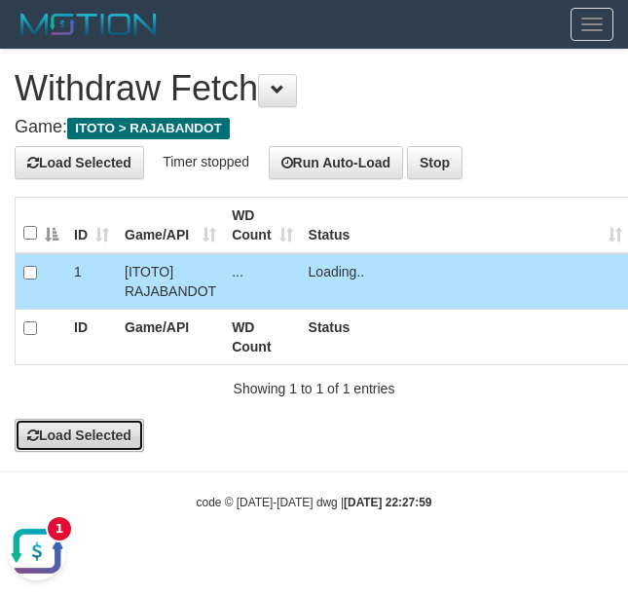
click at [74, 448] on button "Load Selected" at bounding box center [80, 435] width 130 height 33
click at [77, 452] on button "Load Selected" at bounding box center [80, 435] width 130 height 33
click at [135, 428] on button "Load Selected" at bounding box center [80, 435] width 130 height 33
click at [45, 434] on button "Load Selected" at bounding box center [80, 435] width 130 height 33
click at [56, 437] on button "Load Selected" at bounding box center [80, 435] width 130 height 33
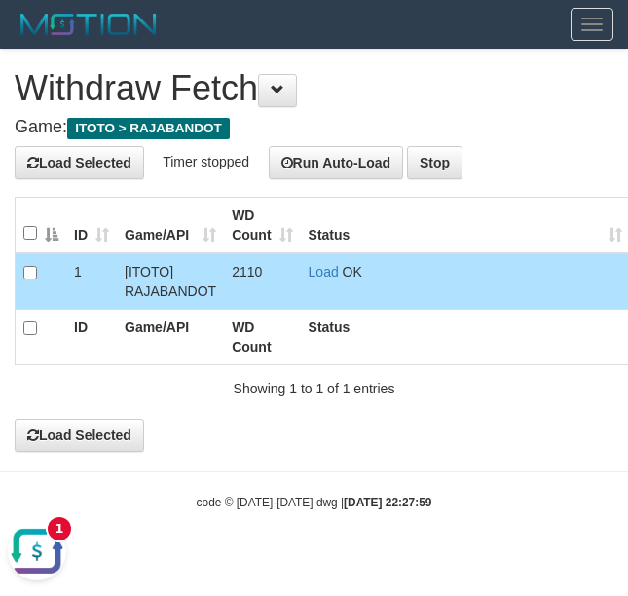
click at [112, 420] on div "**********" at bounding box center [314, 251] width 628 height 402
click at [116, 428] on div "**********" at bounding box center [314, 251] width 628 height 402
click at [116, 430] on button "Load Selected" at bounding box center [80, 435] width 130 height 33
click at [73, 425] on button "Load Selected" at bounding box center [80, 435] width 130 height 33
click at [67, 406] on div "**********" at bounding box center [314, 251] width 628 height 402
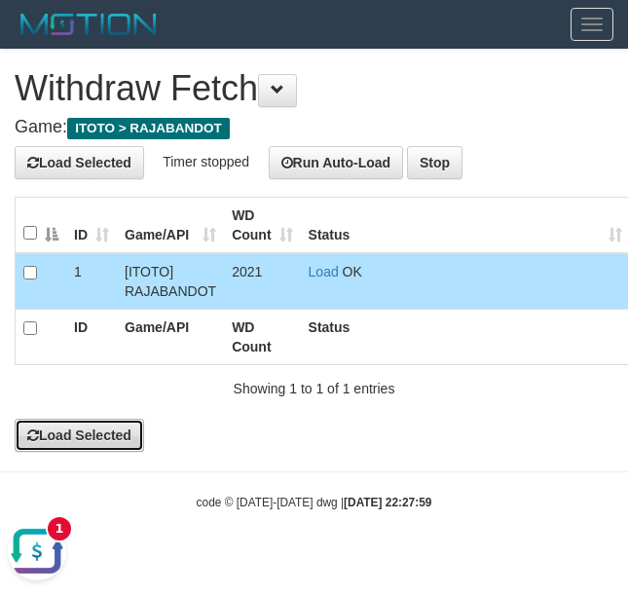
click at [84, 448] on button "Load Selected" at bounding box center [80, 435] width 130 height 33
click at [63, 432] on button "Load Selected" at bounding box center [80, 435] width 130 height 33
click at [49, 434] on button "Load Selected" at bounding box center [80, 435] width 130 height 33
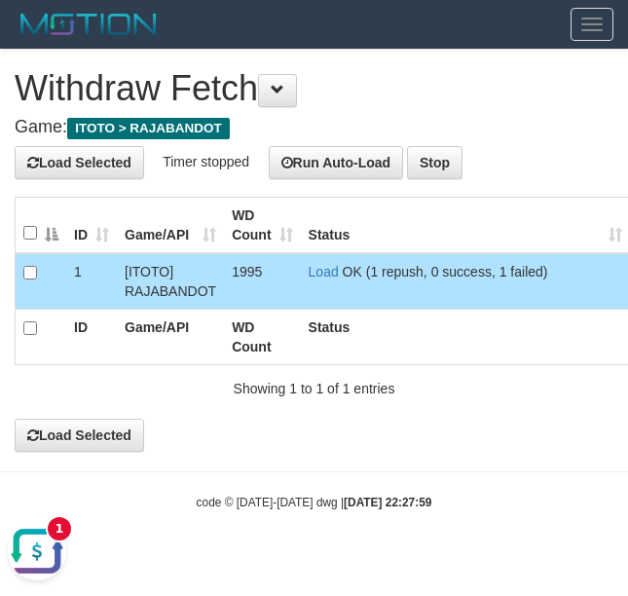
click at [97, 460] on body "Toggle navigation Home Bank Account List Load By Website Group [ITOTO] RAJABAND…" at bounding box center [314, 280] width 628 height 560
click at [84, 428] on button "Load Selected" at bounding box center [80, 435] width 130 height 33
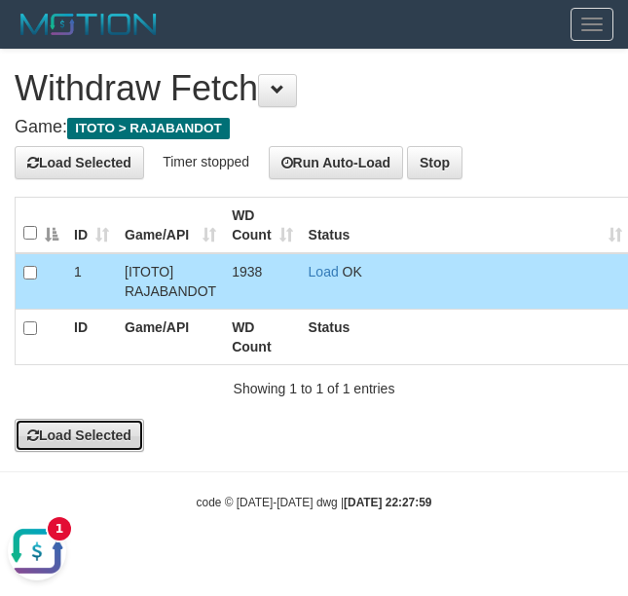
click at [73, 430] on button "Load Selected" at bounding box center [80, 435] width 130 height 33
click at [88, 452] on button "Load Selected" at bounding box center [80, 435] width 130 height 33
click at [91, 445] on button "Load Selected" at bounding box center [80, 435] width 130 height 33
click at [51, 440] on button "Load Selected" at bounding box center [80, 435] width 130 height 33
click at [102, 434] on button "Load Selected" at bounding box center [80, 435] width 130 height 33
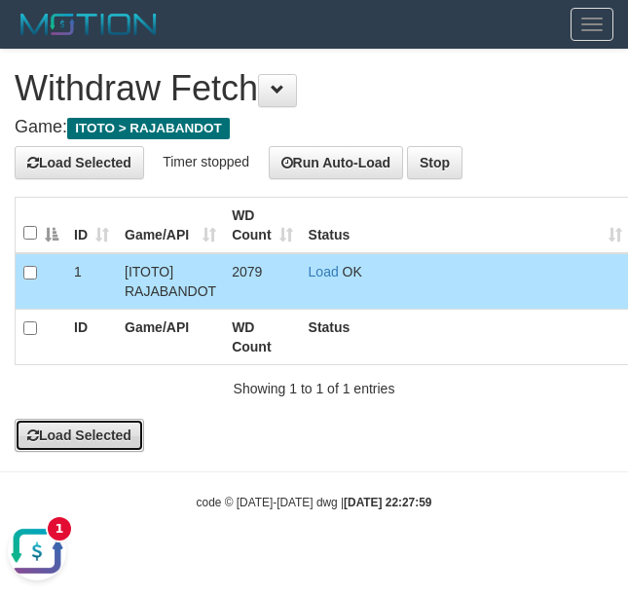
click at [68, 438] on button "Load Selected" at bounding box center [80, 435] width 130 height 33
click at [129, 430] on button "Load Selected" at bounding box center [80, 435] width 130 height 33
click at [65, 426] on button "Load Selected" at bounding box center [80, 435] width 130 height 33
click at [85, 442] on button "Load Selected" at bounding box center [80, 435] width 130 height 33
click at [68, 451] on button "Load Selected" at bounding box center [80, 435] width 130 height 33
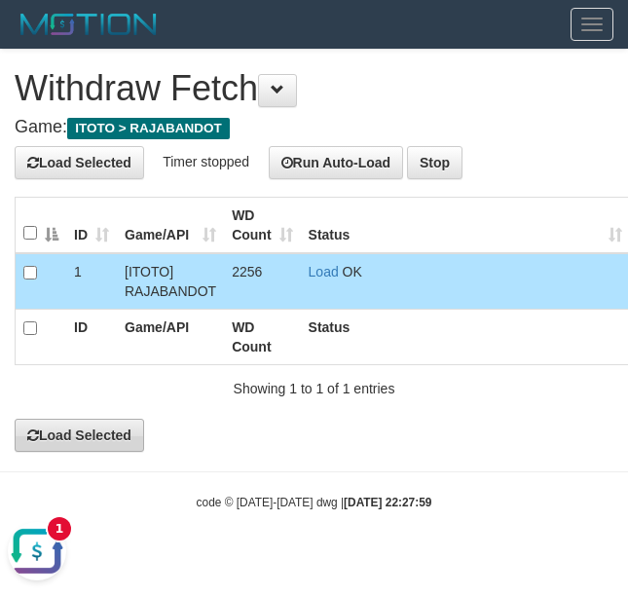
click at [77, 460] on body "Toggle navigation Home Bank Account List Load By Website Group [ITOTO] RAJABAND…" at bounding box center [314, 280] width 628 height 560
click at [81, 448] on button "Load Selected" at bounding box center [80, 435] width 130 height 33
click at [113, 445] on button "Load Selected" at bounding box center [80, 435] width 130 height 33
click at [91, 437] on button "Load Selected" at bounding box center [80, 435] width 130 height 33
click at [97, 442] on button "Load Selected" at bounding box center [80, 435] width 130 height 33
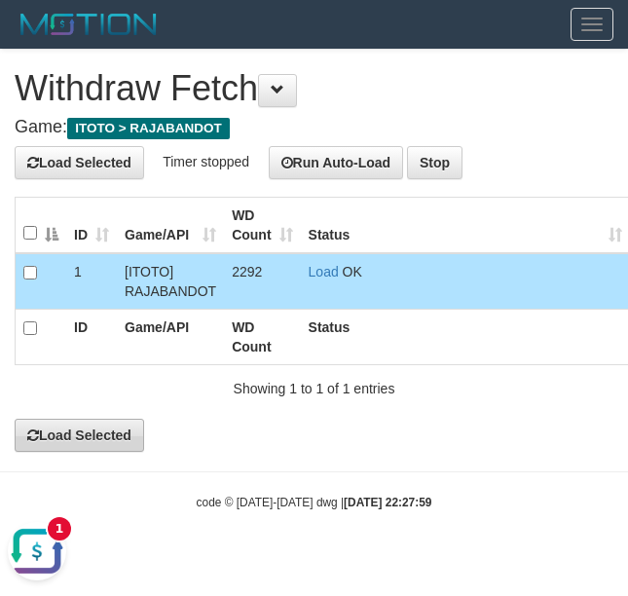
click at [65, 426] on div "**********" at bounding box center [314, 251] width 628 height 402
click at [65, 433] on button "Load Selected" at bounding box center [80, 435] width 130 height 33
drag, startPoint x: 53, startPoint y: 438, endPoint x: 139, endPoint y: 331, distance: 137.8
click at [139, 331] on div "**********" at bounding box center [314, 251] width 628 height 402
click at [74, 442] on button "Load Selected" at bounding box center [80, 435] width 130 height 33
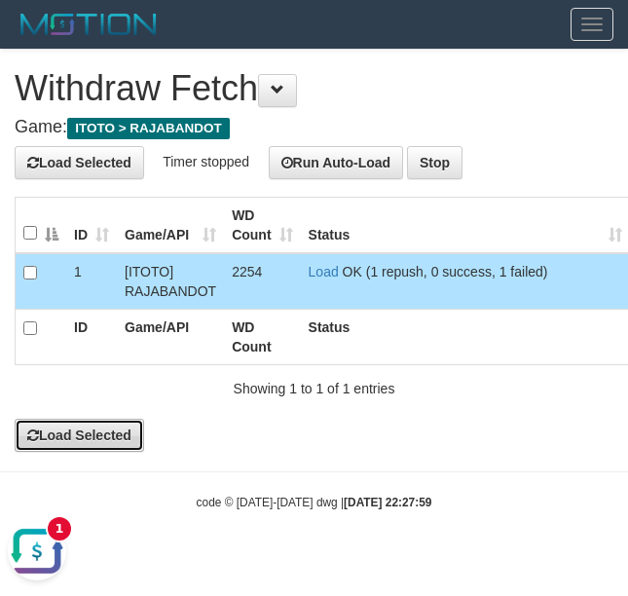
click at [113, 438] on button "Load Selected" at bounding box center [80, 435] width 130 height 33
click at [87, 448] on button "Load Selected" at bounding box center [80, 435] width 130 height 33
click at [88, 434] on button "Load Selected" at bounding box center [80, 435] width 130 height 33
click at [80, 448] on button "Load Selected" at bounding box center [80, 435] width 130 height 33
drag, startPoint x: 65, startPoint y: 448, endPoint x: 78, endPoint y: 442, distance: 13.9
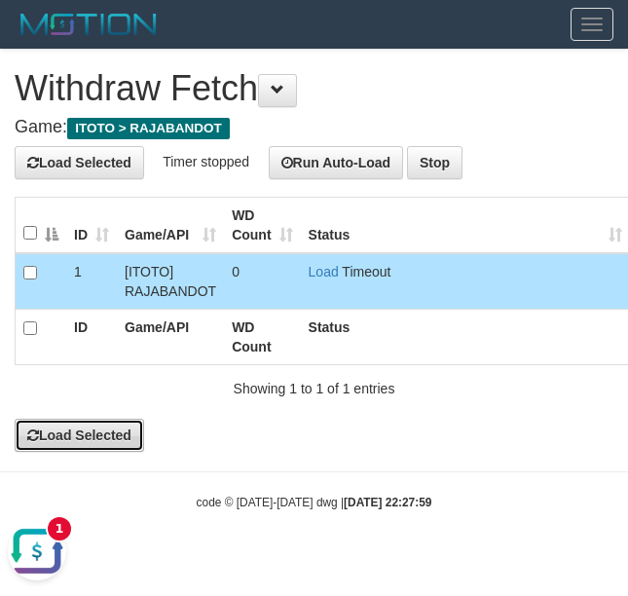
click at [78, 442] on button "Load Selected" at bounding box center [80, 435] width 130 height 33
click at [105, 433] on button "Load Selected" at bounding box center [80, 435] width 130 height 33
click at [138, 452] on button "Load Selected" at bounding box center [80, 435] width 130 height 33
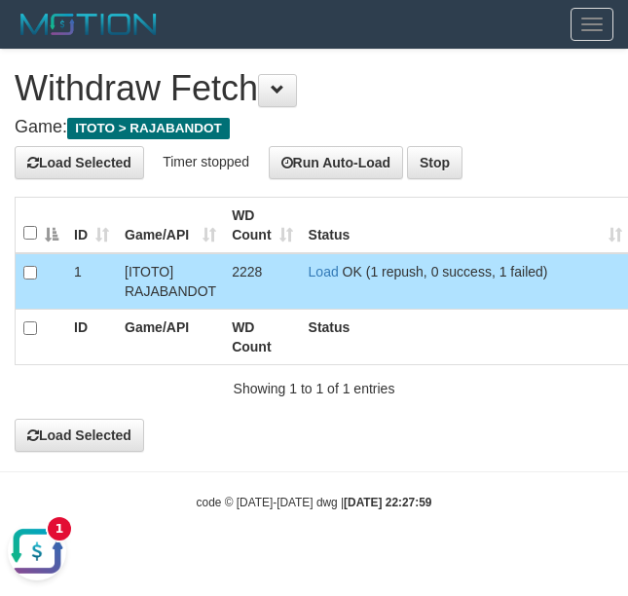
click at [102, 420] on div "**********" at bounding box center [314, 251] width 628 height 402
click at [100, 434] on button "Load Selected" at bounding box center [80, 435] width 130 height 33
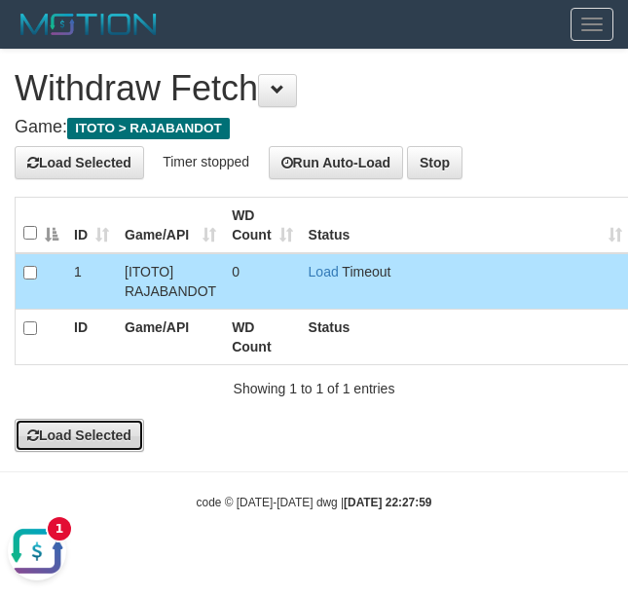
click at [100, 434] on button "Load Selected" at bounding box center [80, 435] width 130 height 33
drag, startPoint x: 80, startPoint y: 442, endPoint x: 103, endPoint y: 447, distance: 23.9
click at [103, 447] on button "Load Selected" at bounding box center [80, 435] width 130 height 33
drag, startPoint x: 103, startPoint y: 442, endPoint x: 167, endPoint y: 364, distance: 100.4
click at [167, 364] on div "**********" at bounding box center [314, 251] width 628 height 402
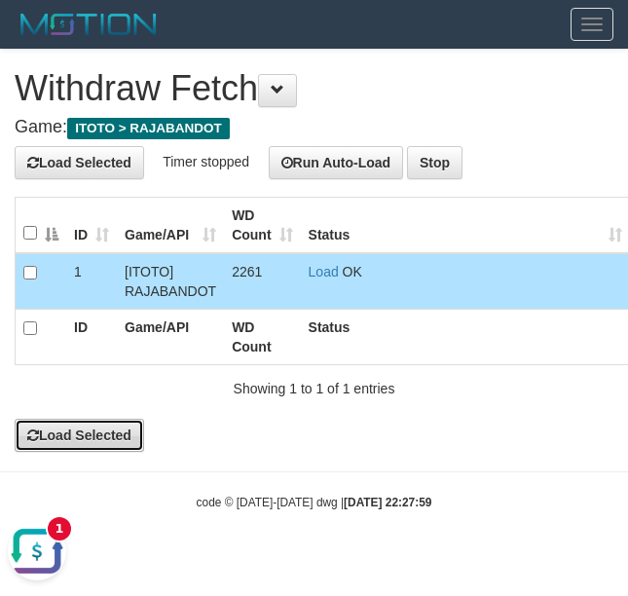
click at [88, 452] on button "Load Selected" at bounding box center [80, 435] width 130 height 33
click at [100, 442] on button "Load Selected" at bounding box center [80, 435] width 130 height 33
click at [102, 442] on button "Load Selected" at bounding box center [80, 435] width 130 height 33
click at [58, 448] on button "Load Selected" at bounding box center [80, 435] width 130 height 33
click at [93, 440] on button "Load Selected" at bounding box center [80, 435] width 130 height 33
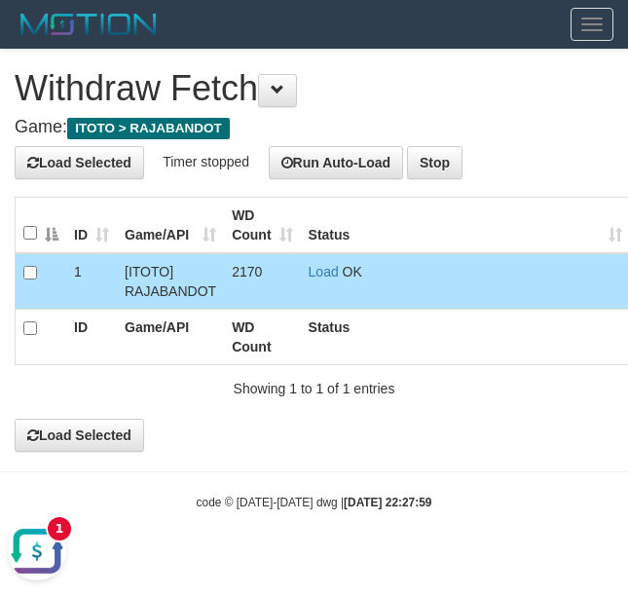
click at [117, 420] on div "**********" at bounding box center [314, 251] width 628 height 402
click at [123, 445] on button "Load Selected" at bounding box center [80, 435] width 130 height 33
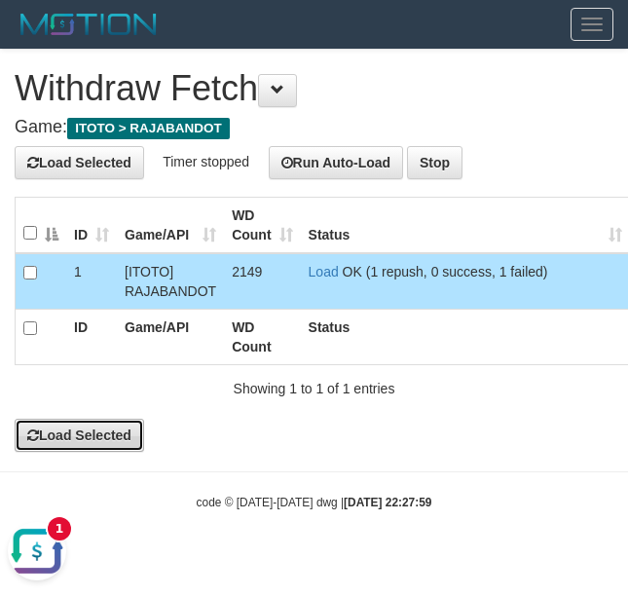
click at [109, 452] on button "Load Selected" at bounding box center [80, 435] width 130 height 33
drag, startPoint x: 135, startPoint y: 454, endPoint x: 257, endPoint y: 390, distance: 137.7
click at [257, 390] on div "**********" at bounding box center [314, 251] width 628 height 402
click at [97, 438] on button "Load Selected" at bounding box center [80, 435] width 130 height 33
click at [70, 426] on button "Load Selected" at bounding box center [80, 435] width 130 height 33
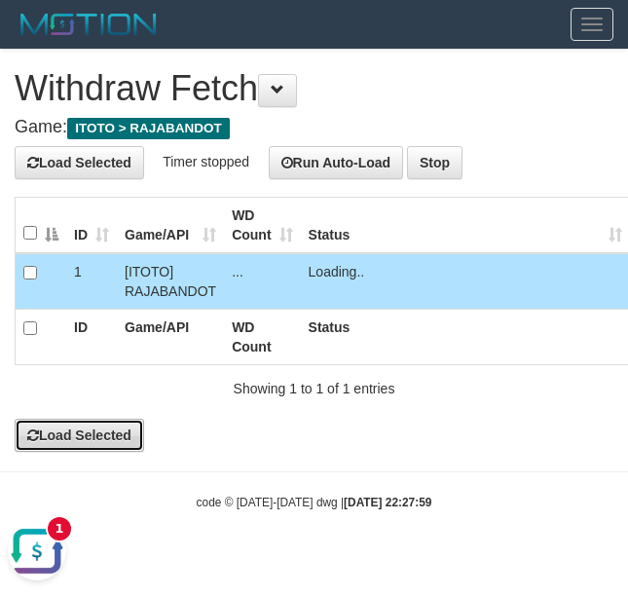
click at [84, 438] on button "Load Selected" at bounding box center [80, 435] width 130 height 33
click at [91, 442] on button "Load Selected" at bounding box center [80, 435] width 130 height 33
click at [90, 442] on button "Load Selected" at bounding box center [80, 435] width 130 height 33
click at [87, 430] on button "Load Selected" at bounding box center [80, 435] width 130 height 33
drag, startPoint x: 43, startPoint y: 434, endPoint x: 7, endPoint y: 158, distance: 279.0
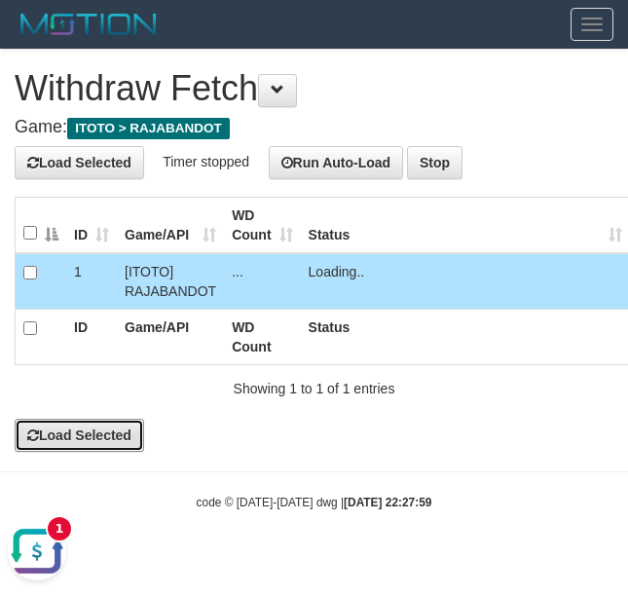
click at [132, 313] on div "**********" at bounding box center [314, 251] width 628 height 402
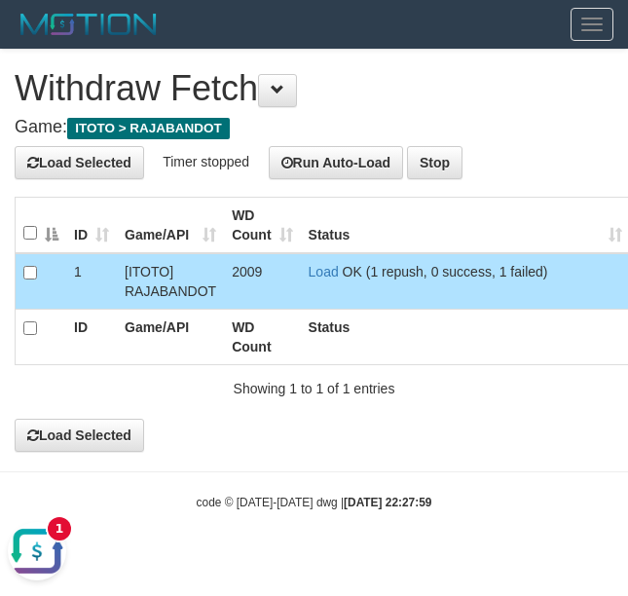
click at [94, 422] on div "**********" at bounding box center [314, 251] width 628 height 402
click at [93, 433] on button "Load Selected" at bounding box center [80, 435] width 130 height 33
click at [56, 425] on button "Load Selected" at bounding box center [80, 435] width 130 height 33
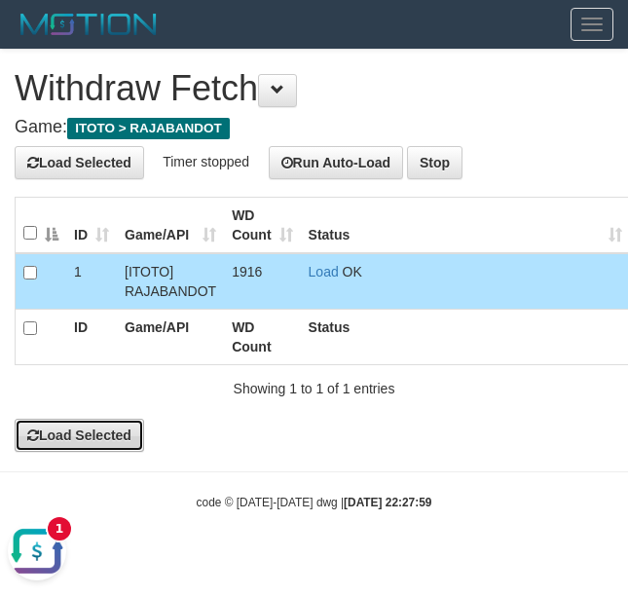
click at [84, 435] on button "Load Selected" at bounding box center [80, 435] width 130 height 33
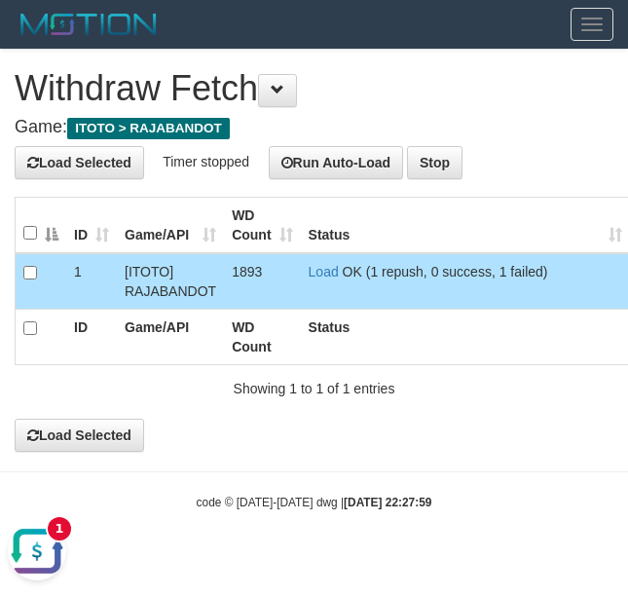
click at [67, 416] on div "**********" at bounding box center [314, 251] width 628 height 402
click at [125, 429] on button "Load Selected" at bounding box center [80, 435] width 130 height 33
click at [81, 461] on body "Toggle navigation Home Bank Account List Load By Website Group [ITOTO] RAJABAND…" at bounding box center [314, 280] width 628 height 560
click at [81, 451] on button "Load Selected" at bounding box center [80, 435] width 130 height 33
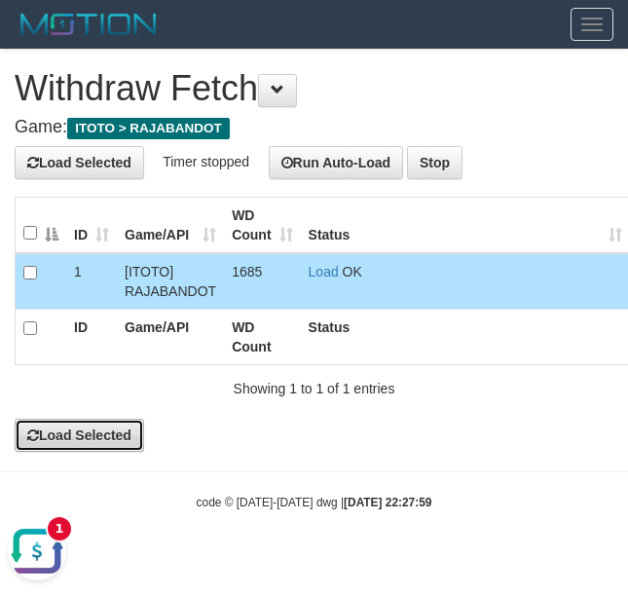
click at [113, 448] on button "Load Selected" at bounding box center [80, 435] width 130 height 33
click at [94, 444] on button "Load Selected" at bounding box center [80, 435] width 130 height 33
drag, startPoint x: 71, startPoint y: 429, endPoint x: 126, endPoint y: 367, distance: 82.1
click at [126, 367] on div "**********" at bounding box center [314, 251] width 628 height 402
click at [107, 448] on button "Load Selected" at bounding box center [80, 435] width 130 height 33
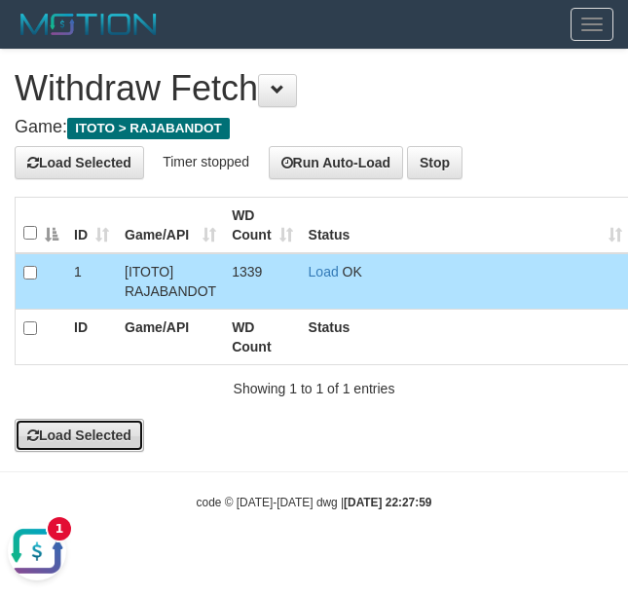
click at [74, 433] on button "Load Selected" at bounding box center [80, 435] width 130 height 33
click at [64, 430] on button "Load Selected" at bounding box center [80, 435] width 130 height 33
drag, startPoint x: 99, startPoint y: 442, endPoint x: 236, endPoint y: 487, distance: 143.5
click at [236, 487] on body "Toggle navigation Home Bank Account List Load By Website Group [ITOTO] RAJABAND…" at bounding box center [314, 280] width 628 height 560
click at [75, 445] on button "Load Selected" at bounding box center [80, 435] width 130 height 33
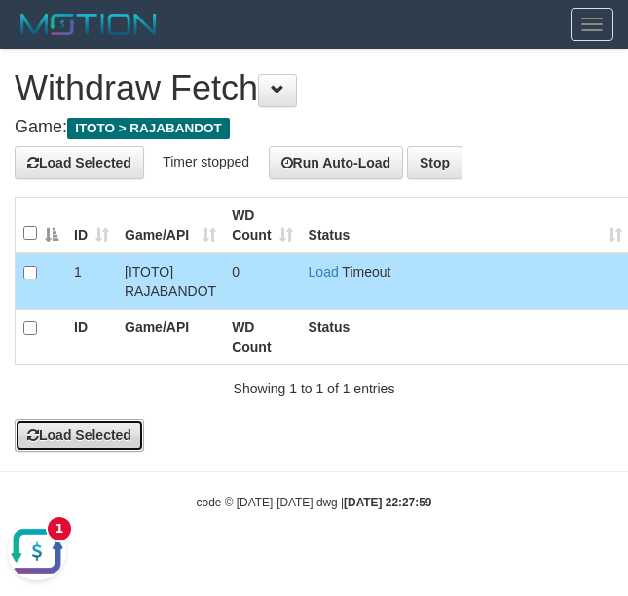
click at [68, 451] on button "Load Selected" at bounding box center [80, 435] width 130 height 33
click at [99, 433] on button "Load Selected" at bounding box center [80, 435] width 130 height 33
click at [85, 450] on button "Load Selected" at bounding box center [80, 435] width 130 height 33
click at [83, 447] on button "Load Selected" at bounding box center [80, 435] width 130 height 33
click at [94, 438] on button "Load Selected" at bounding box center [80, 435] width 130 height 33
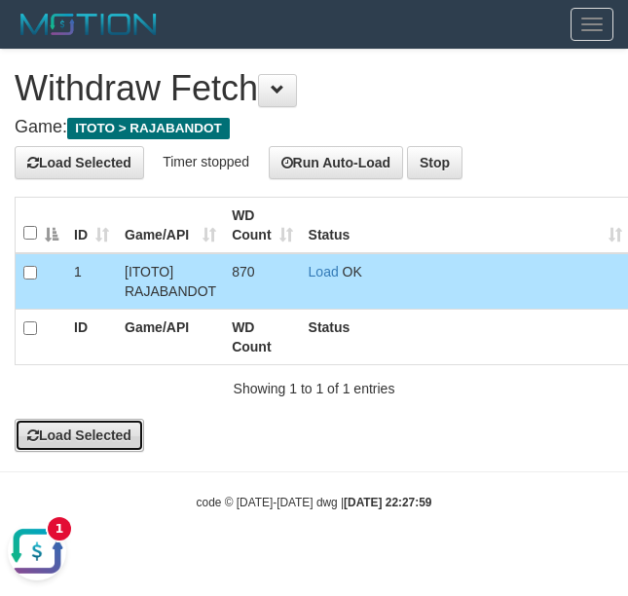
click at [48, 437] on button "Load Selected" at bounding box center [80, 435] width 130 height 33
click at [73, 448] on button "Load Selected" at bounding box center [80, 435] width 130 height 33
click at [99, 435] on button "Load Selected" at bounding box center [80, 435] width 130 height 33
click at [110, 438] on button "Load Selected" at bounding box center [80, 435] width 130 height 33
click at [94, 452] on button "Load Selected" at bounding box center [80, 435] width 130 height 33
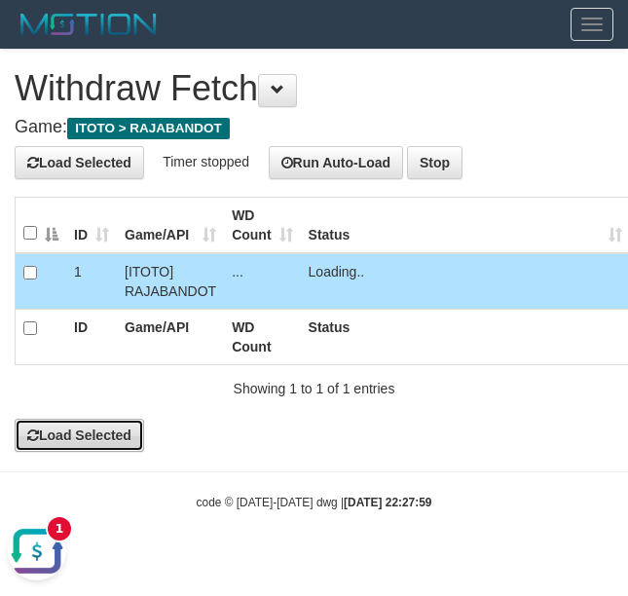
click at [71, 440] on button "Load Selected" at bounding box center [80, 435] width 130 height 33
click at [102, 444] on button "Load Selected" at bounding box center [80, 435] width 130 height 33
drag, startPoint x: 81, startPoint y: 430, endPoint x: 28, endPoint y: 212, distance: 223.5
click at [191, 317] on div "**********" at bounding box center [314, 251] width 628 height 402
click at [94, 442] on button "Load Selected" at bounding box center [80, 435] width 130 height 33
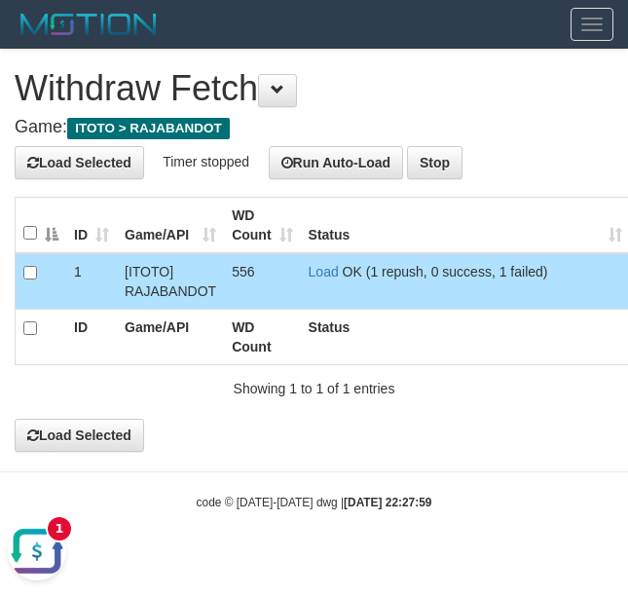
click at [77, 413] on div "**********" at bounding box center [314, 251] width 628 height 402
click at [75, 437] on button "Load Selected" at bounding box center [80, 435] width 130 height 33
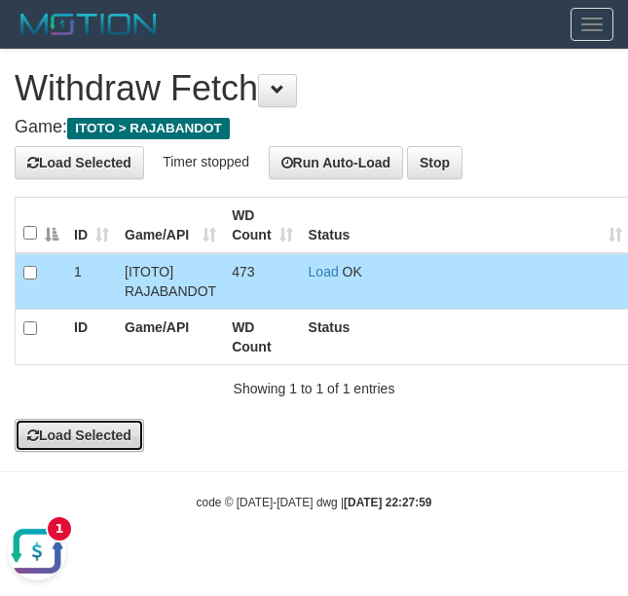
click at [43, 426] on button "Load Selected" at bounding box center [80, 435] width 130 height 33
click at [84, 450] on button "Load Selected" at bounding box center [80, 435] width 130 height 33
click at [58, 437] on button "Load Selected" at bounding box center [80, 435] width 130 height 33
click at [93, 434] on button "Load Selected" at bounding box center [80, 435] width 130 height 33
click at [80, 429] on button "Load Selected" at bounding box center [80, 435] width 130 height 33
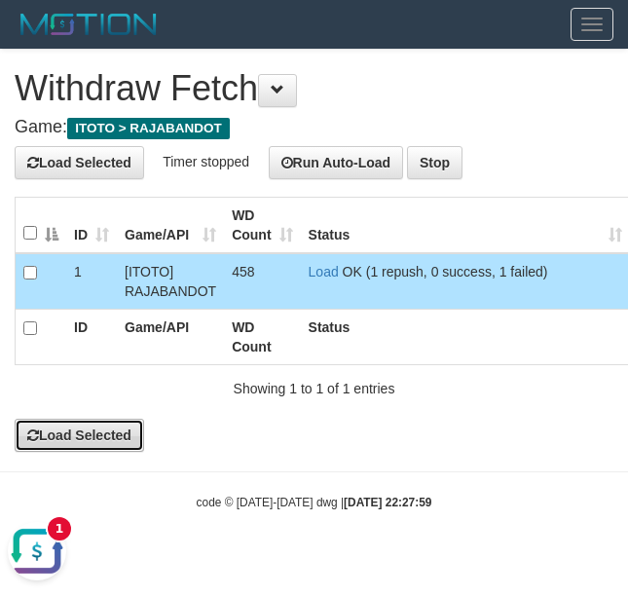
click at [41, 429] on button "Load Selected" at bounding box center [80, 435] width 130 height 33
click at [35, 450] on button "Load Selected" at bounding box center [80, 435] width 130 height 33
click at [43, 433] on button "Load Selected" at bounding box center [80, 435] width 130 height 33
click at [97, 412] on div "**********" at bounding box center [314, 251] width 628 height 402
click at [88, 438] on button "Load Selected" at bounding box center [80, 435] width 130 height 33
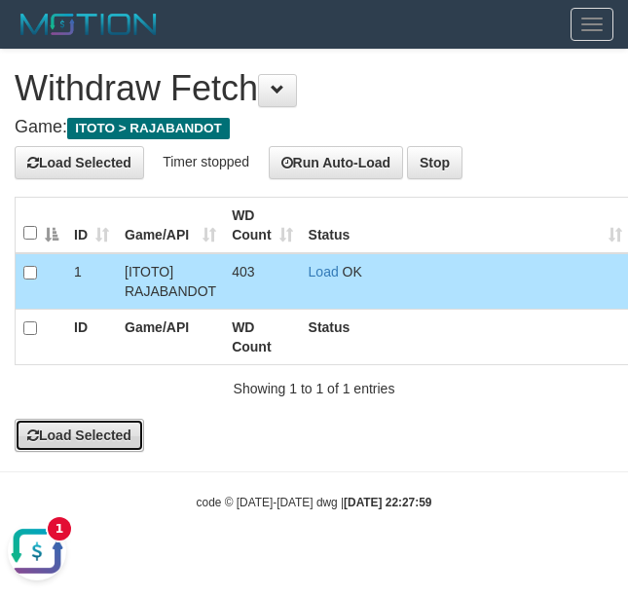
click at [97, 428] on button "Load Selected" at bounding box center [80, 435] width 130 height 33
click at [97, 452] on button "Load Selected" at bounding box center [80, 435] width 130 height 33
click at [73, 438] on button "Load Selected" at bounding box center [80, 435] width 130 height 33
click at [73, 451] on button "Load Selected" at bounding box center [80, 435] width 130 height 33
click at [119, 433] on button "Load Selected" at bounding box center [80, 435] width 130 height 33
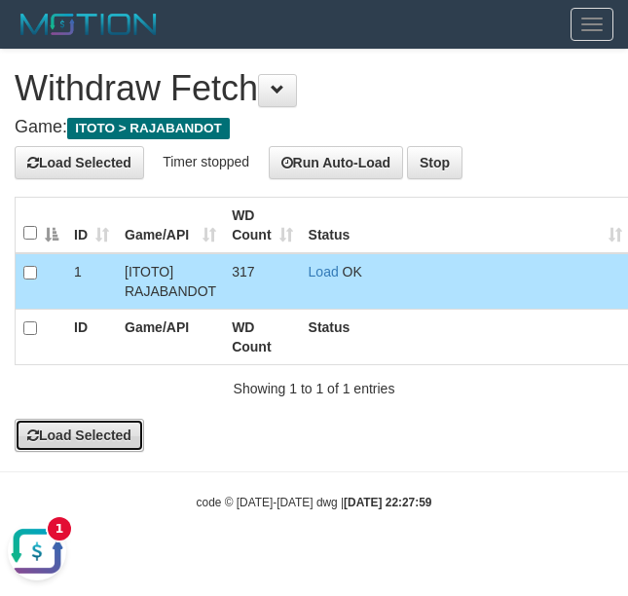
click at [73, 428] on button "Load Selected" at bounding box center [80, 435] width 130 height 33
click at [115, 437] on button "Load Selected" at bounding box center [80, 435] width 130 height 33
click at [85, 434] on button "Load Selected" at bounding box center [80, 435] width 130 height 33
click at [125, 445] on button "Load Selected" at bounding box center [80, 435] width 130 height 33
click at [74, 445] on button "Load Selected" at bounding box center [80, 435] width 130 height 33
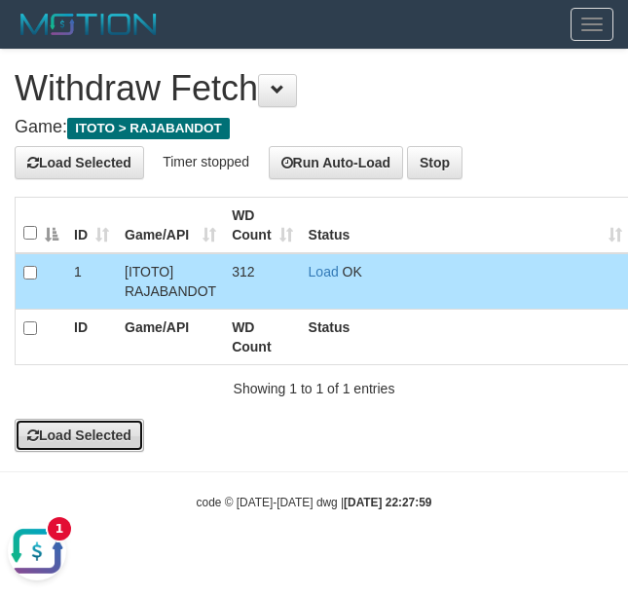
click at [81, 433] on button "Load Selected" at bounding box center [80, 435] width 130 height 33
click at [60, 441] on button "Load Selected" at bounding box center [80, 435] width 130 height 33
click at [84, 452] on button "Load Selected" at bounding box center [80, 435] width 130 height 33
click at [85, 445] on button "Load Selected" at bounding box center [80, 435] width 130 height 33
click at [73, 447] on button "Load Selected" at bounding box center [80, 435] width 130 height 33
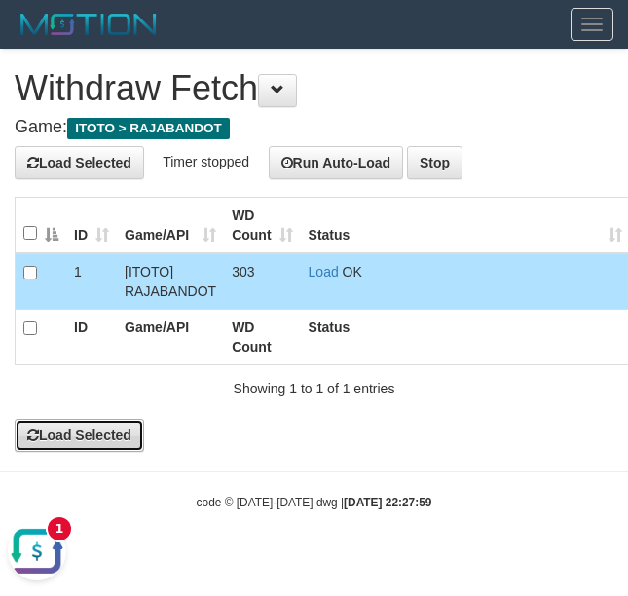
click at [130, 441] on button "Load Selected" at bounding box center [80, 435] width 130 height 33
drag, startPoint x: 99, startPoint y: 440, endPoint x: 419, endPoint y: 321, distance: 340.9
click at [119, 434] on button "Load Selected" at bounding box center [80, 435] width 130 height 33
click at [85, 440] on button "Load Selected" at bounding box center [80, 435] width 130 height 33
click at [63, 442] on button "Load Selected" at bounding box center [80, 435] width 130 height 33
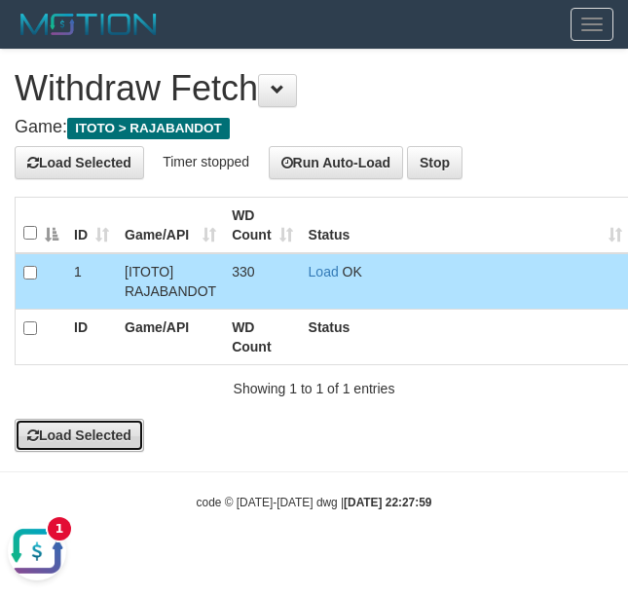
click at [85, 452] on button "Load Selected" at bounding box center [80, 435] width 130 height 33
click at [83, 438] on button "Load Selected" at bounding box center [80, 435] width 130 height 33
click at [130, 450] on button "Load Selected" at bounding box center [80, 435] width 130 height 33
click at [94, 451] on button "Load Selected" at bounding box center [80, 435] width 130 height 33
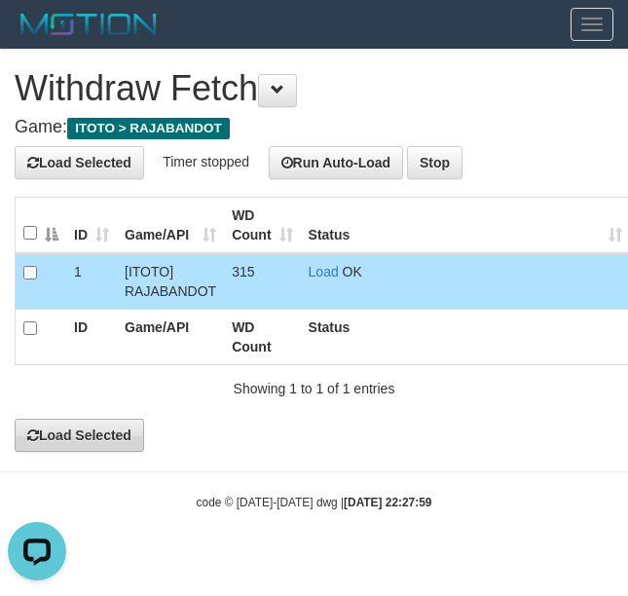
click at [53, 451] on button "Load Selected" at bounding box center [80, 435] width 130 height 33
click at [74, 440] on button "Load Selected" at bounding box center [80, 435] width 130 height 33
click at [80, 437] on button "Load Selected" at bounding box center [80, 435] width 130 height 33
click at [99, 442] on button "Load Selected" at bounding box center [80, 435] width 130 height 33
click at [132, 441] on button "Load Selected" at bounding box center [80, 435] width 130 height 33
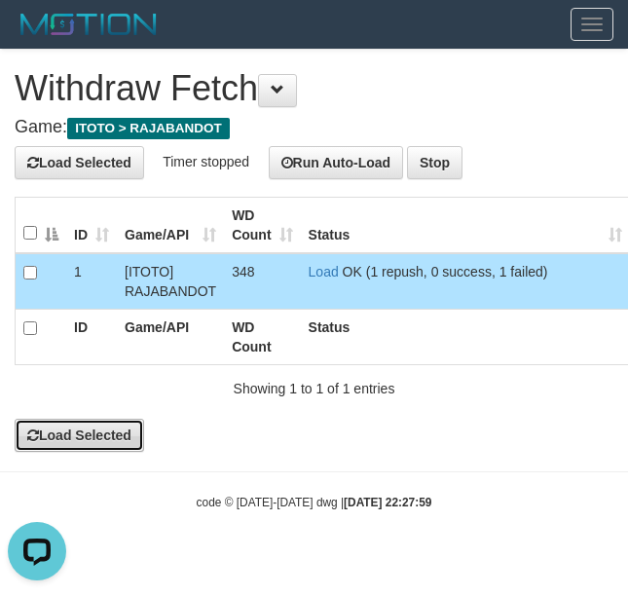
click at [64, 445] on button "Load Selected" at bounding box center [80, 435] width 130 height 33
drag, startPoint x: 90, startPoint y: 450, endPoint x: 103, endPoint y: 447, distance: 13.9
click at [103, 447] on button "Load Selected" at bounding box center [80, 435] width 130 height 33
click at [83, 441] on button "Load Selected" at bounding box center [80, 435] width 130 height 33
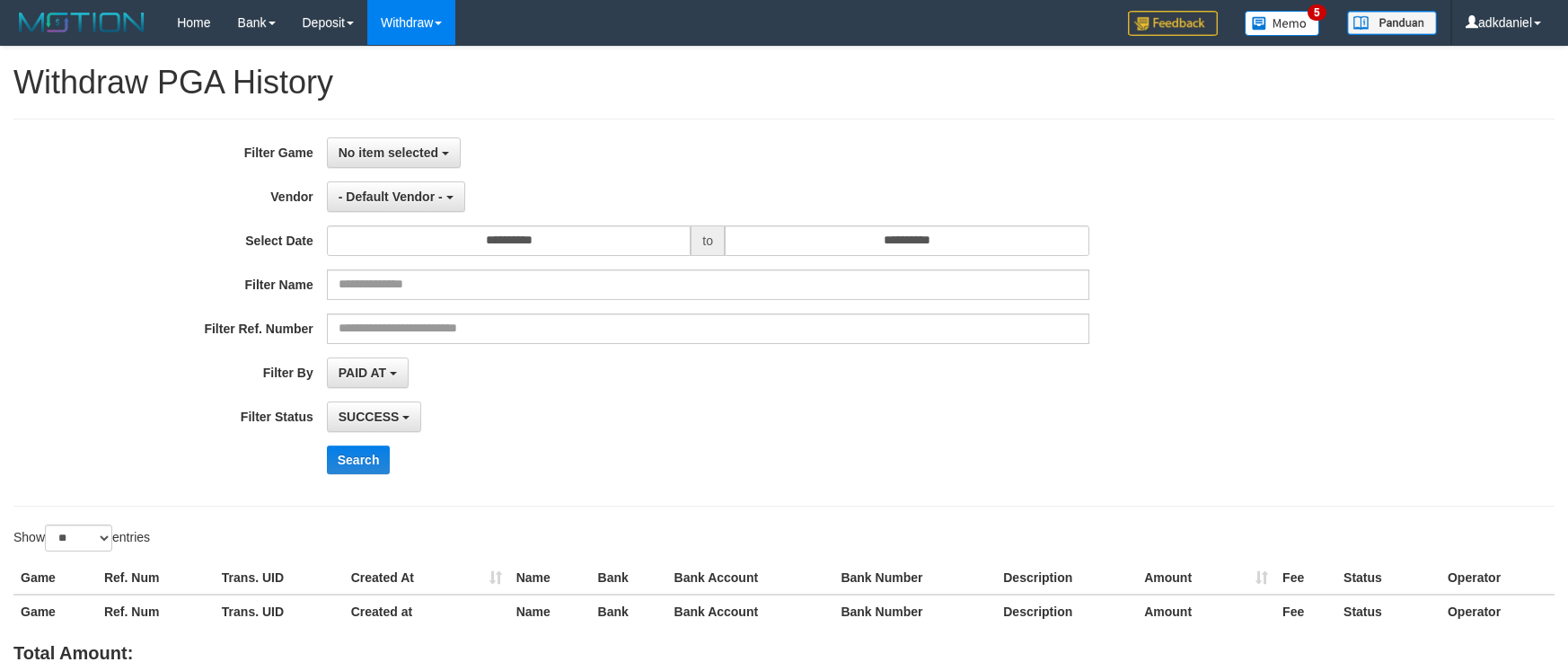
select select
select select "**"
select select
select select "**"
click at [40, 617] on div "Open LiveChat chat widget" at bounding box center [33, 628] width 30 height 30
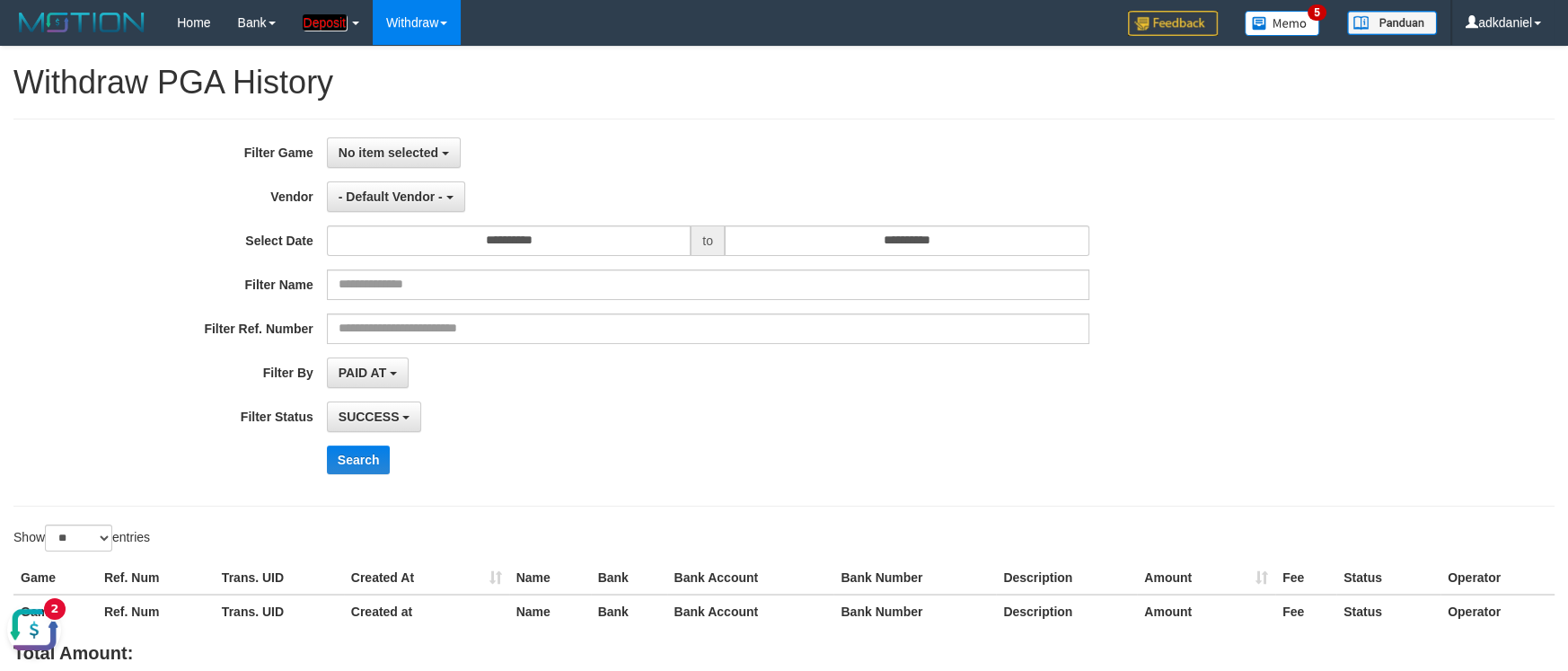
click at [40, 627] on button "Open LiveChat chat widget" at bounding box center [34, 630] width 53 height 53
click at [588, 122] on div "**********" at bounding box center [784, 312] width 1541 height 388
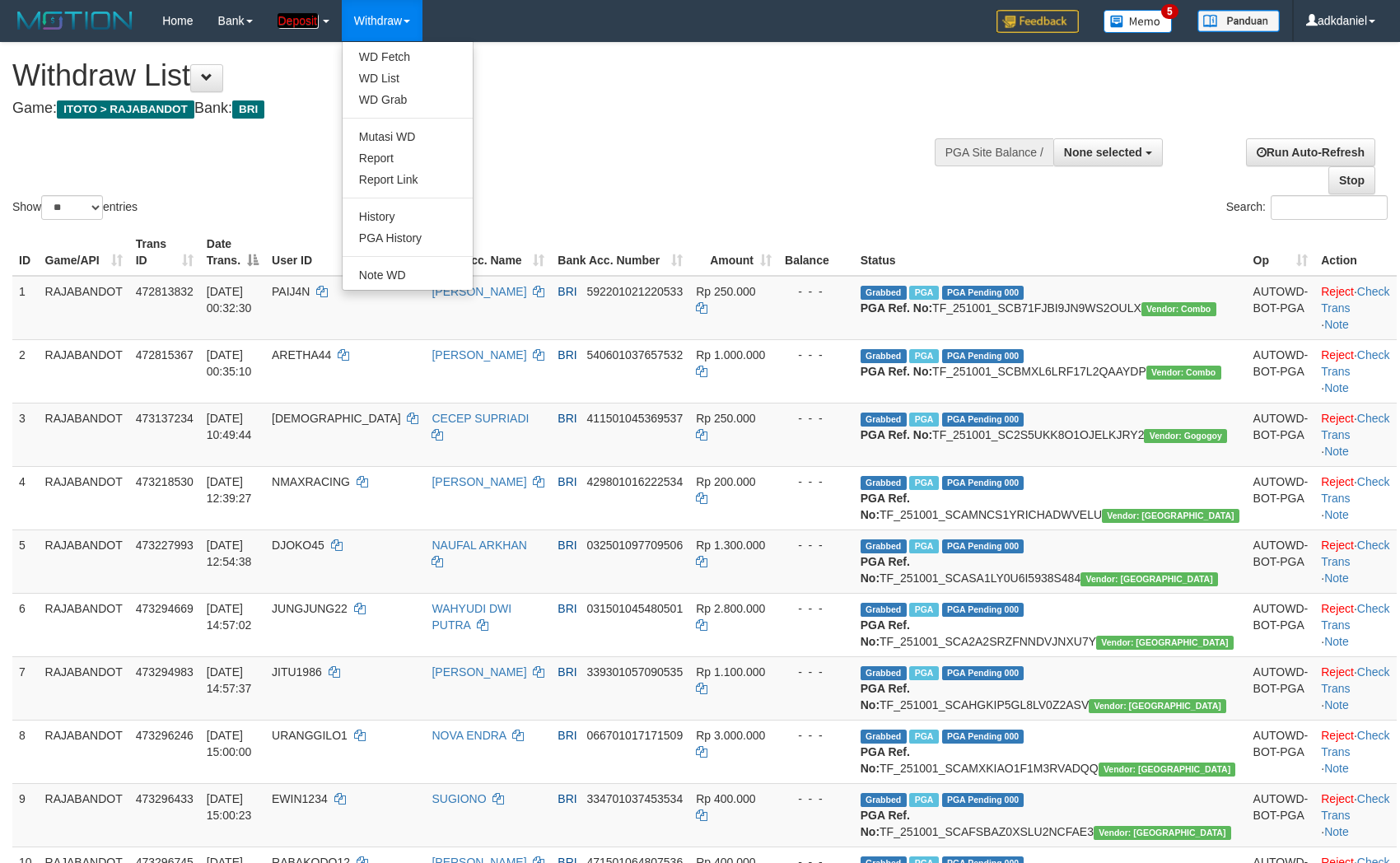
select select
select select "**"
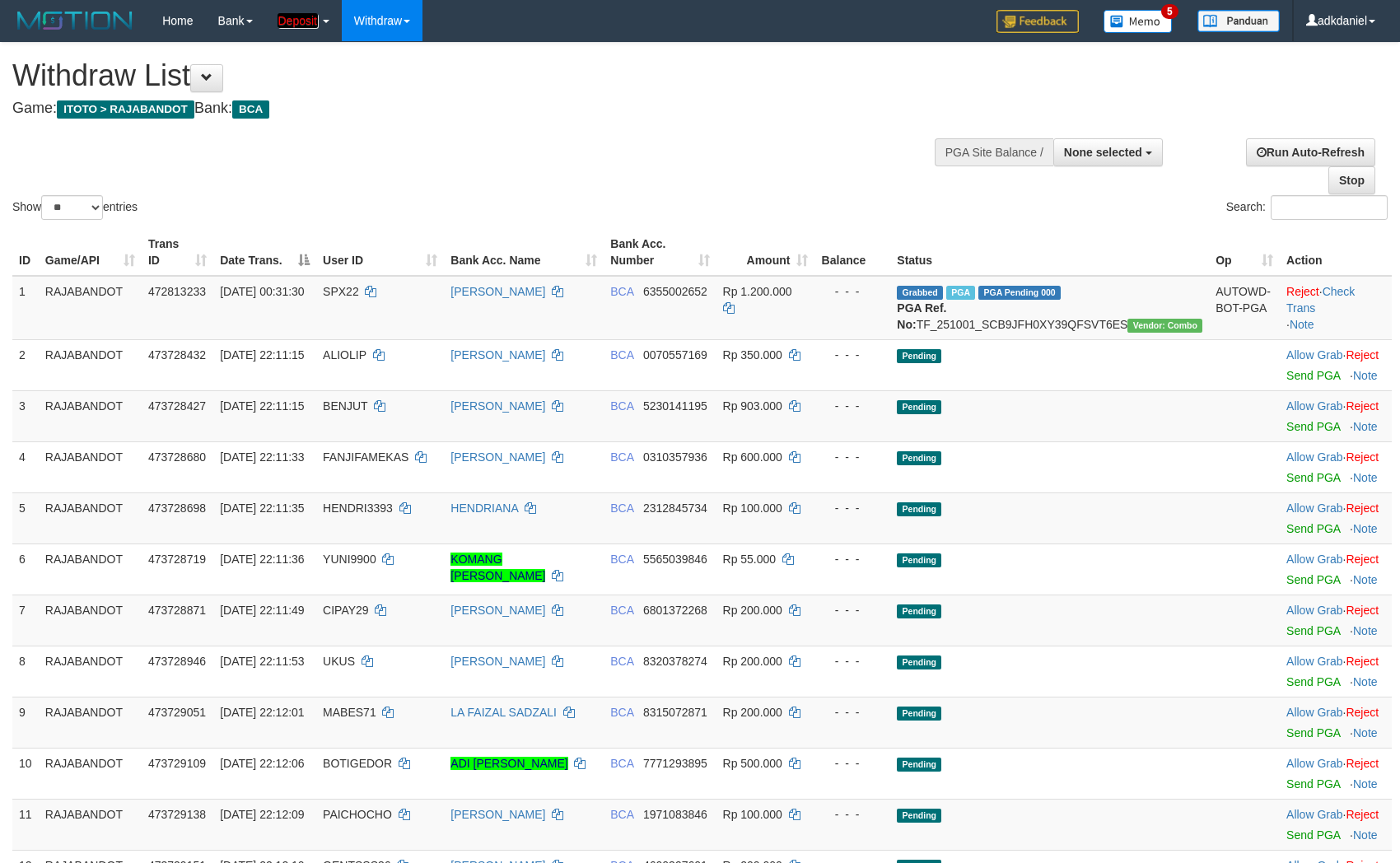
select select
select select "**"
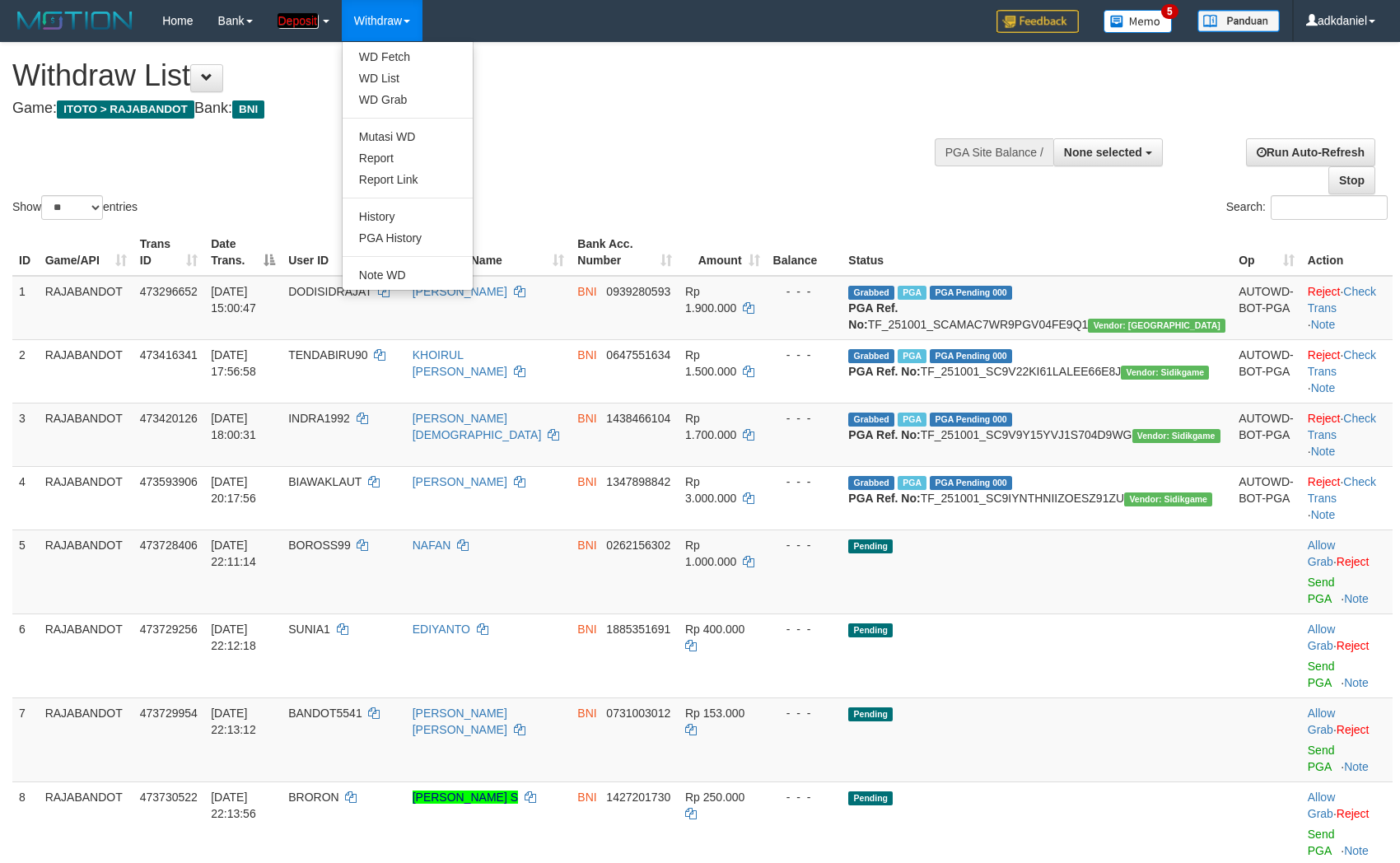
select select
select select "**"
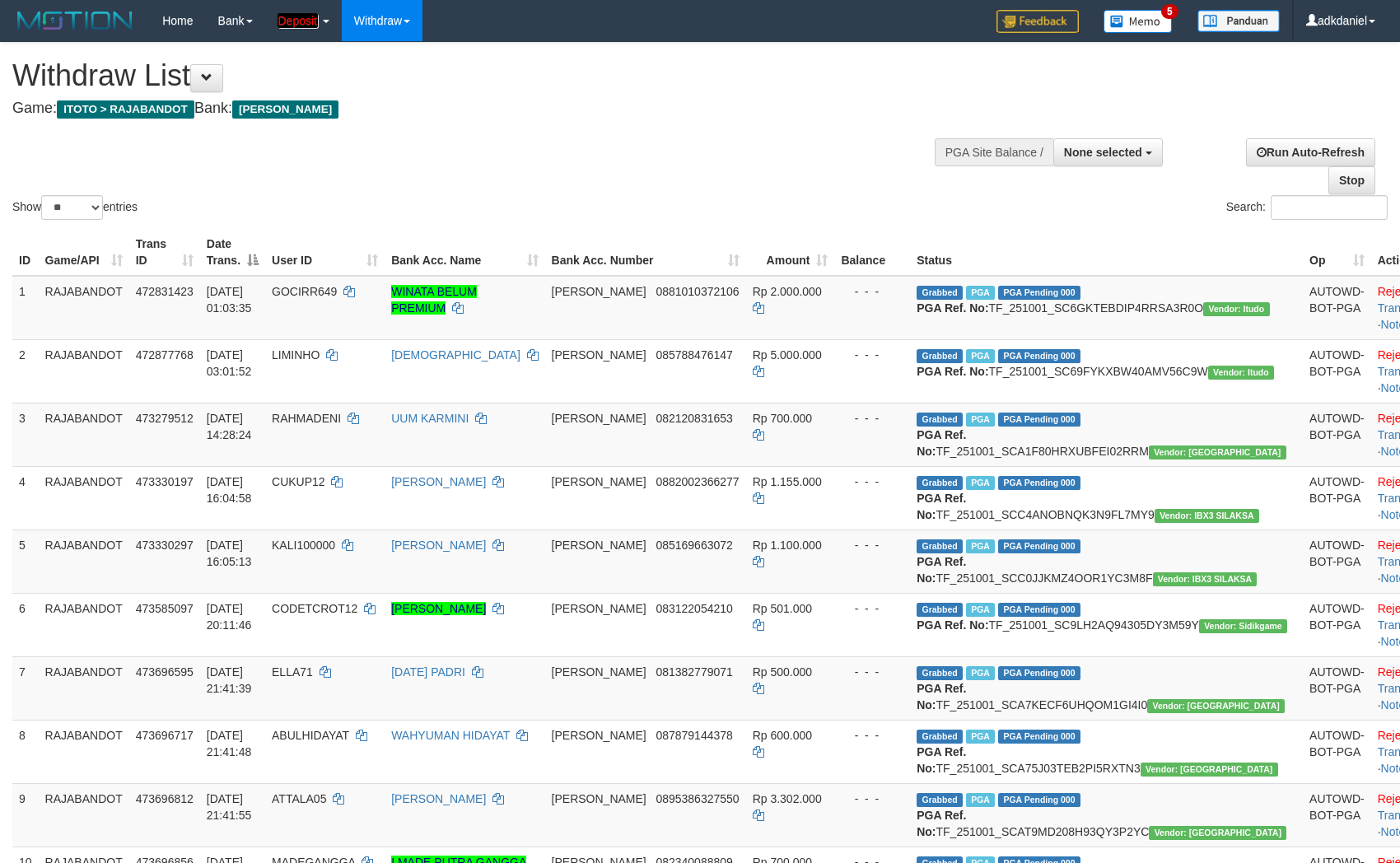
select select
select select "**"
click at [1140, 150] on span "None selected" at bounding box center [1103, 152] width 79 height 14
click at [1108, 239] on label "[ITOTO] RAJABANDOT" at bounding box center [1076, 235] width 172 height 21
select select "***"
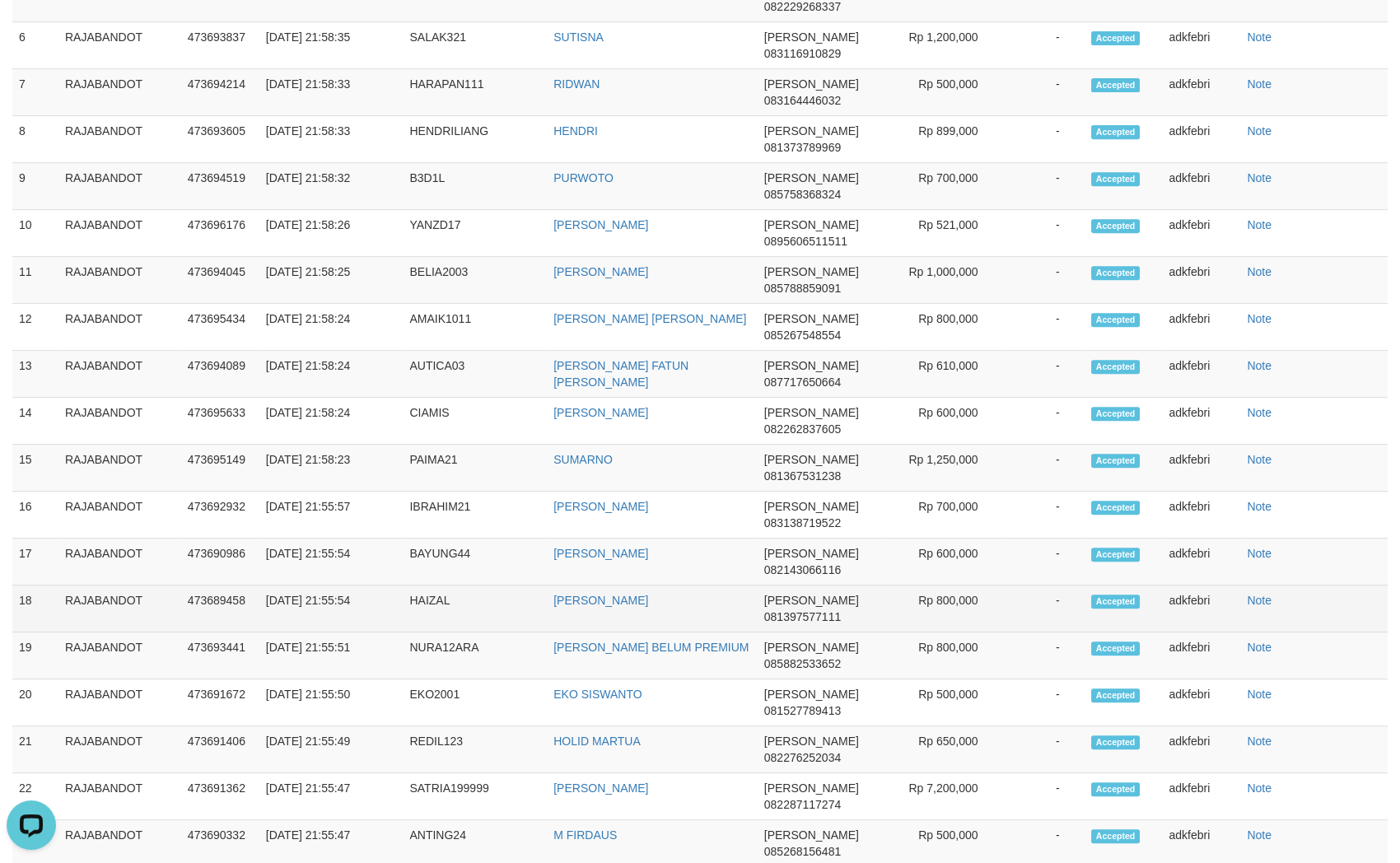
scroll to position [2368, 0]
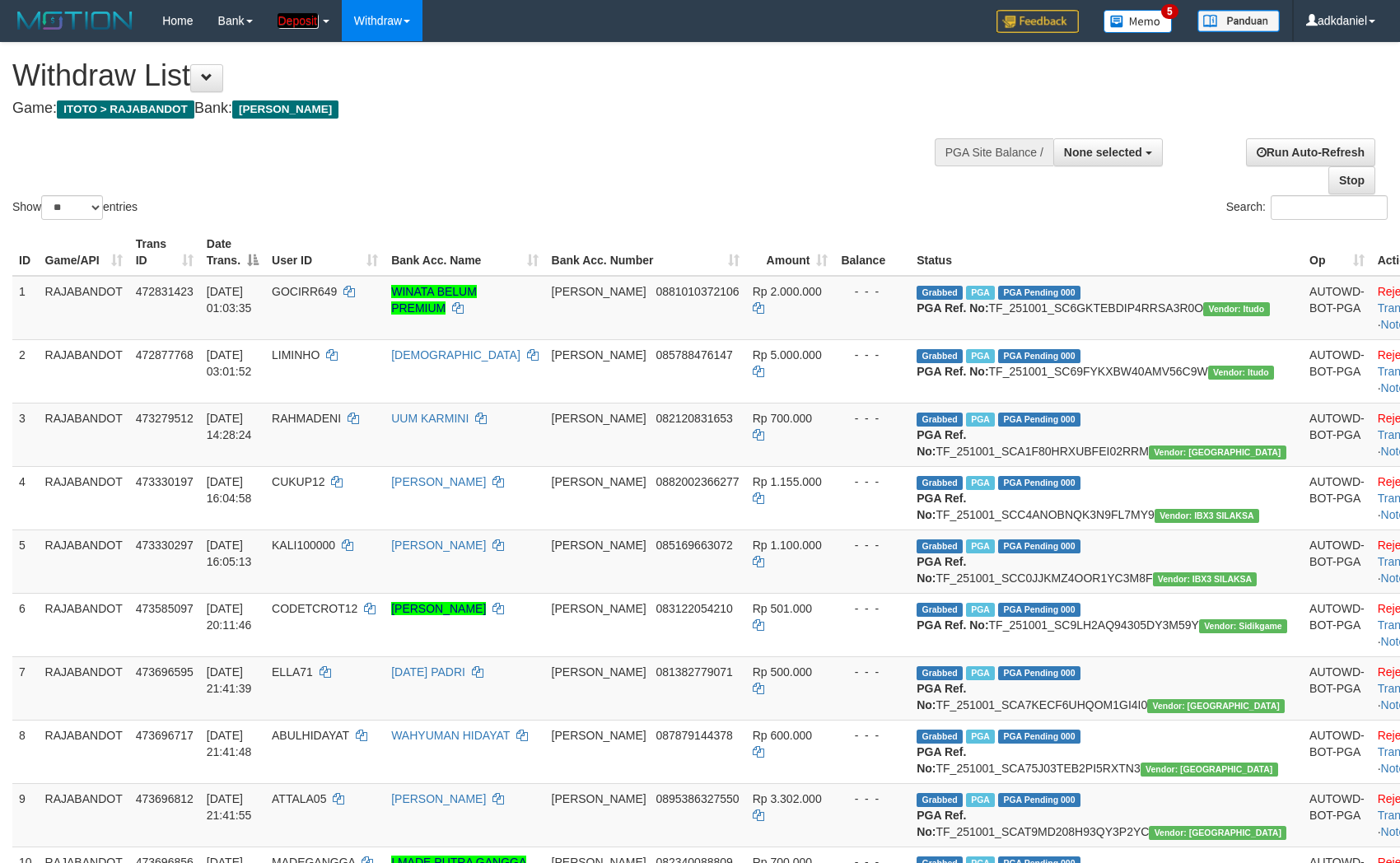
select select
select select "**"
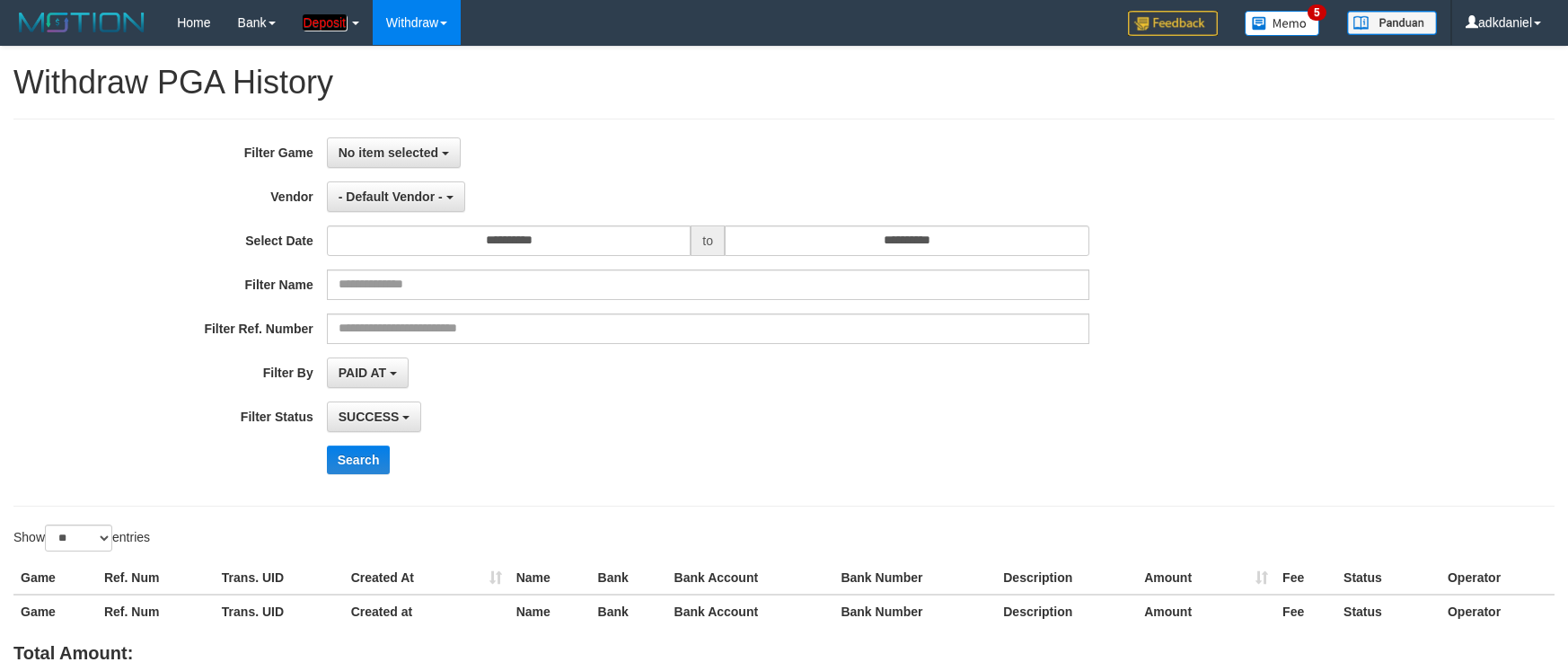
select select
select select "**"
click at [417, 157] on span "No item selected" at bounding box center [388, 153] width 100 height 15
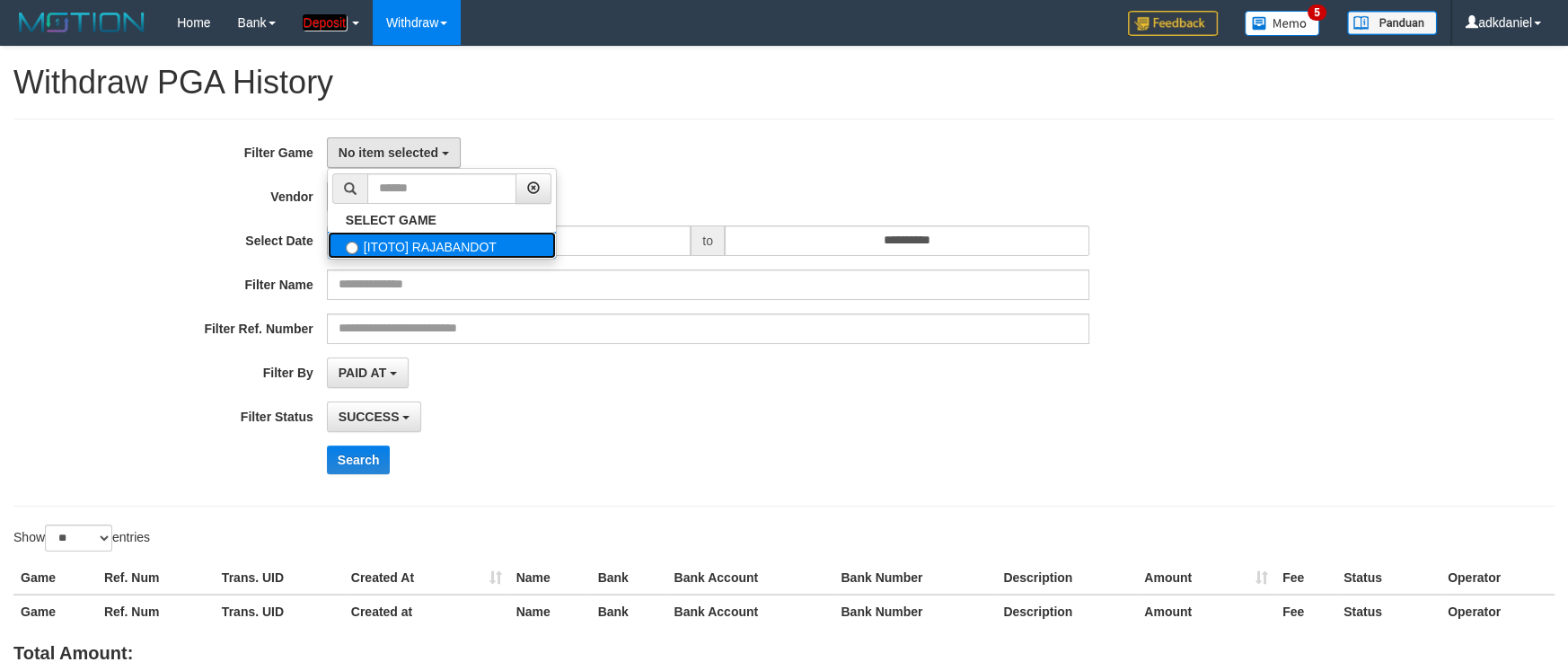
click at [449, 241] on label "[ITOTO] RAJABANDOT" at bounding box center [442, 244] width 228 height 27
select select "***"
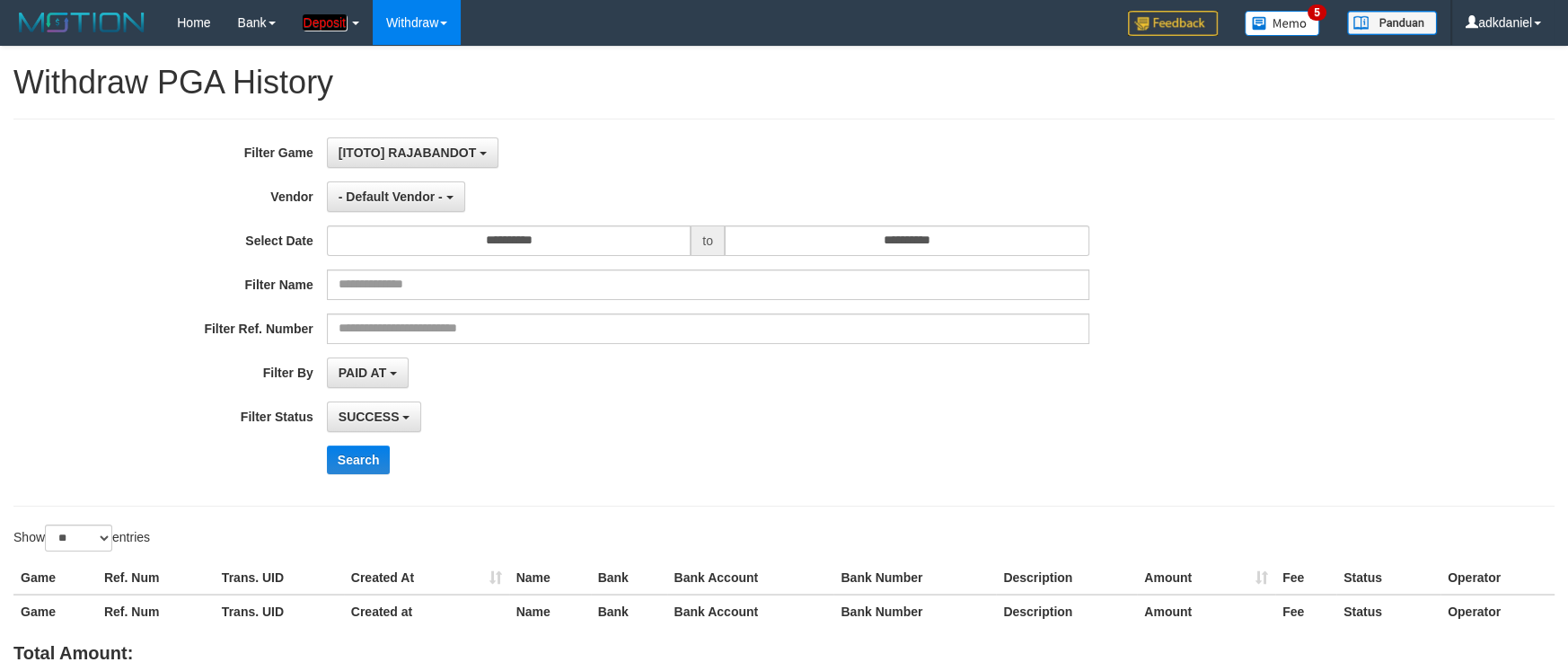
click at [211, 219] on div "**********" at bounding box center [653, 312] width 1306 height 350
click at [360, 212] on button "- Default Vendor -" at bounding box center [396, 196] width 138 height 30
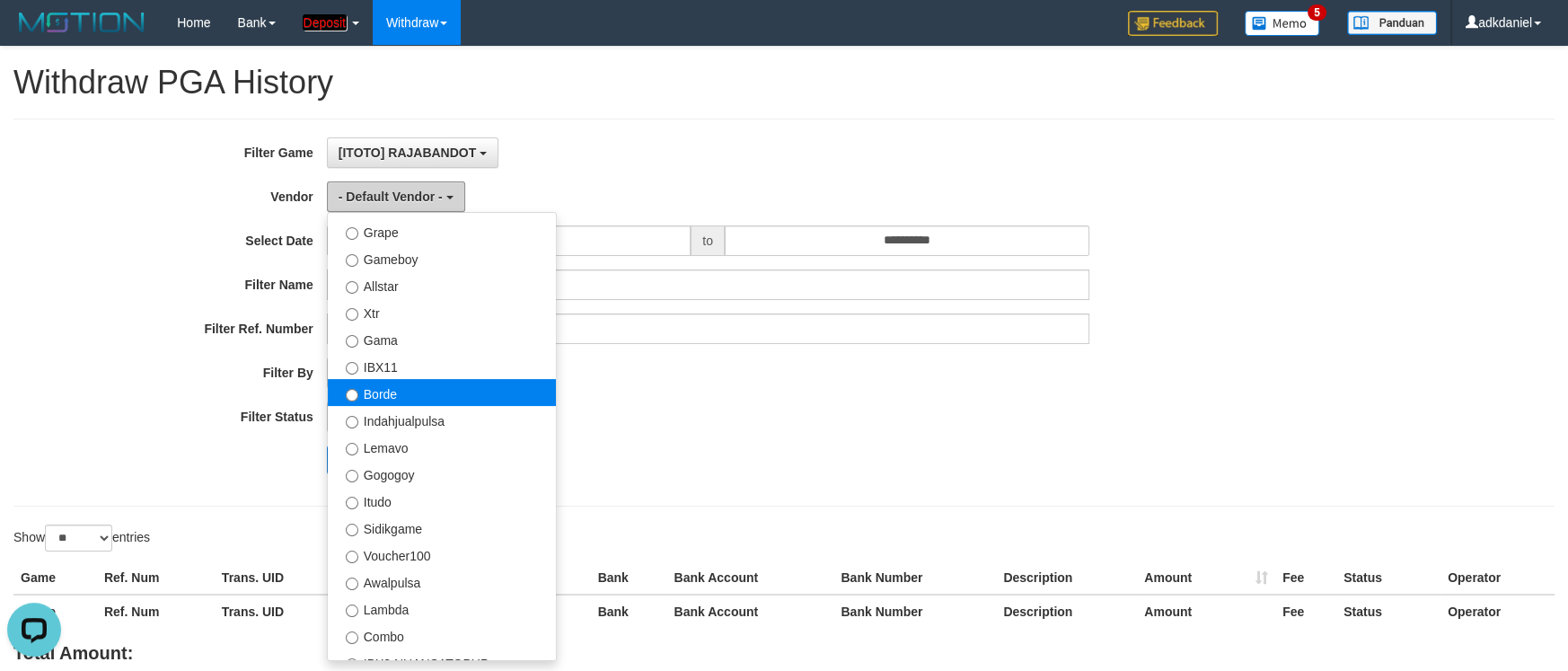
scroll to position [418, 0]
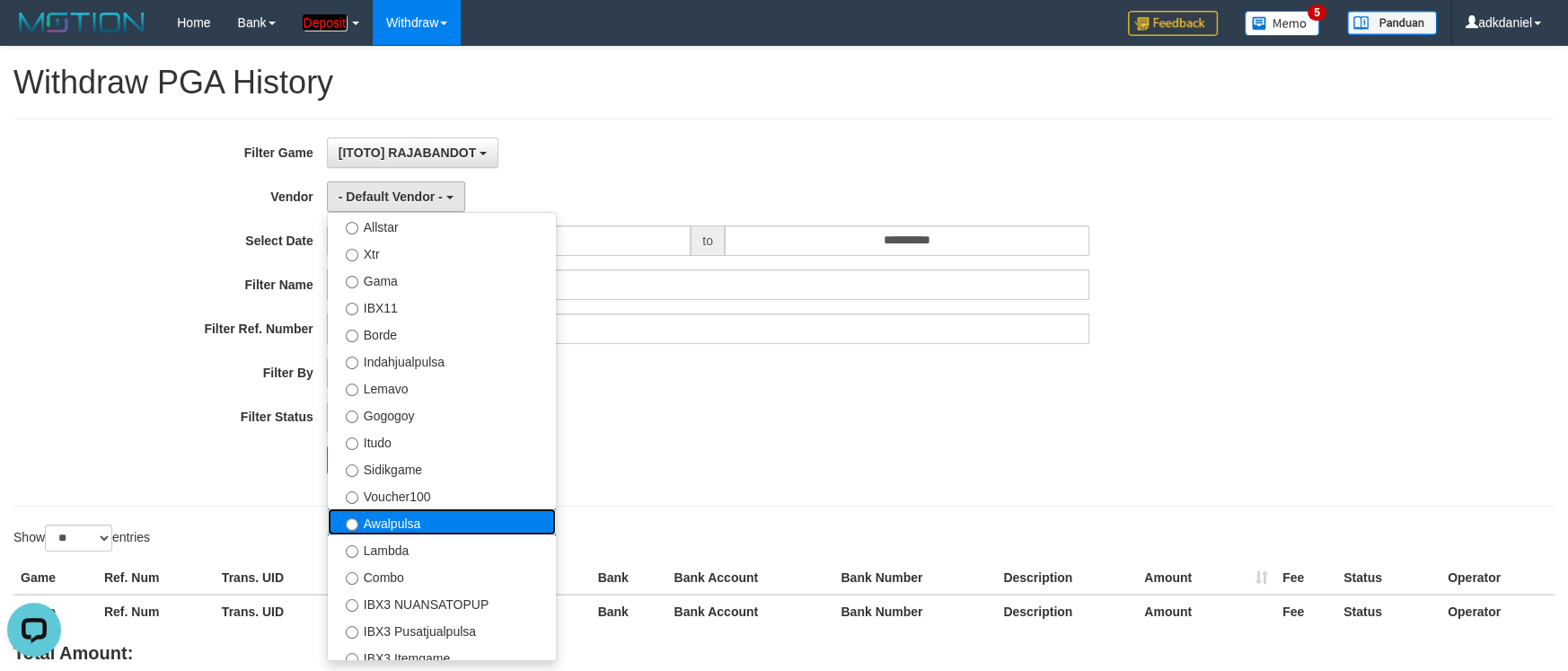
click at [424, 517] on label "Awalpulsa" at bounding box center [442, 521] width 228 height 27
select select "**********"
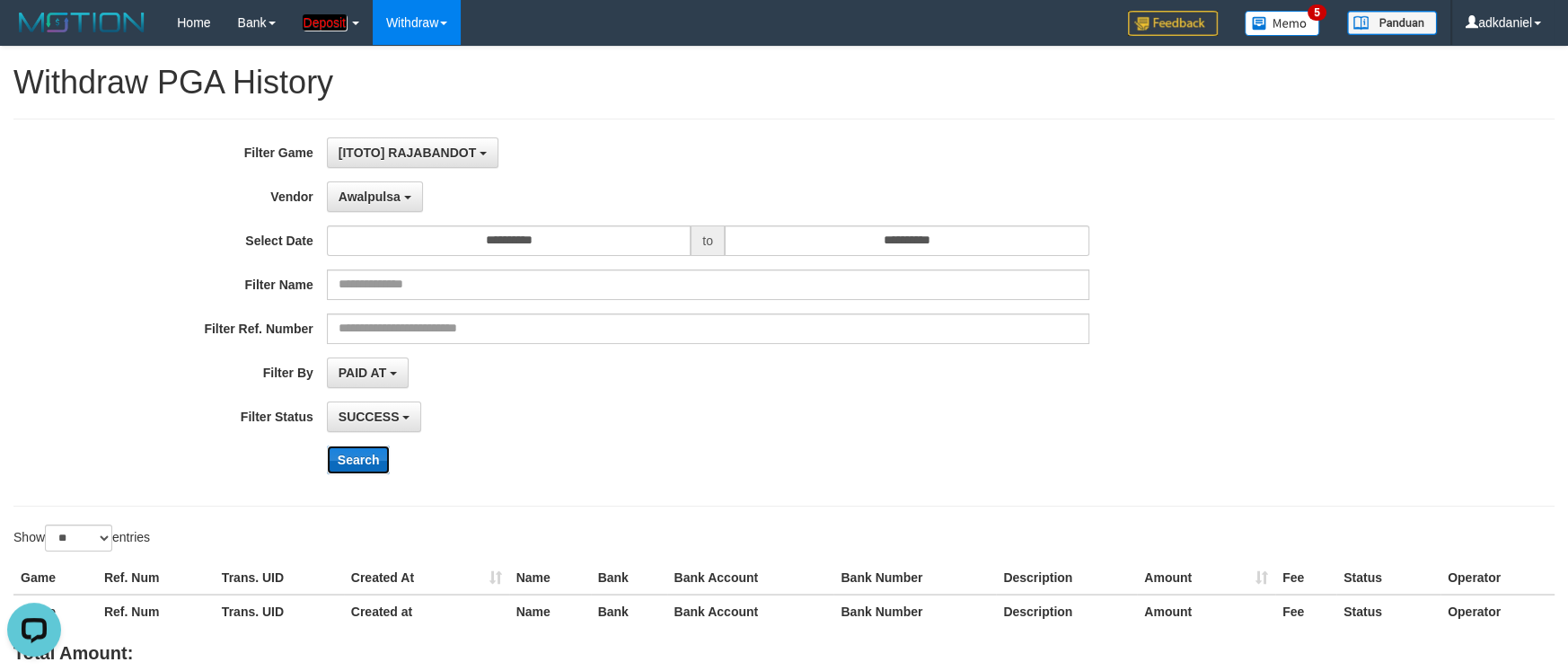
click at [353, 453] on button "Search" at bounding box center [359, 459] width 64 height 29
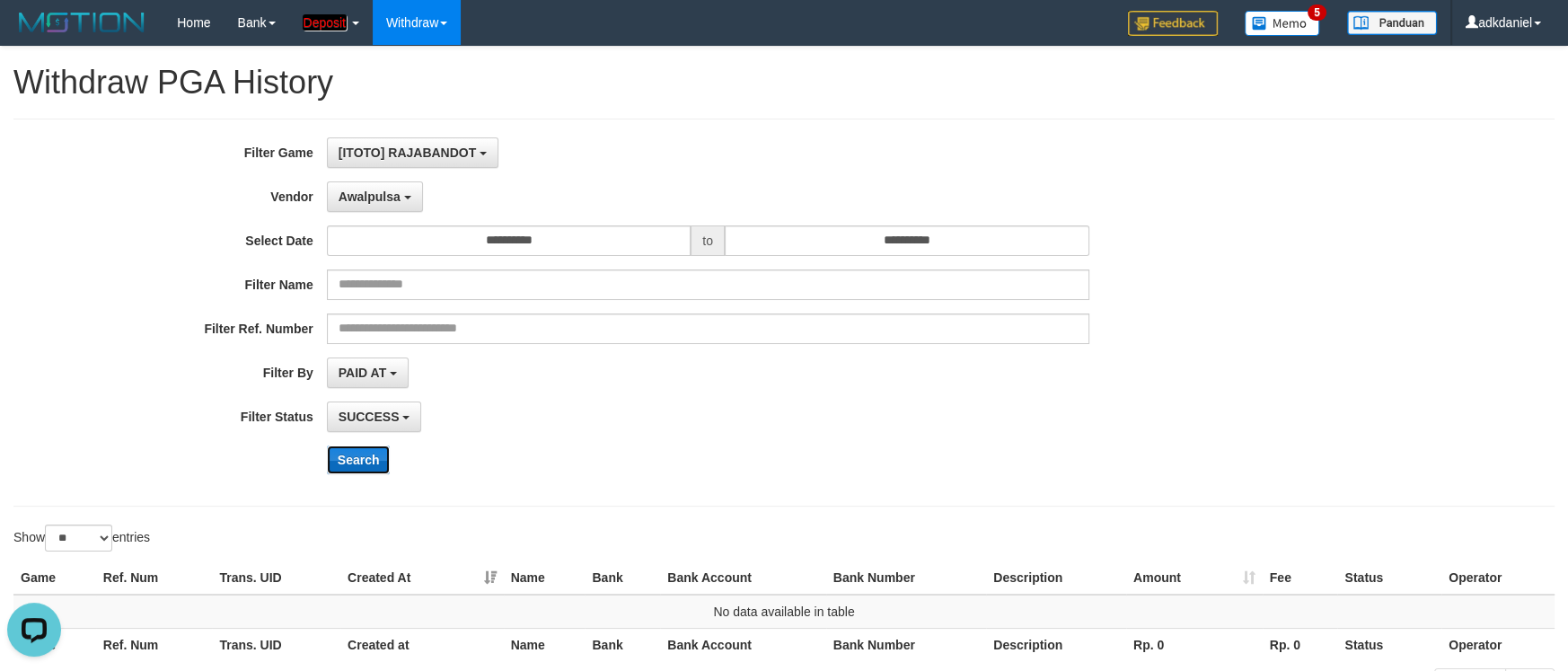
click at [344, 466] on button "Search" at bounding box center [359, 459] width 64 height 29
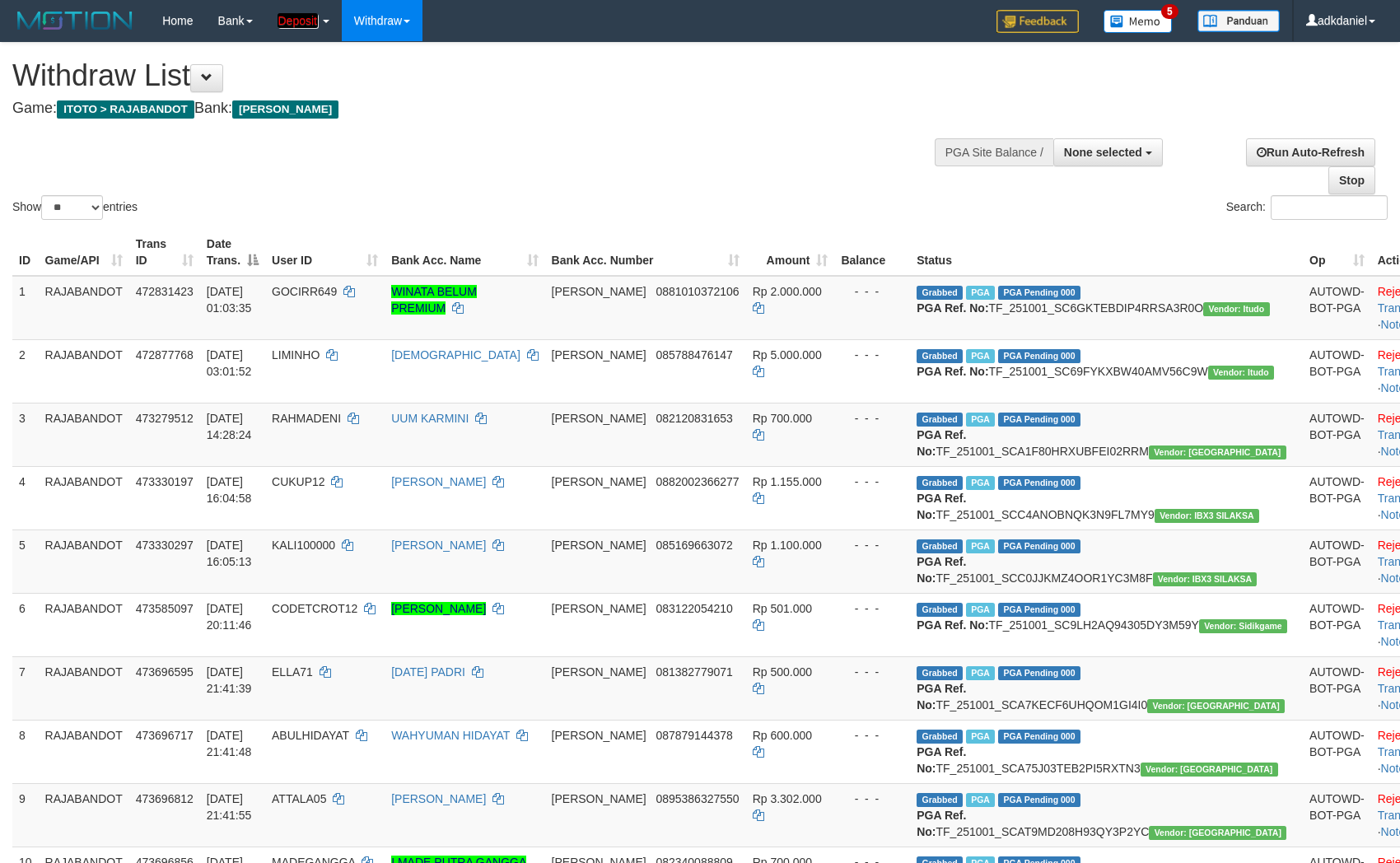
select select
select select "**"
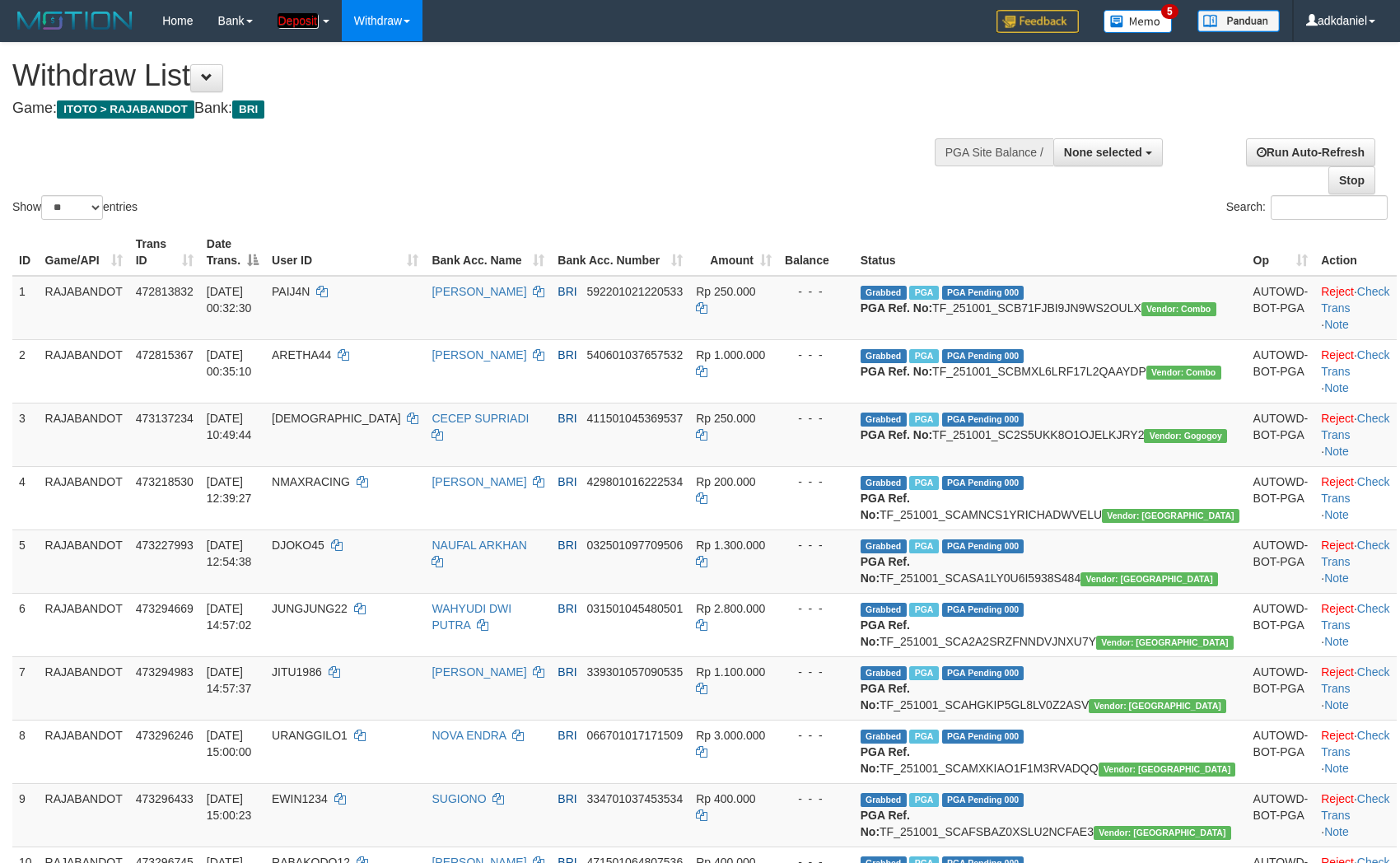
select select
select select "**"
